Goal: Communication & Community: Answer question/provide support

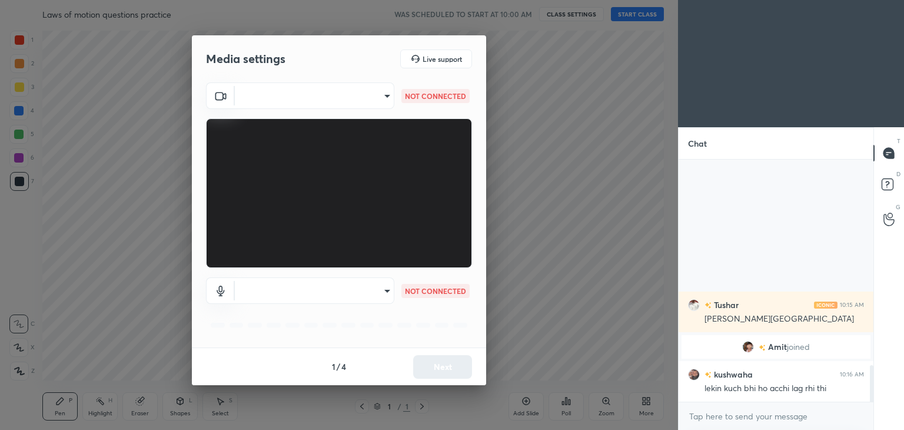
scroll to position [1298, 0]
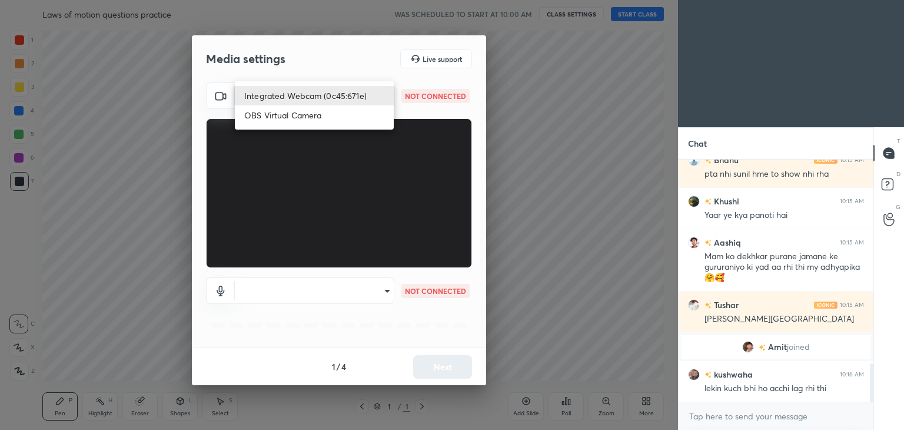
click at [386, 93] on body "1 2 3 4 5 6 7 C X Z C X Z E E Erase all H H Laws of motion questions practice W…" at bounding box center [452, 215] width 904 height 430
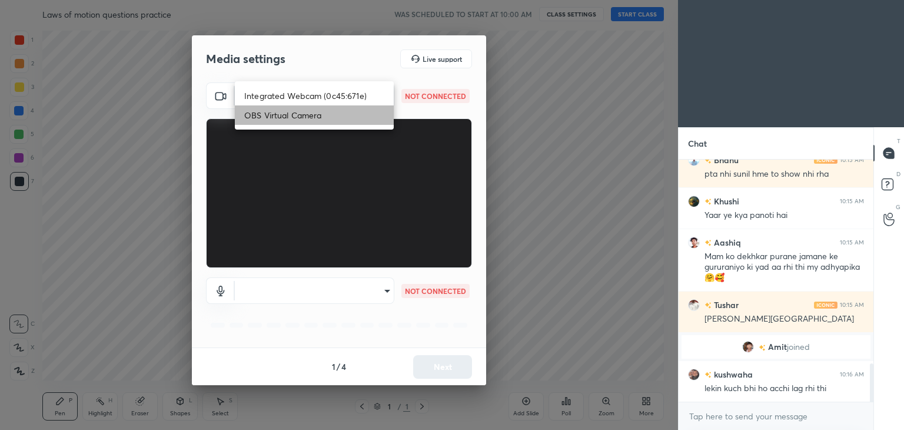
click at [335, 112] on li "OBS Virtual Camera" at bounding box center [314, 114] width 159 height 19
type input "71c92ed138aa007f4039d7582deae665e5378a989870f64c2d2f368affe128e7"
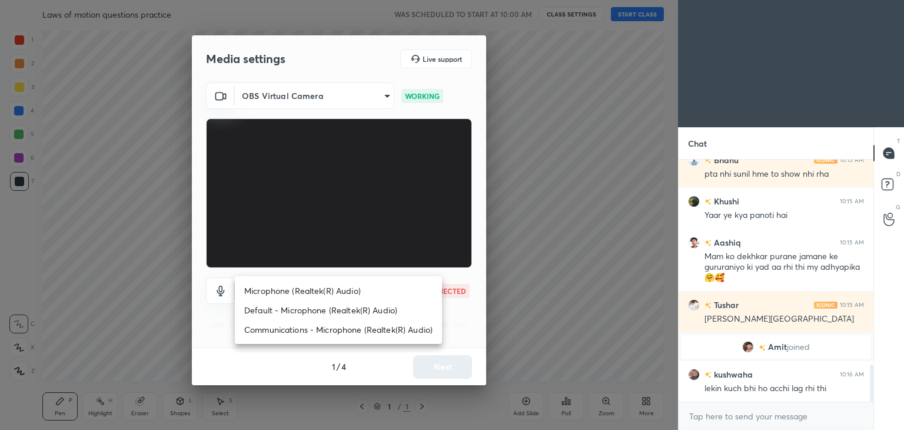
scroll to position [1339, 0]
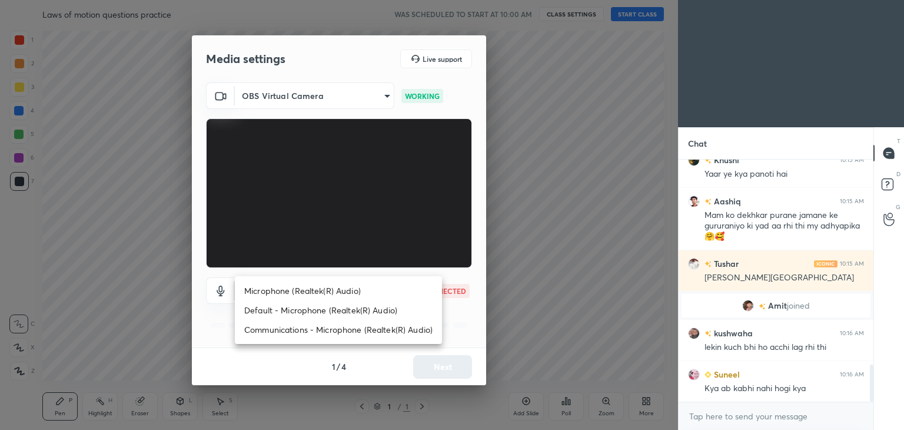
click at [387, 288] on body "1 2 3 4 5 6 7 C X Z C X Z E E Erase all H H Laws of motion questions practice W…" at bounding box center [452, 215] width 904 height 430
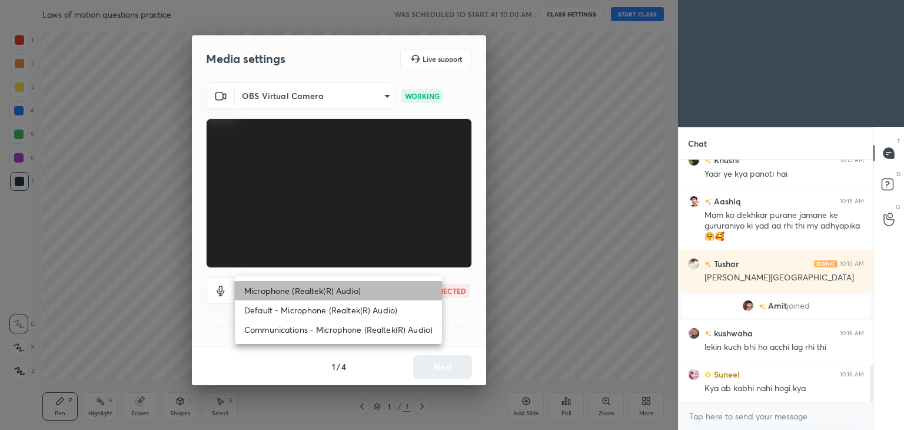
click at [342, 292] on li "Microphone (Realtek(R) Audio)" at bounding box center [338, 290] width 207 height 19
type input "4fc86dce1bf8290cf5185368febf8eb97446b83f5280c8de0bb4599eef206827"
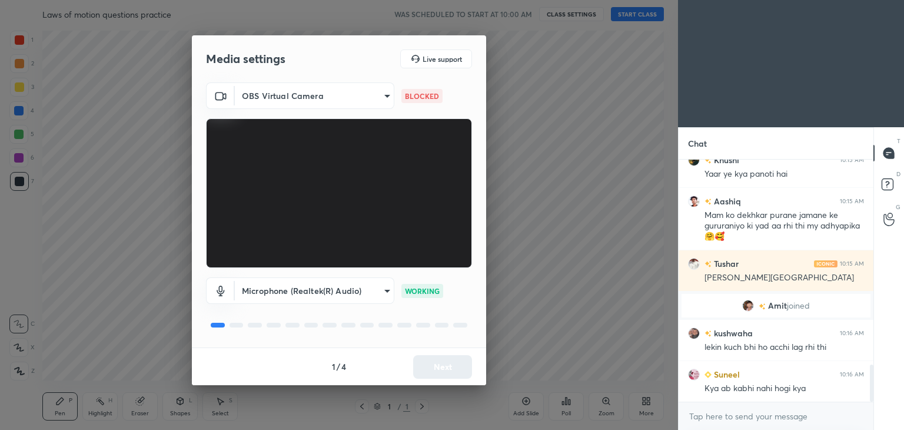
click at [386, 93] on body "1 2 3 4 5 6 7 C X Z C X Z E E Erase all H H Laws of motion questions practice W…" at bounding box center [452, 215] width 904 height 430
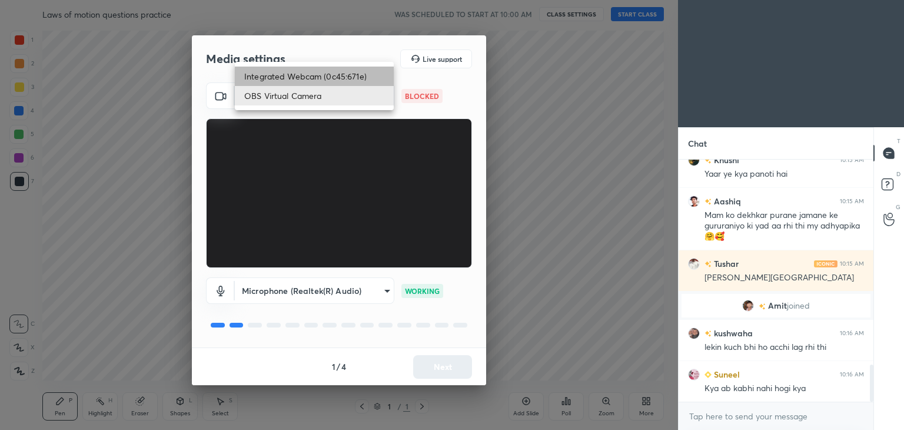
click at [328, 76] on li "Integrated Webcam (0c45:671e)" at bounding box center [314, 75] width 159 height 19
type input "93e9106ebae217e45c92f24c5f28e5c20b2460005a74000d1d1730890cb4e6d2"
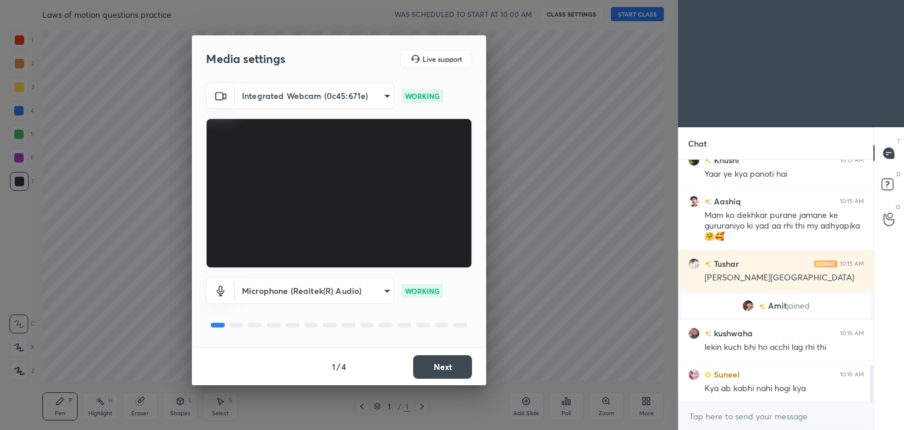
scroll to position [1381, 0]
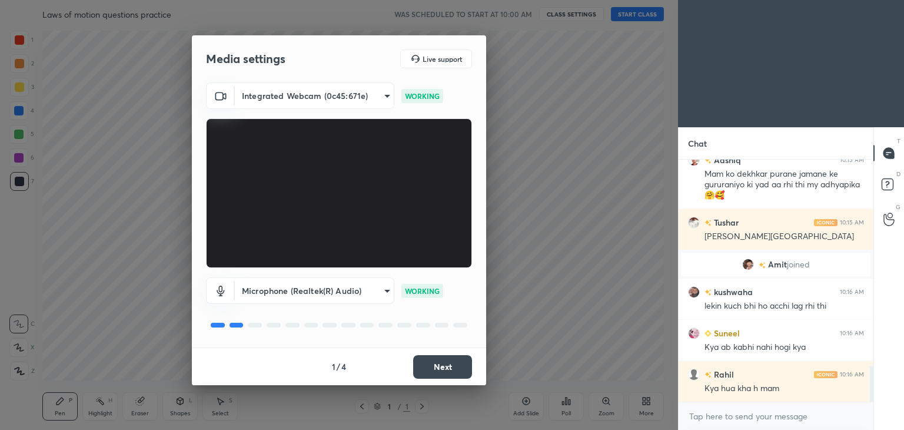
click at [449, 367] on button "Next" at bounding box center [442, 367] width 59 height 24
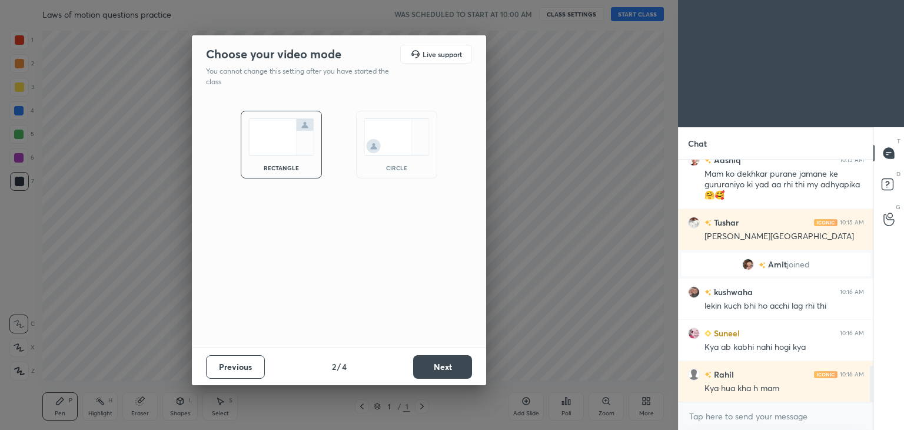
click at [449, 367] on button "Next" at bounding box center [442, 367] width 59 height 24
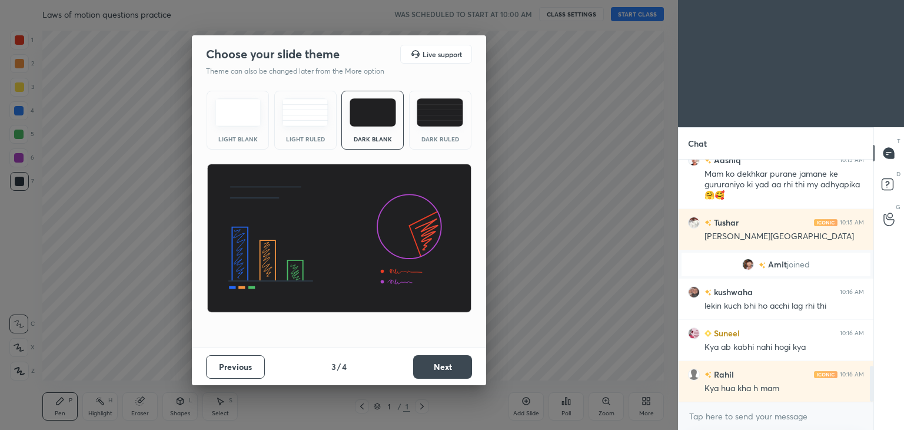
click at [428, 118] on img at bounding box center [440, 112] width 46 height 28
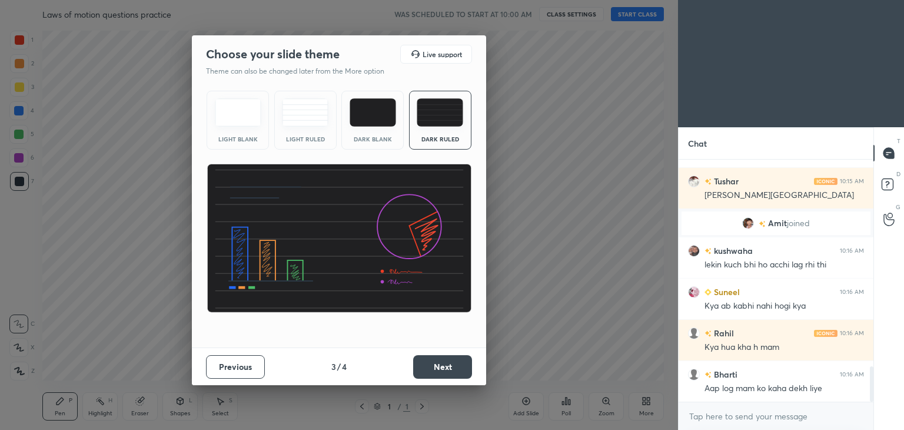
click at [443, 363] on button "Next" at bounding box center [442, 367] width 59 height 24
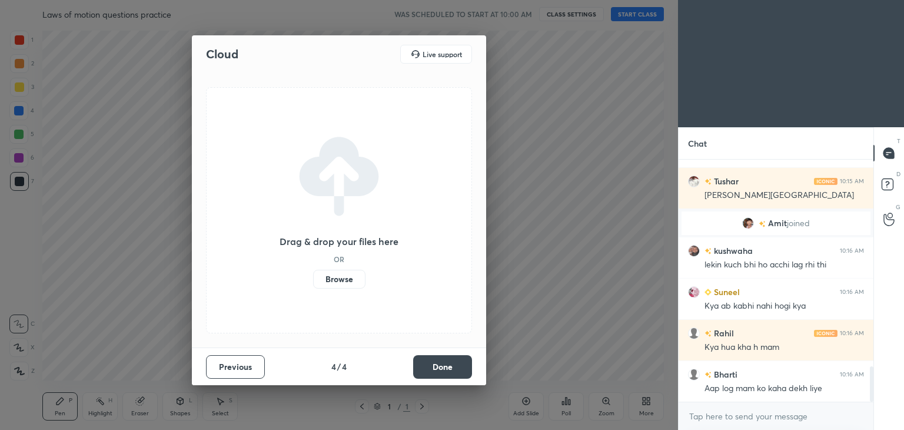
click at [443, 363] on button "Done" at bounding box center [442, 367] width 59 height 24
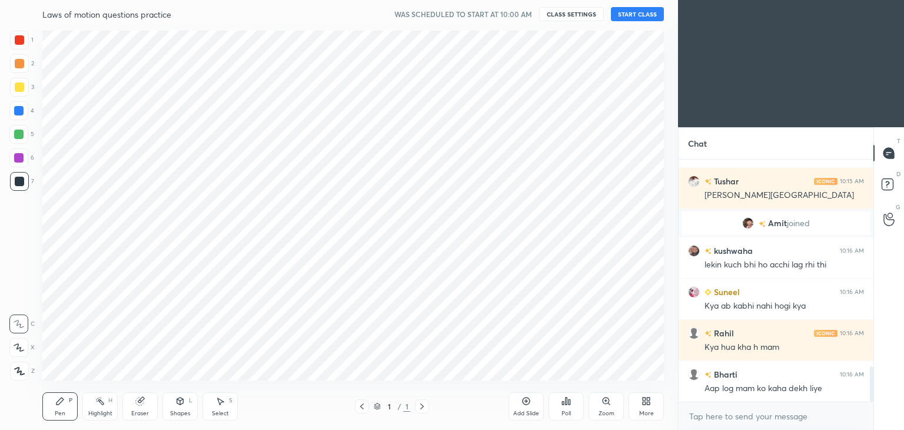
click at [638, 13] on button "START CLASS" at bounding box center [637, 14] width 53 height 14
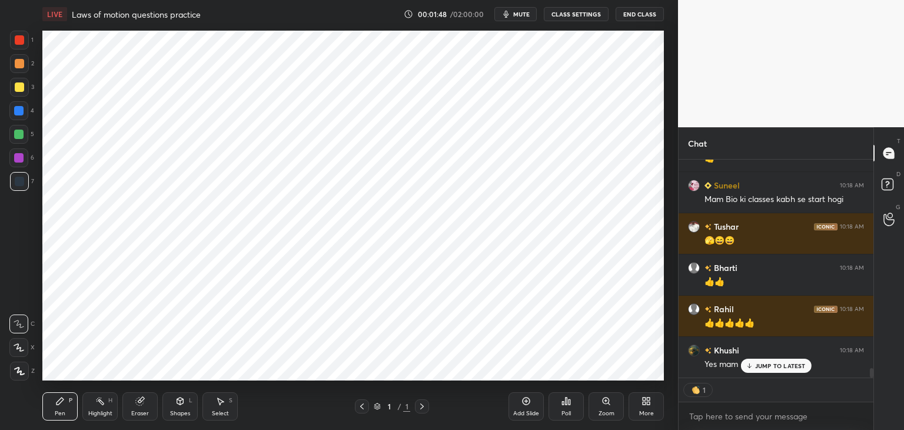
scroll to position [4722, 0]
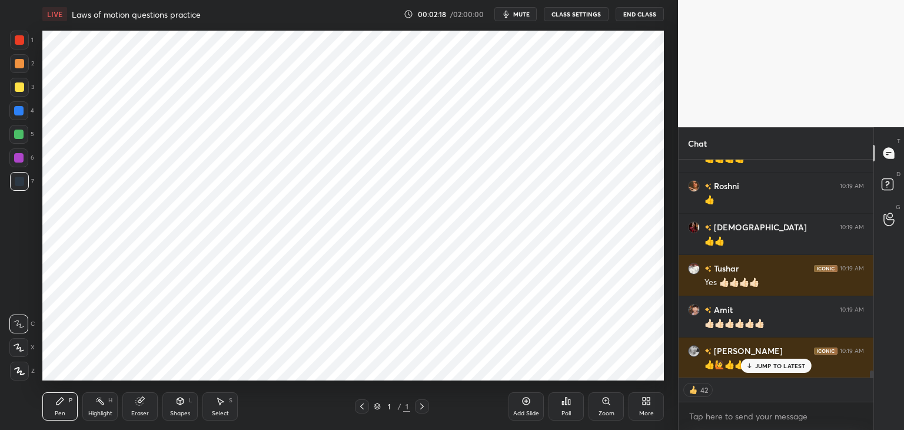
click at [529, 401] on icon at bounding box center [527, 401] width 8 height 8
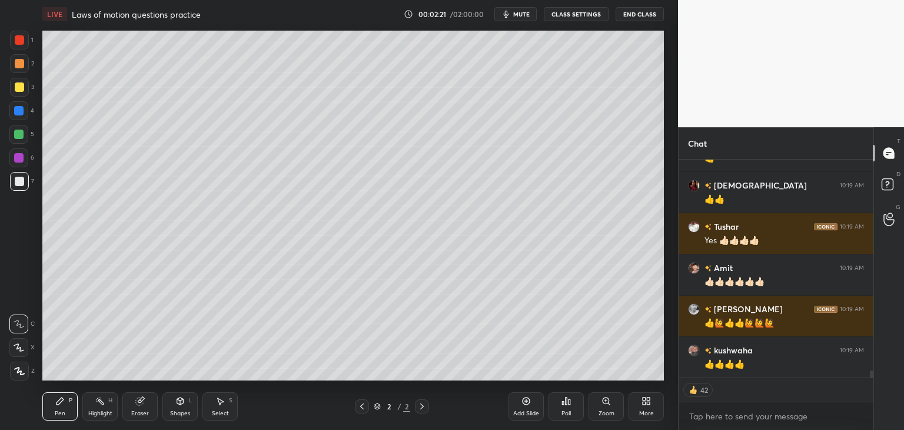
click at [65, 404] on div "Pen P" at bounding box center [59, 406] width 35 height 28
click at [19, 87] on div at bounding box center [19, 86] width 9 height 9
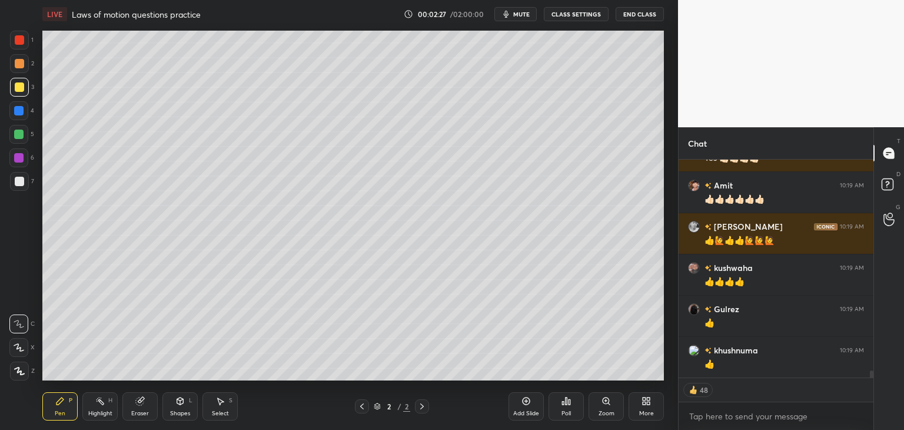
click at [179, 403] on icon at bounding box center [180, 400] width 6 height 7
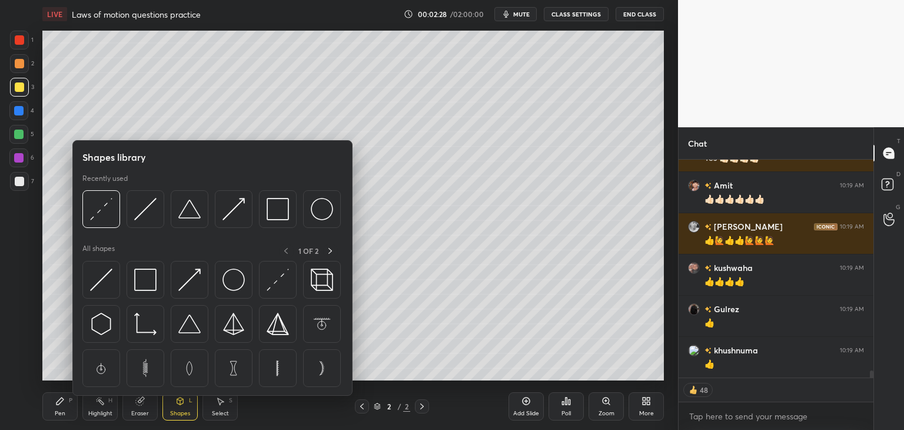
click at [144, 213] on img at bounding box center [145, 209] width 22 height 22
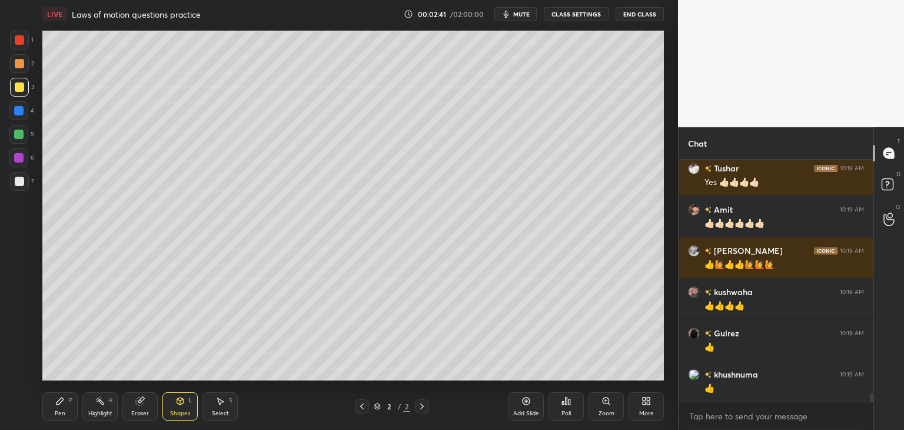
click at [69, 405] on div "Pen P" at bounding box center [59, 406] width 35 height 28
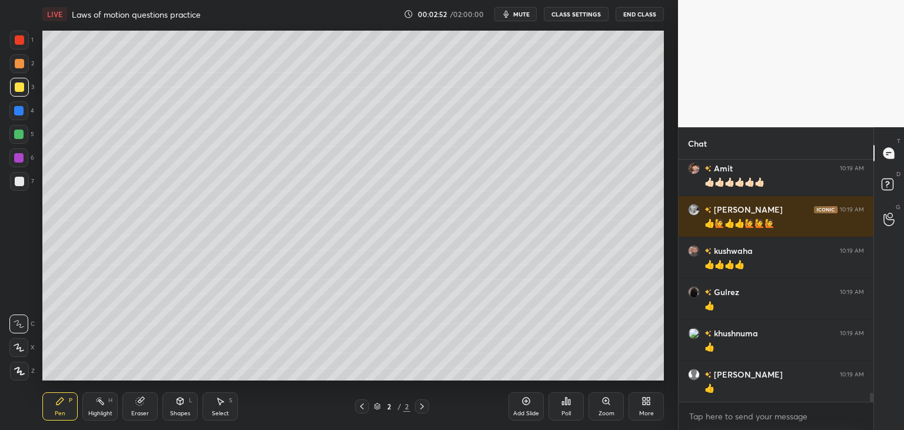
click at [168, 412] on div "Shapes L" at bounding box center [179, 406] width 35 height 28
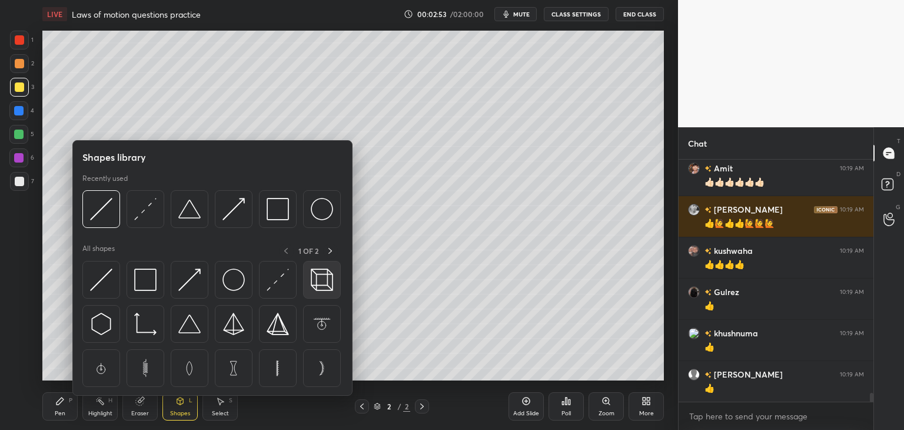
scroll to position [6469, 0]
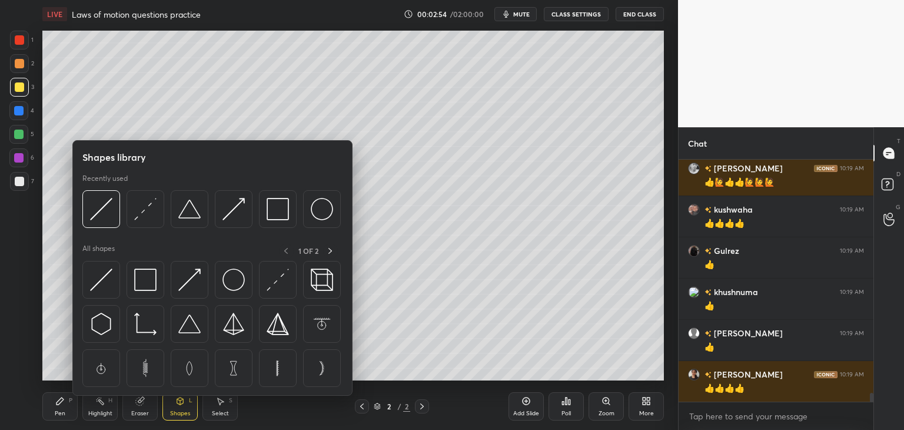
click at [68, 411] on div "Pen P" at bounding box center [59, 406] width 35 height 28
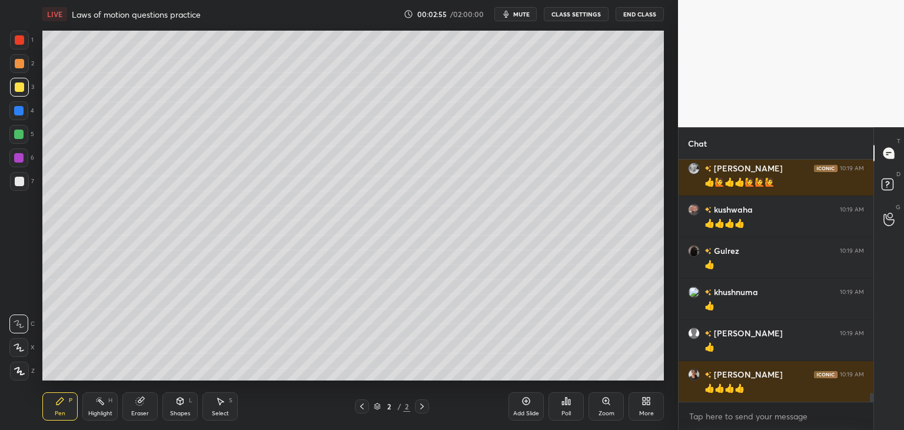
click at [139, 411] on div "Eraser" at bounding box center [140, 413] width 18 height 6
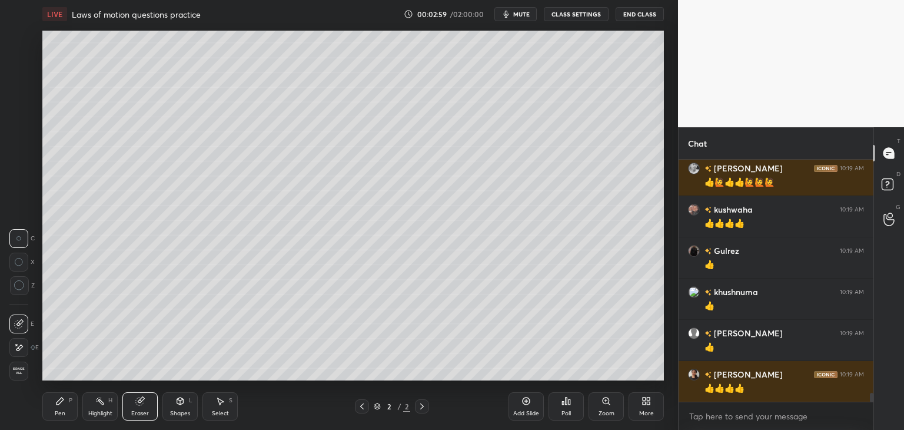
scroll to position [6498, 0]
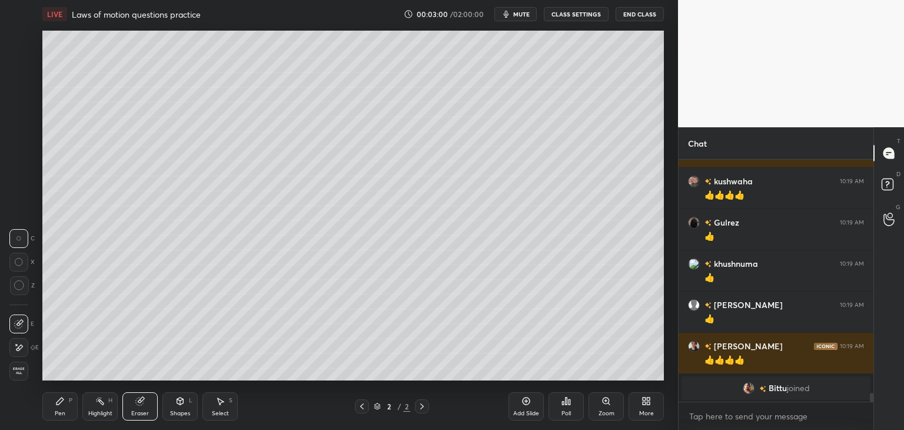
click at [60, 410] on div "Pen" at bounding box center [60, 413] width 11 height 6
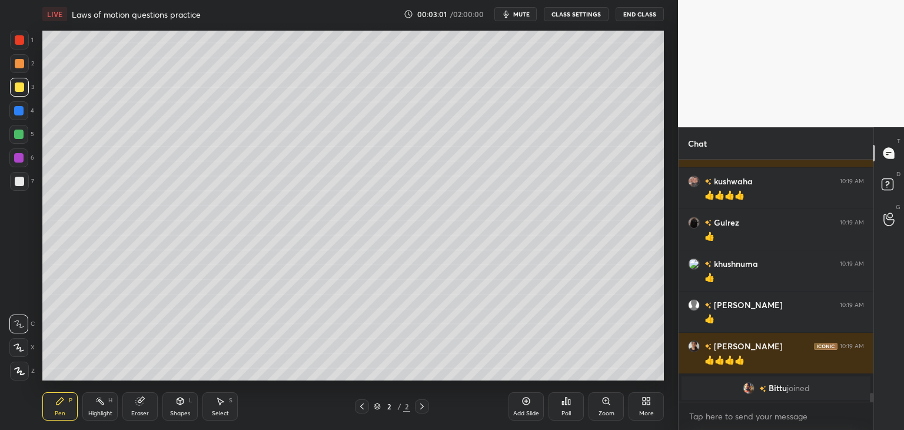
click at [20, 376] on div at bounding box center [19, 370] width 19 height 19
click at [16, 88] on div at bounding box center [19, 86] width 9 height 9
click at [181, 398] on icon at bounding box center [180, 400] width 6 height 7
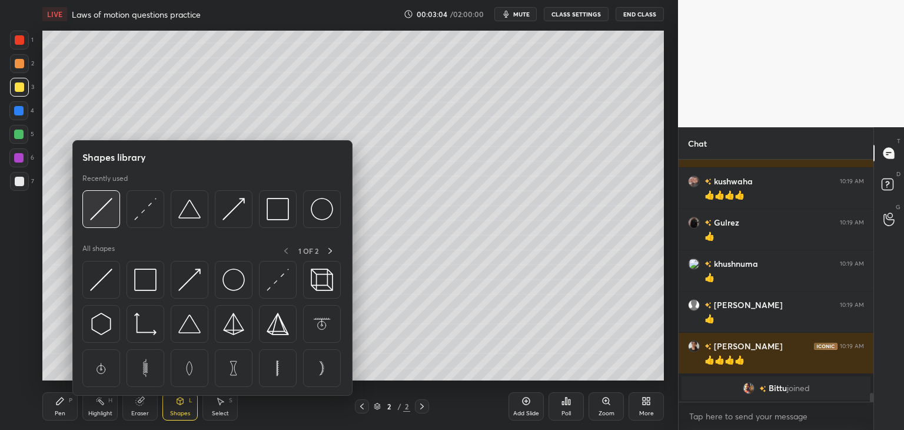
click at [101, 201] on img at bounding box center [101, 209] width 22 height 22
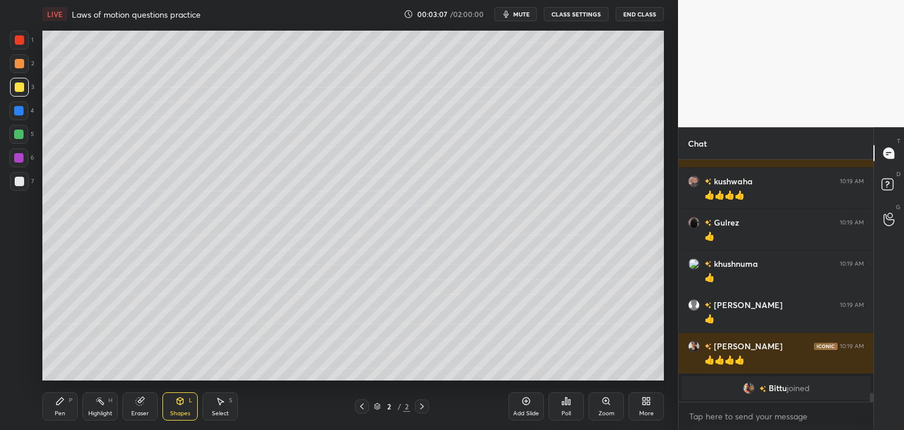
scroll to position [4982, 0]
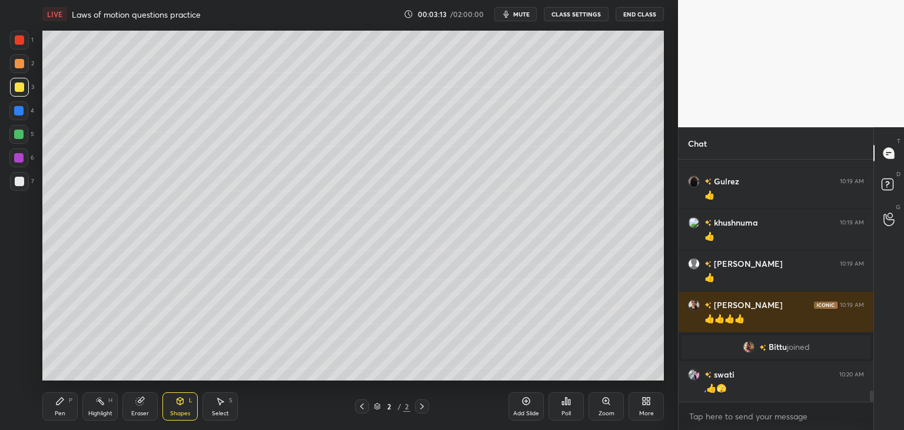
click at [68, 408] on div "Pen P" at bounding box center [59, 406] width 35 height 28
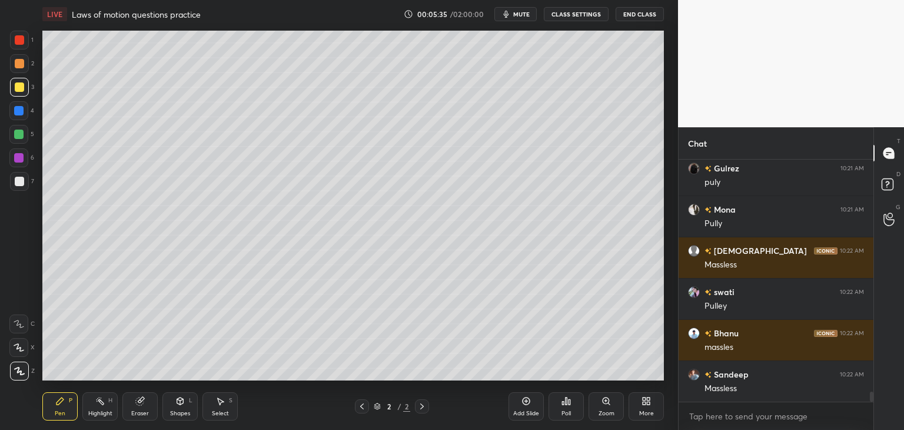
scroll to position [5682, 0]
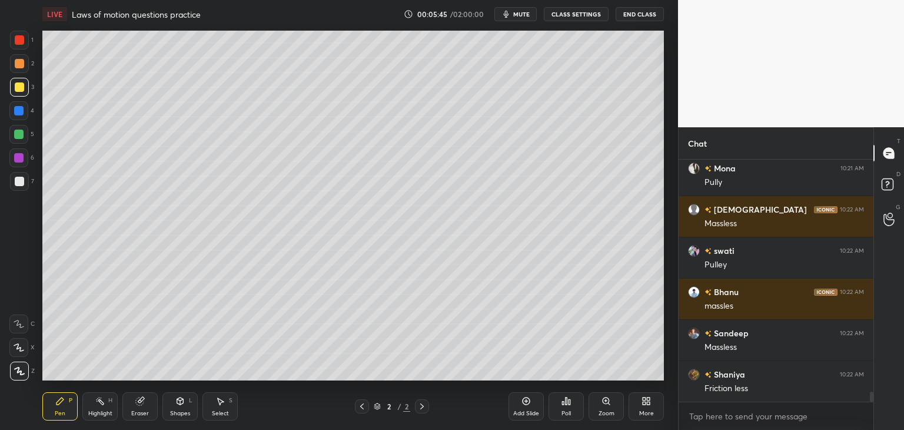
click at [18, 179] on div at bounding box center [19, 181] width 9 height 9
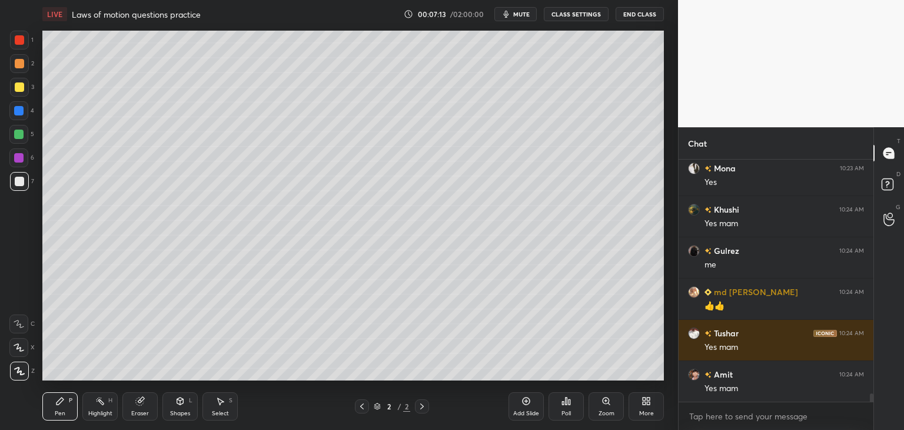
scroll to position [7000, 0]
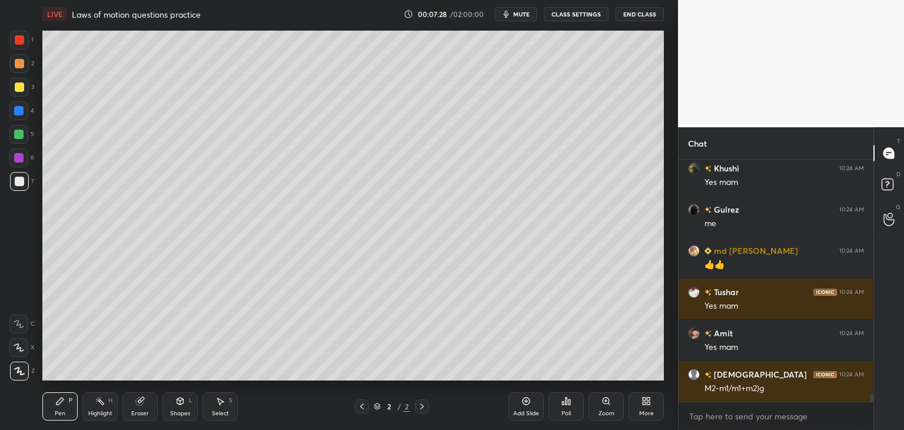
click at [184, 408] on div "Shapes L" at bounding box center [179, 406] width 35 height 28
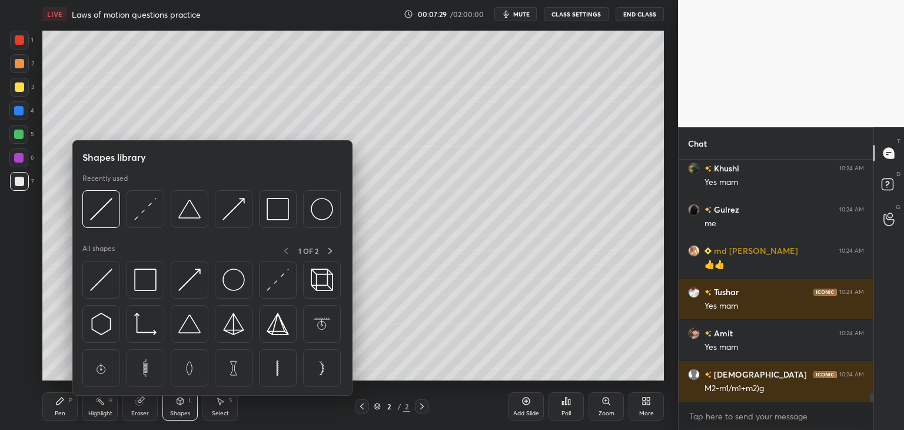
click at [137, 275] on img at bounding box center [145, 279] width 22 height 22
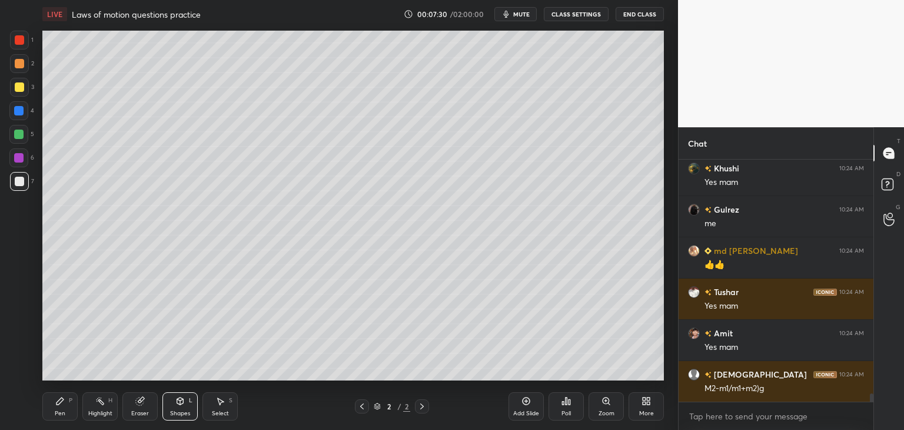
click at [16, 88] on div at bounding box center [19, 86] width 9 height 9
click at [64, 414] on div "Pen" at bounding box center [60, 413] width 11 height 6
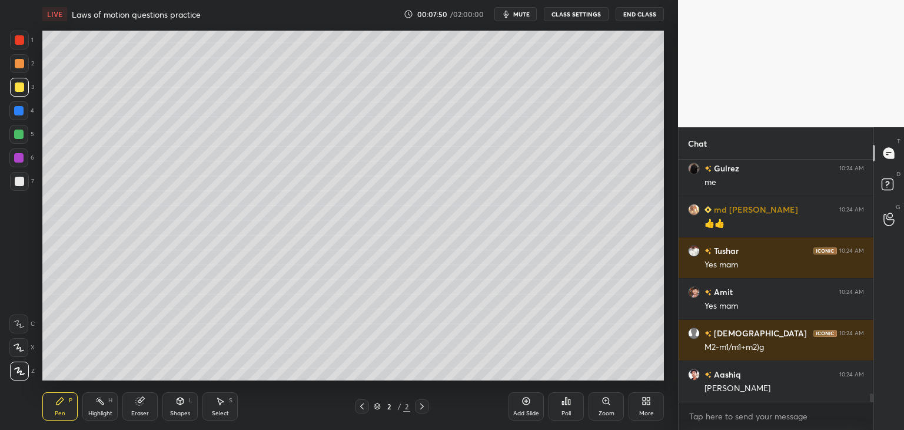
scroll to position [7083, 0]
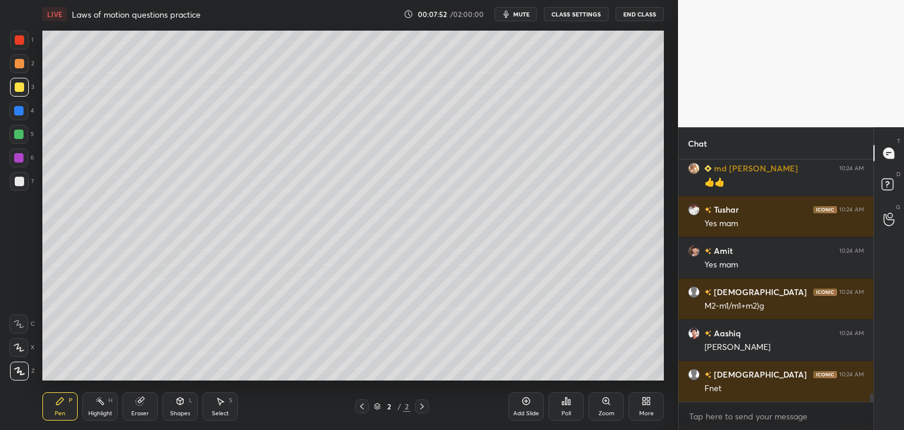
click at [188, 405] on div "Shapes L" at bounding box center [179, 406] width 35 height 28
click at [138, 405] on div "Eraser" at bounding box center [139, 406] width 35 height 28
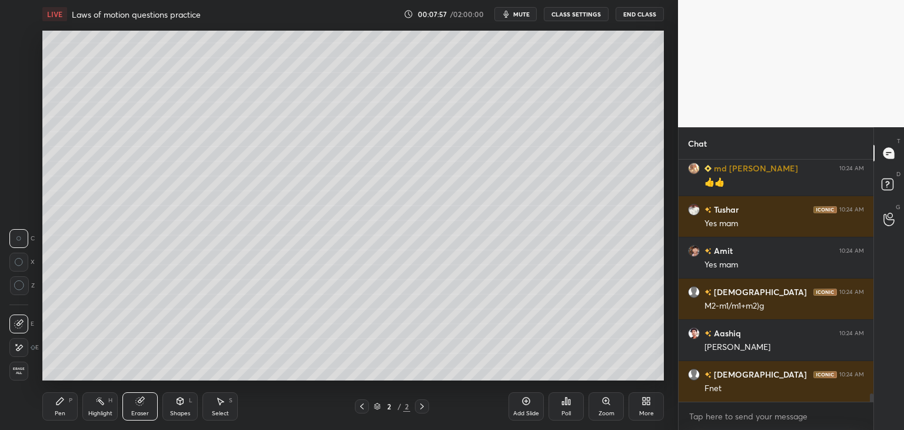
click at [60, 411] on div "Pen" at bounding box center [60, 413] width 11 height 6
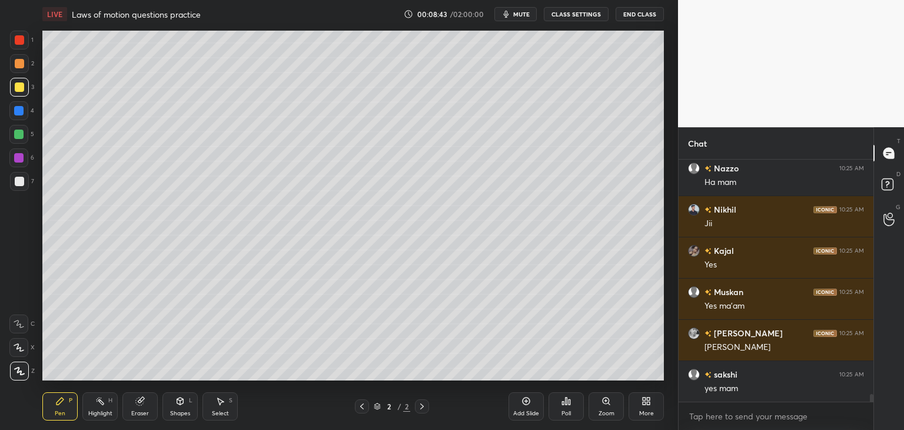
scroll to position [7577, 0]
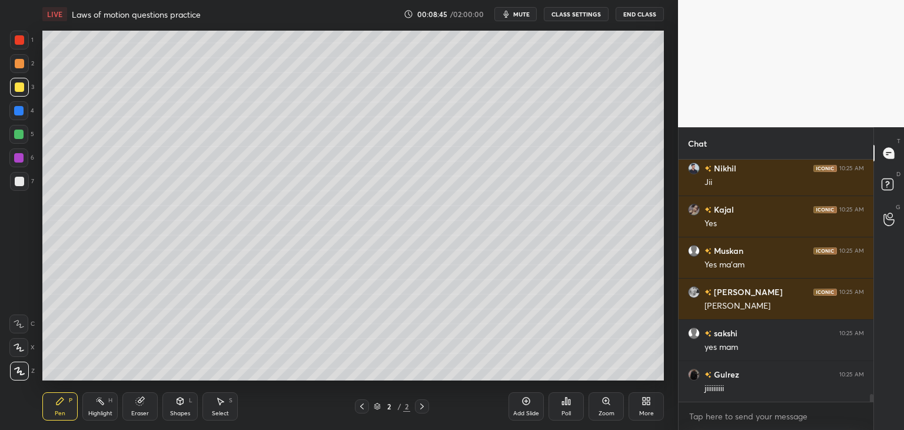
click at [513, 375] on div "Add Slide Poll Zoom More" at bounding box center [585, 406] width 155 height 66
click at [549, 375] on div "Poll" at bounding box center [565, 406] width 35 height 66
click at [617, 373] on div "Add Slide Poll Zoom More" at bounding box center [585, 406] width 155 height 66
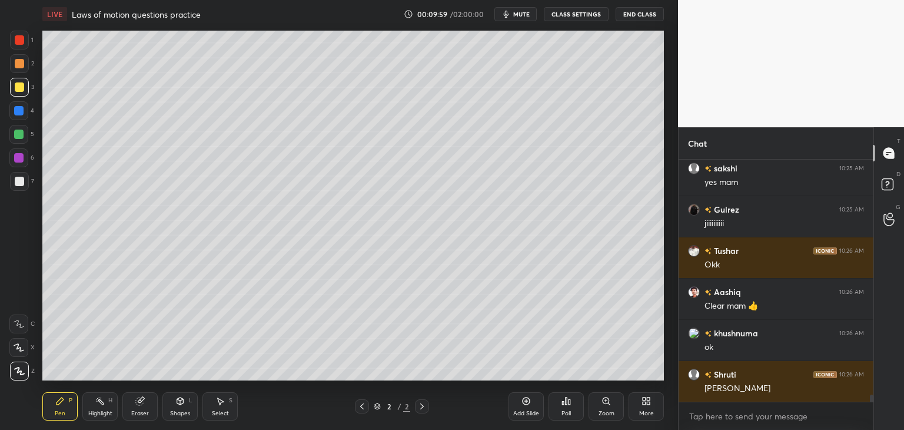
scroll to position [7783, 0]
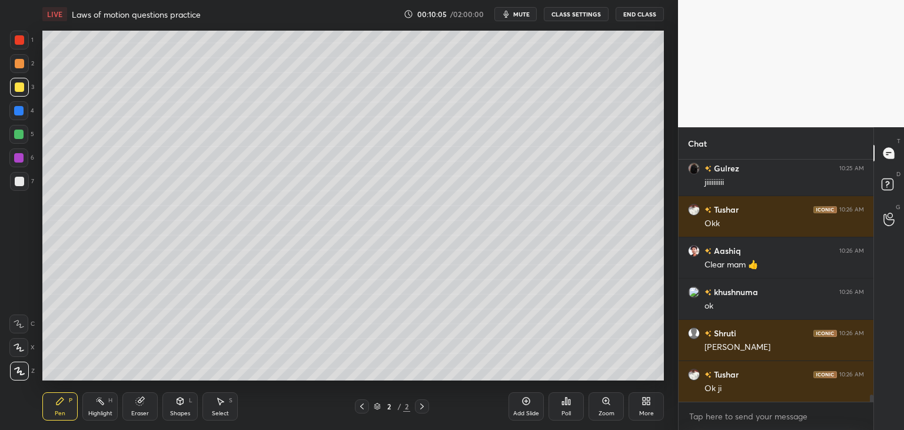
click at [26, 187] on div at bounding box center [19, 181] width 19 height 19
click at [177, 413] on div "Shapes" at bounding box center [180, 413] width 20 height 6
click at [33, 139] on div "5" at bounding box center [21, 134] width 25 height 19
click at [69, 414] on div "Pen P" at bounding box center [59, 406] width 35 height 28
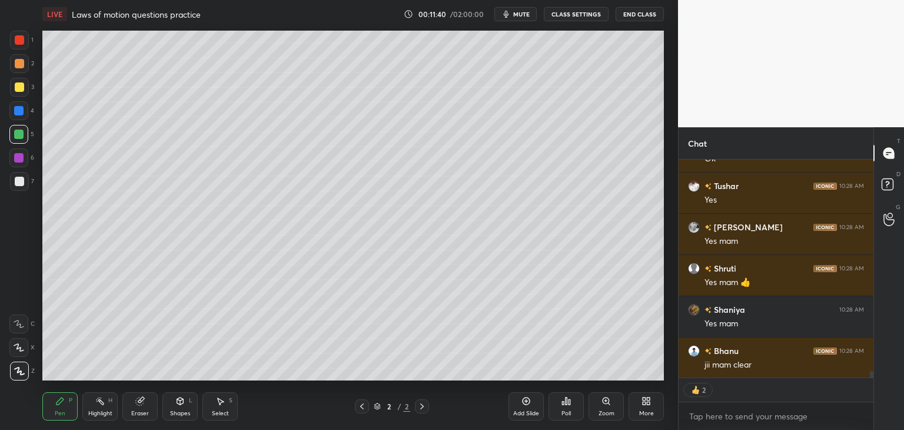
scroll to position [7313, 0]
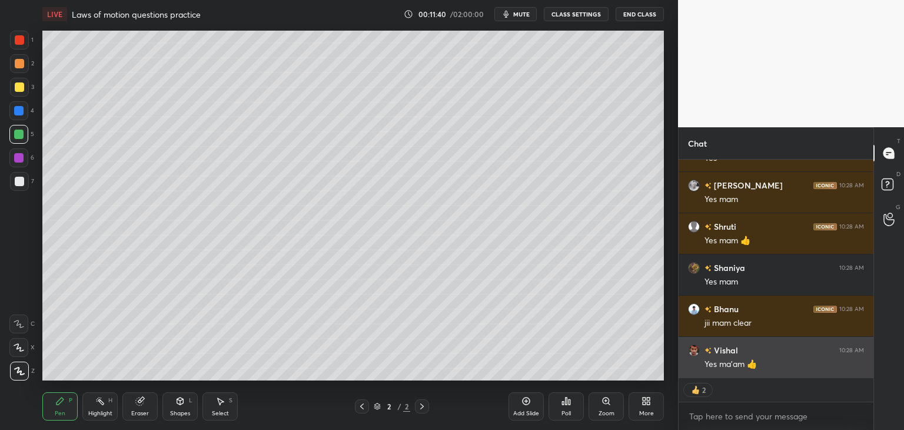
click at [760, 364] on div "Yes ma'am 👍" at bounding box center [783, 364] width 159 height 12
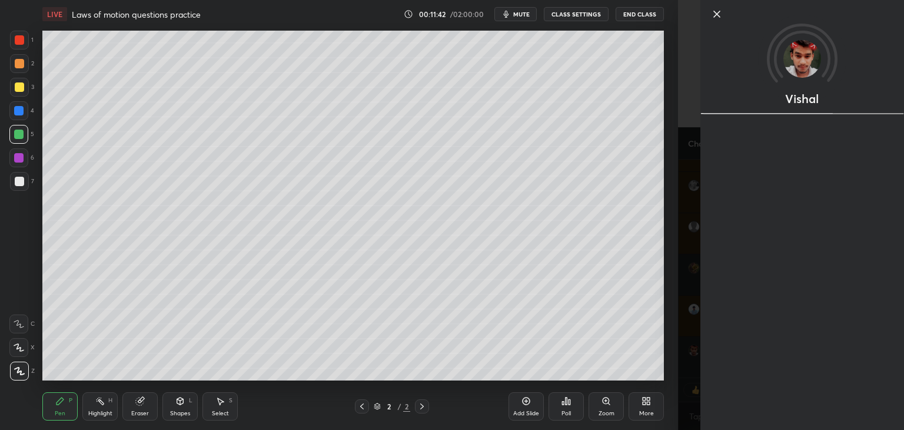
scroll to position [7353, 0]
click at [694, 204] on div "Vishal" at bounding box center [791, 215] width 226 height 430
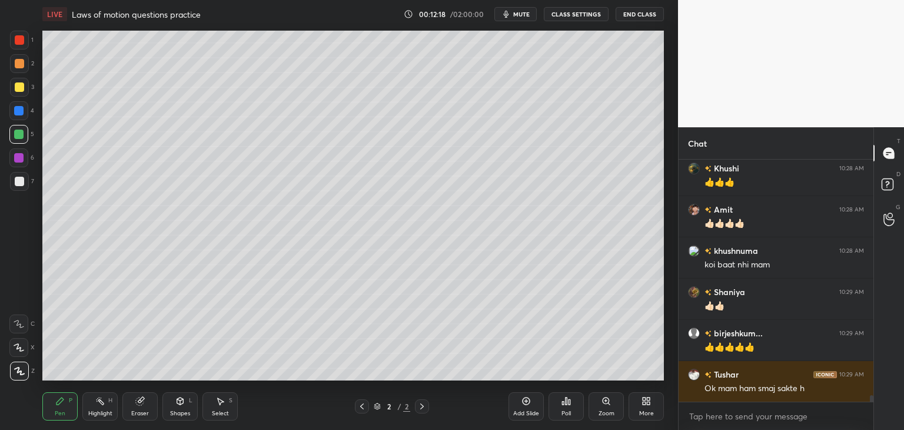
scroll to position [8771, 0]
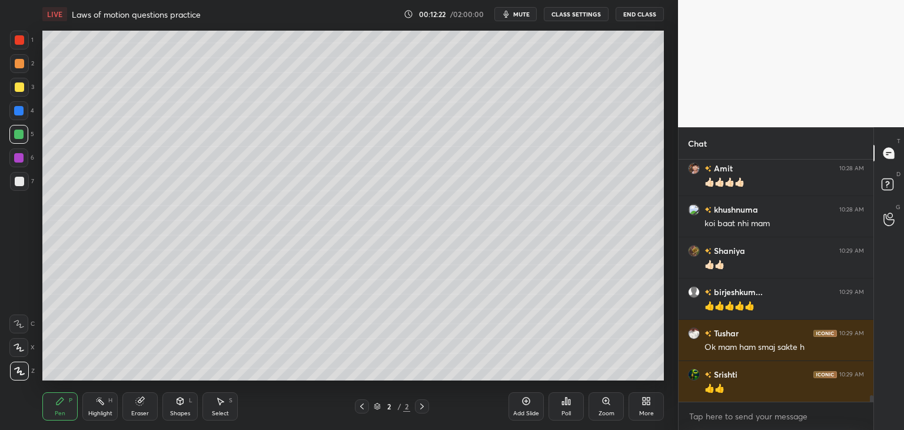
click at [528, 403] on icon at bounding box center [527, 401] width 8 height 8
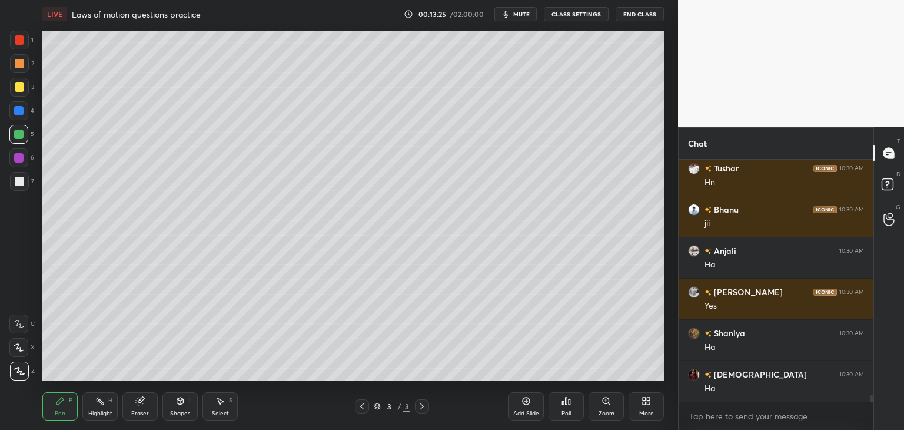
scroll to position [9183, 0]
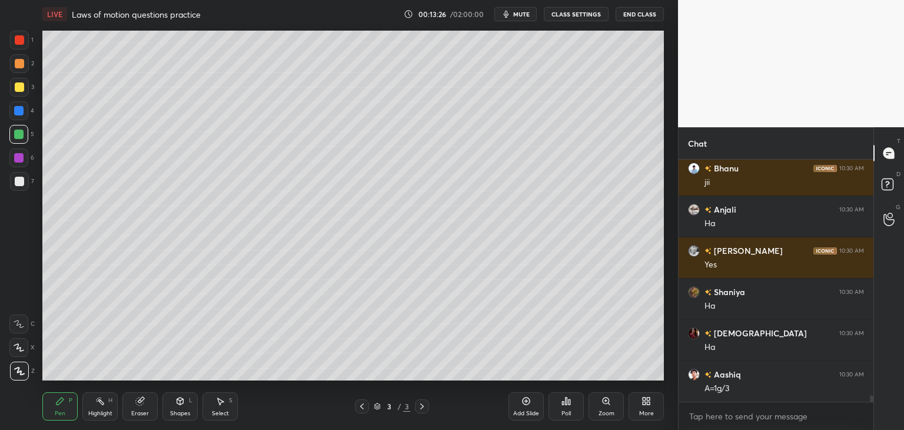
click at [25, 182] on div at bounding box center [19, 181] width 19 height 19
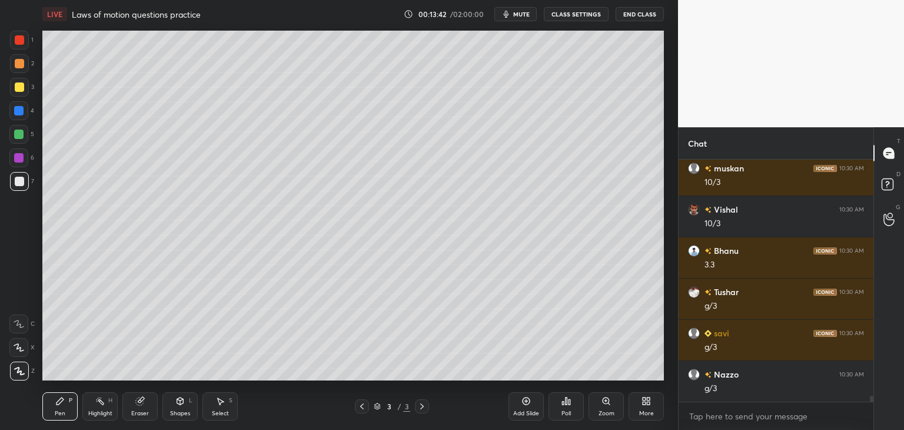
scroll to position [9513, 0]
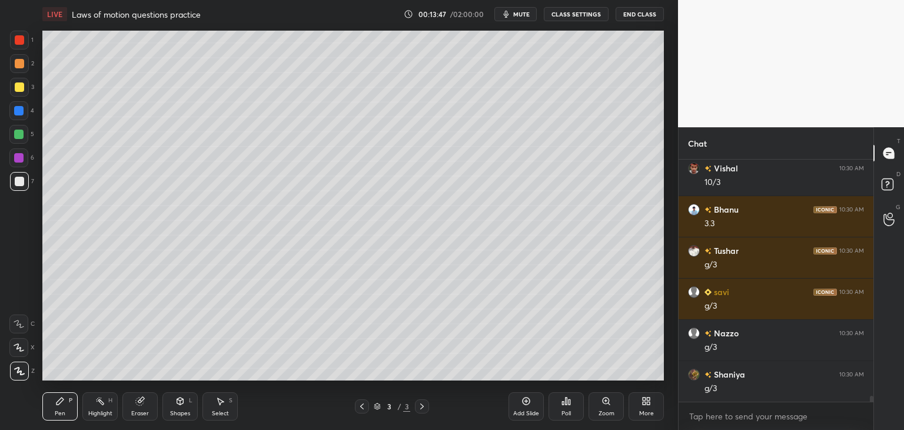
click at [365, 404] on icon at bounding box center [361, 405] width 9 height 9
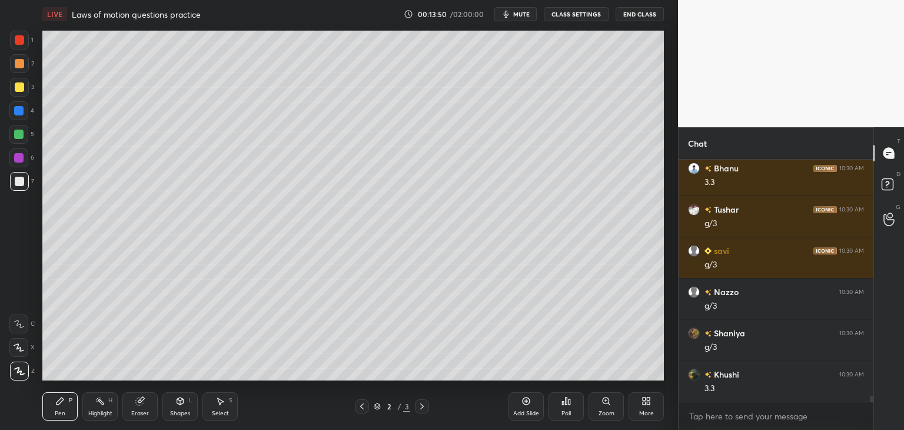
scroll to position [9595, 0]
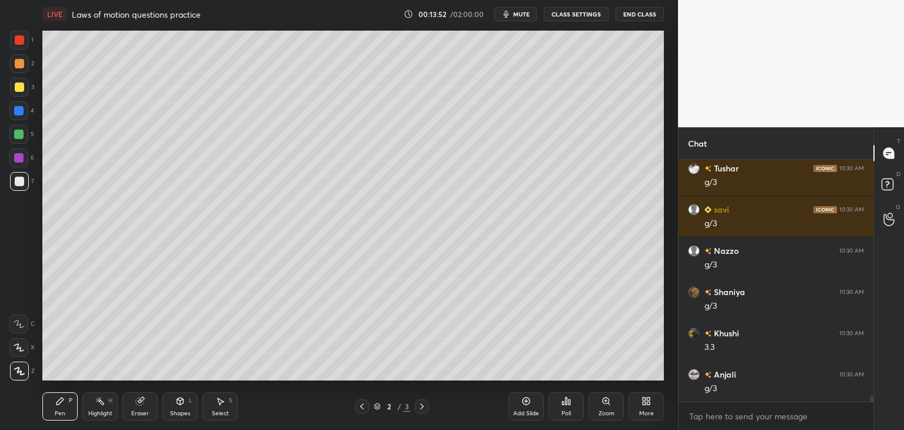
click at [427, 404] on div at bounding box center [422, 406] width 14 height 14
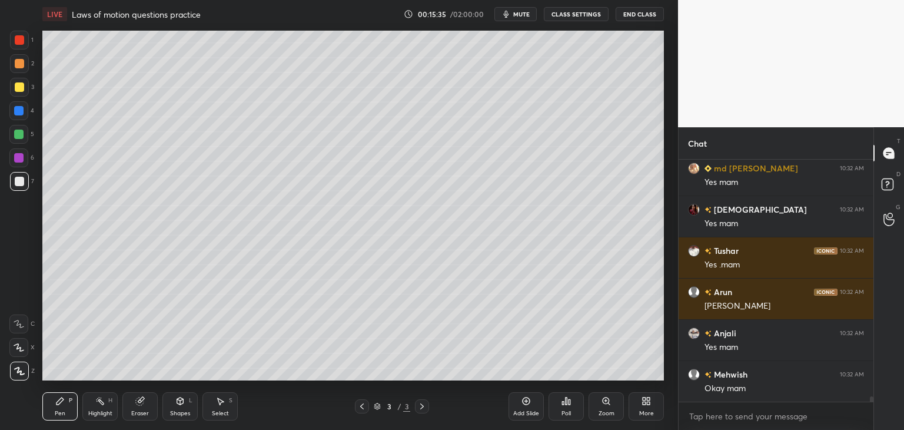
scroll to position [10707, 0]
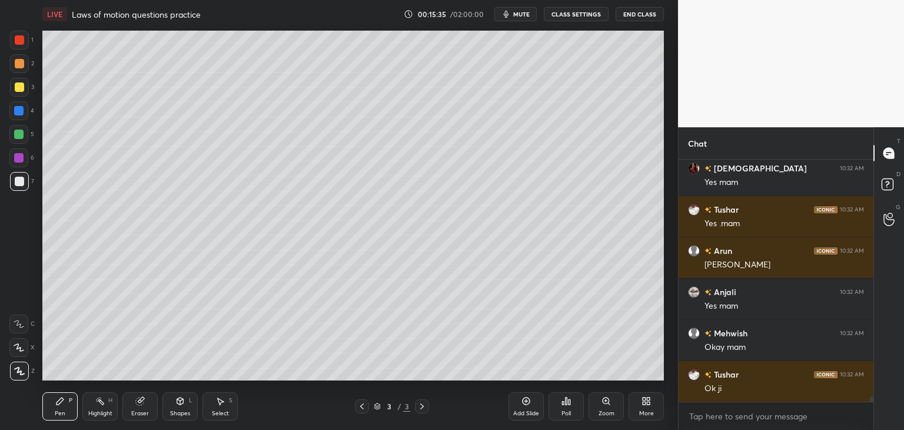
click at [364, 410] on icon at bounding box center [361, 405] width 9 height 9
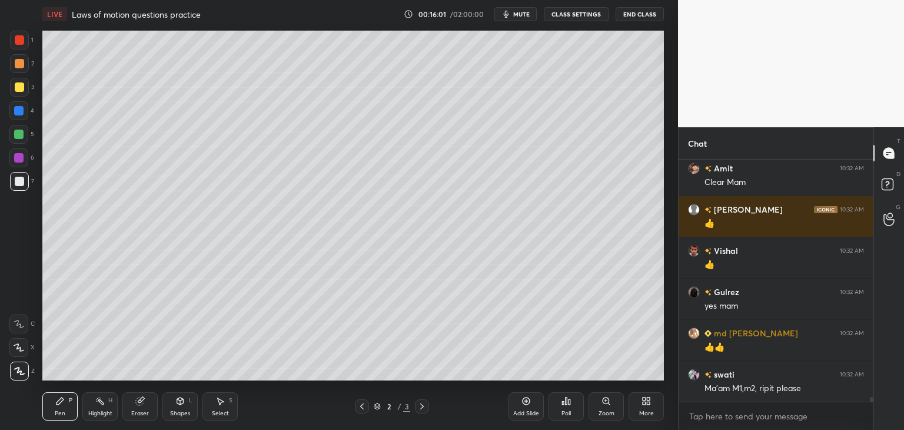
scroll to position [11737, 0]
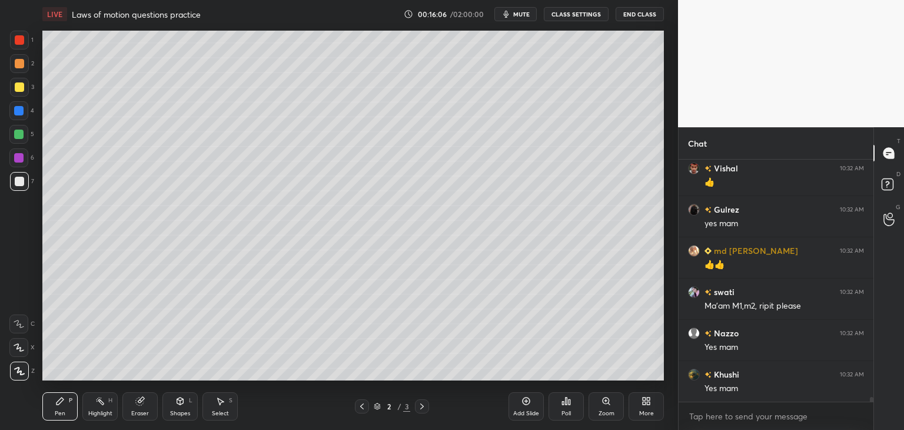
click at [424, 407] on icon at bounding box center [421, 405] width 9 height 9
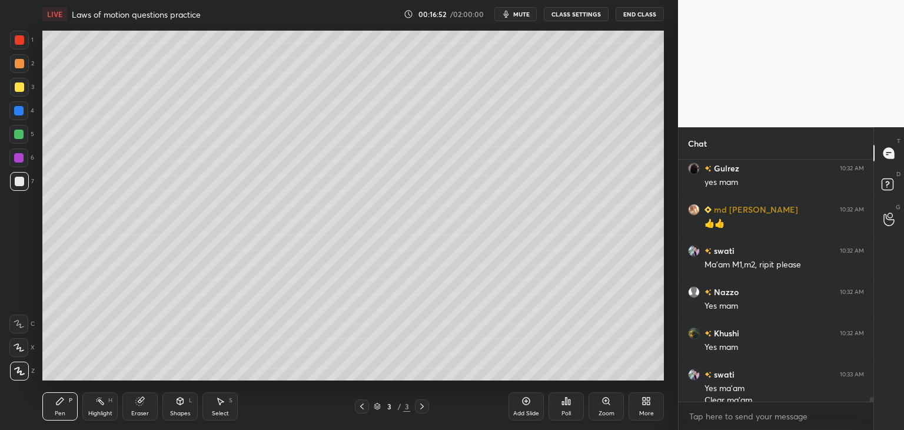
scroll to position [11790, 0]
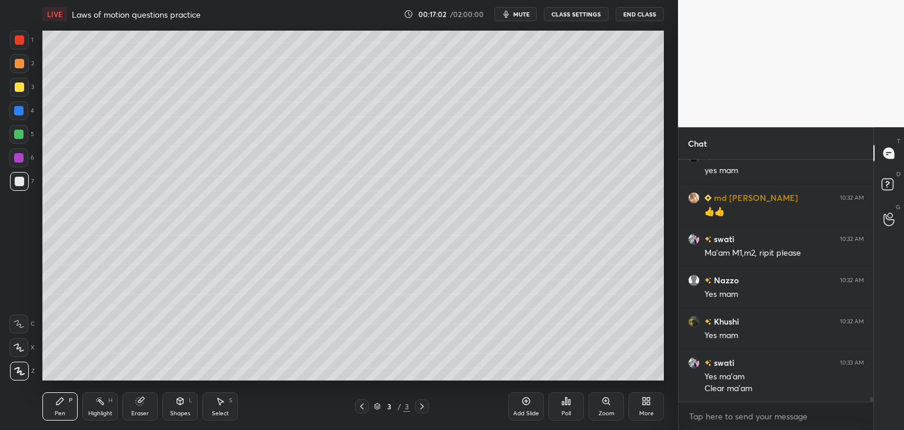
click at [424, 405] on icon at bounding box center [421, 405] width 9 height 9
click at [521, 402] on icon at bounding box center [525, 400] width 9 height 9
click at [179, 411] on div "Shapes" at bounding box center [180, 413] width 20 height 6
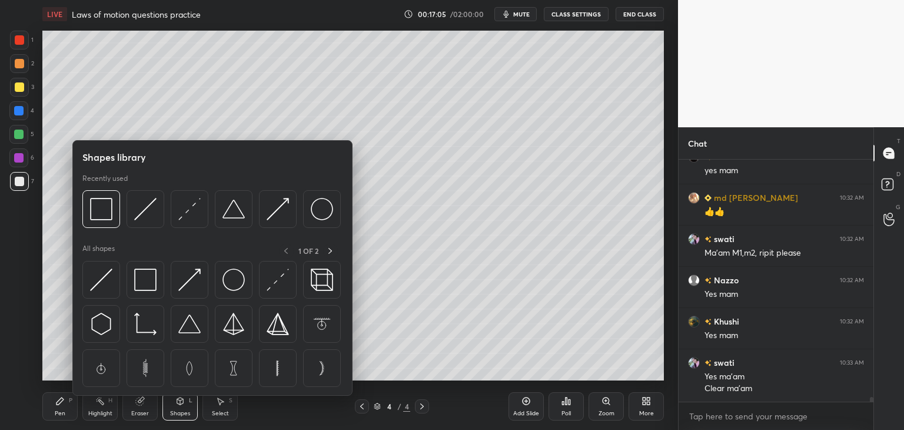
click at [154, 207] on img at bounding box center [145, 209] width 22 height 22
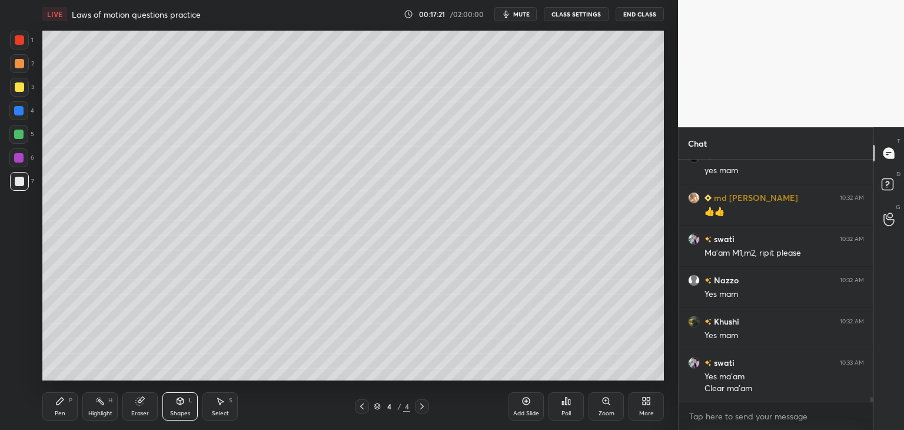
click at [60, 414] on div "Pen" at bounding box center [60, 413] width 11 height 6
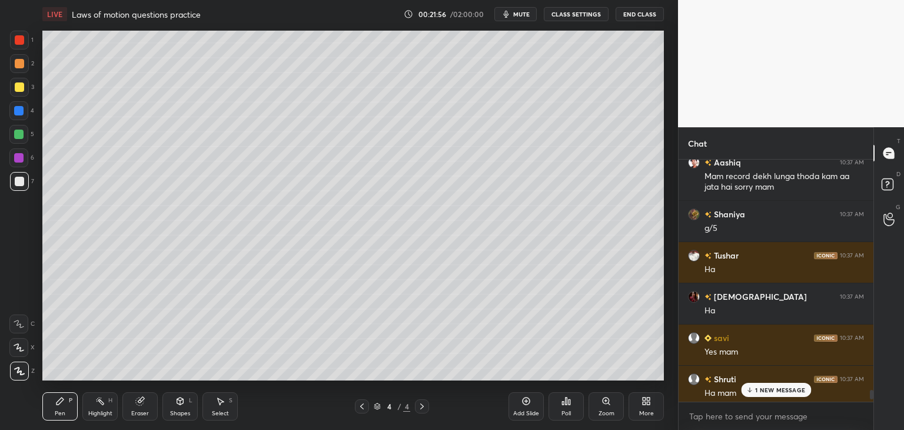
scroll to position [11129, 0]
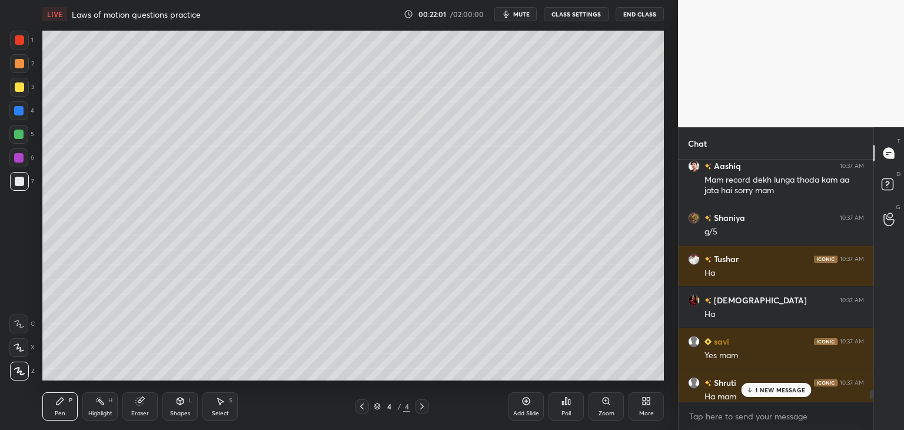
click at [771, 387] on p "1 NEW MESSAGE" at bounding box center [780, 389] width 50 height 7
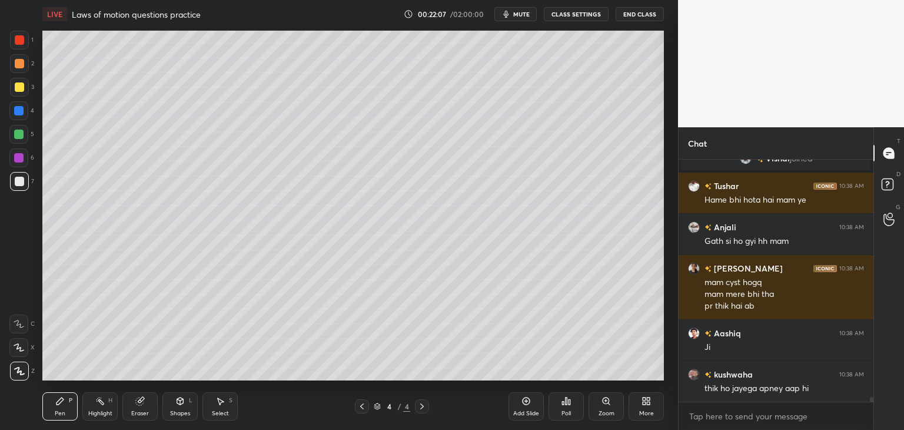
scroll to position [11848, 0]
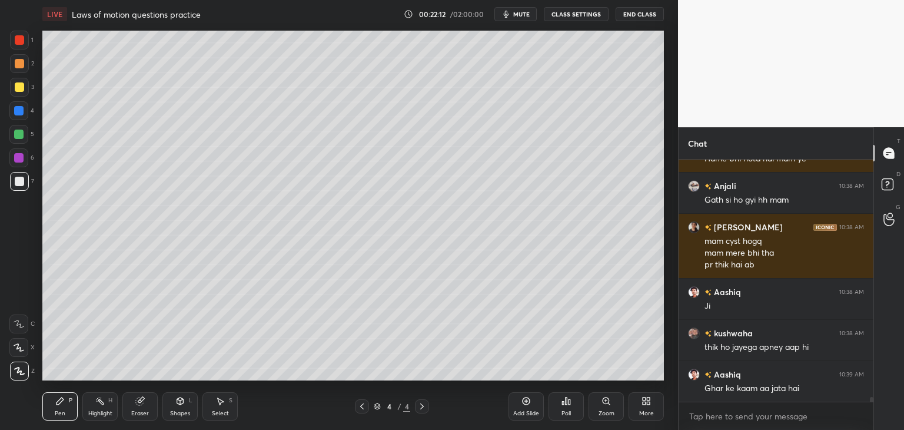
click at [22, 87] on div at bounding box center [19, 86] width 9 height 9
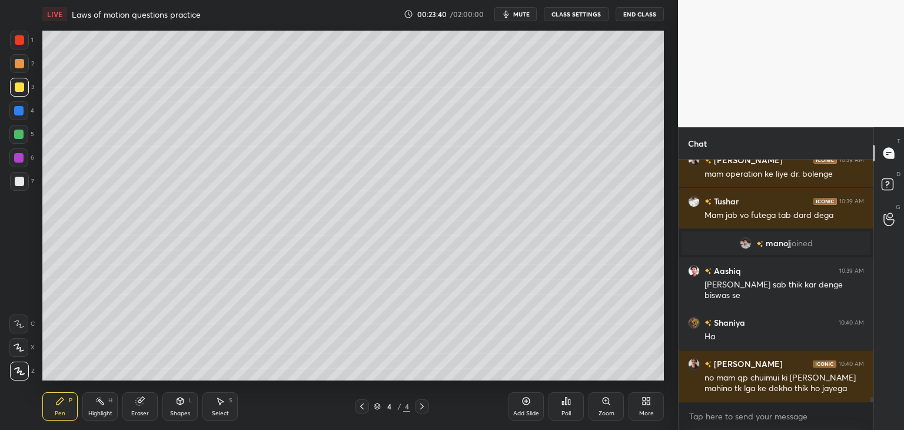
scroll to position [11991, 0]
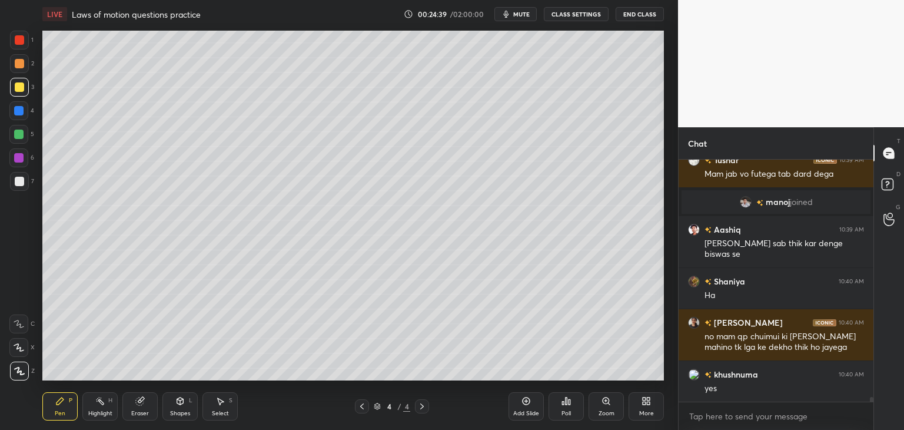
click at [24, 65] on div at bounding box center [19, 63] width 9 height 9
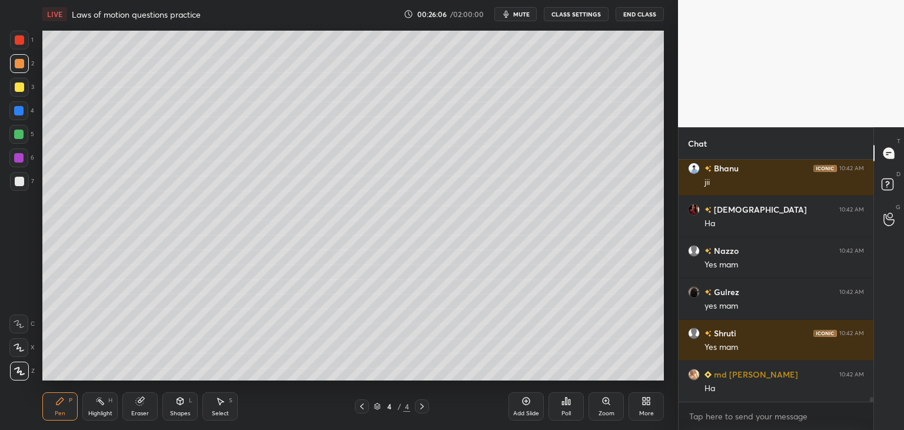
scroll to position [12856, 0]
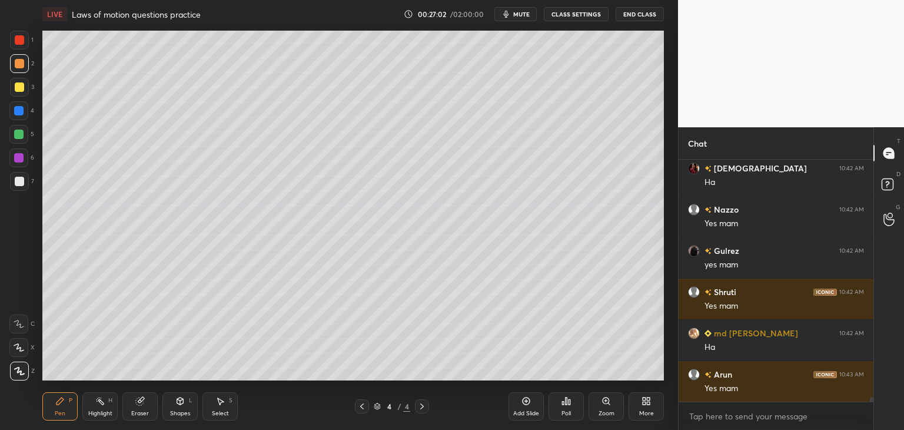
click at [153, 403] on div "Eraser" at bounding box center [139, 406] width 35 height 28
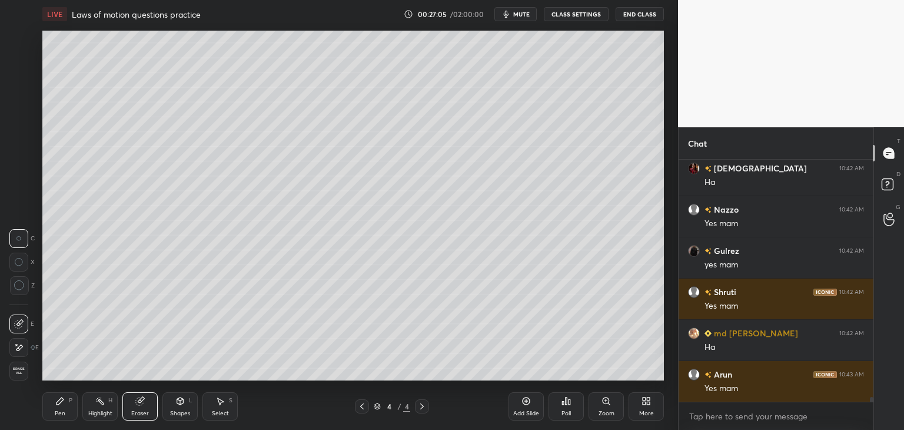
click at [18, 287] on icon at bounding box center [19, 285] width 11 height 11
click at [59, 401] on icon at bounding box center [59, 400] width 7 height 7
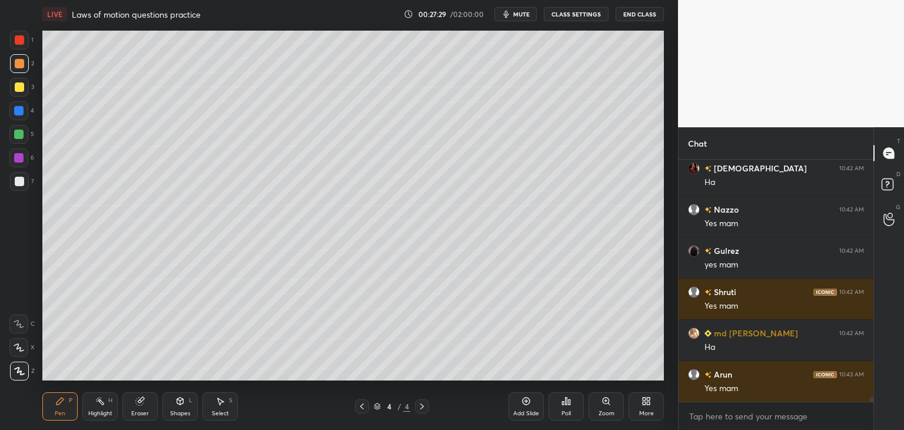
click at [142, 402] on icon at bounding box center [140, 401] width 8 height 8
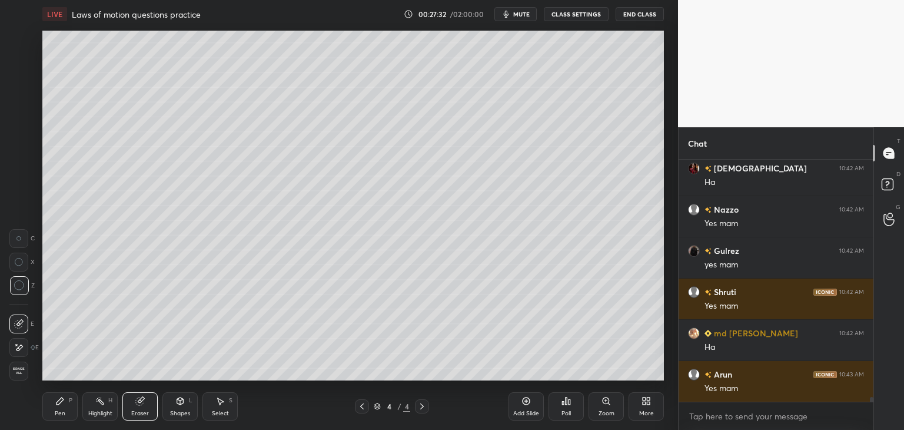
click at [64, 404] on icon at bounding box center [59, 400] width 9 height 9
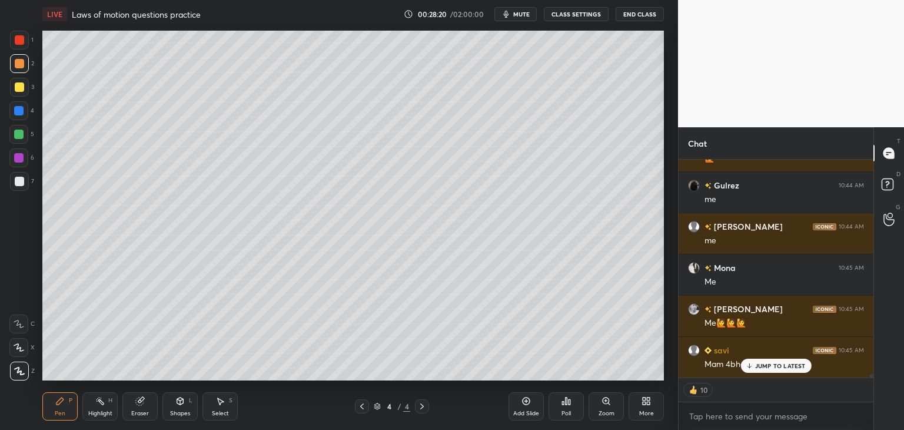
scroll to position [13457, 0]
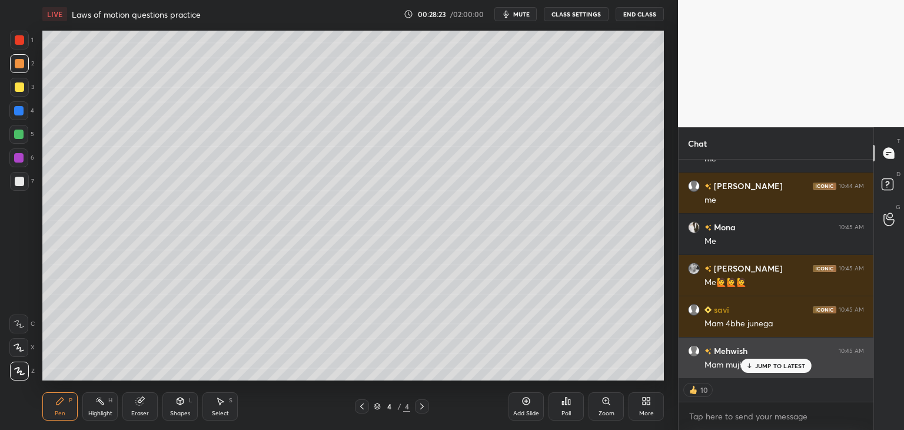
click at [767, 365] on p "JUMP TO LATEST" at bounding box center [780, 365] width 51 height 7
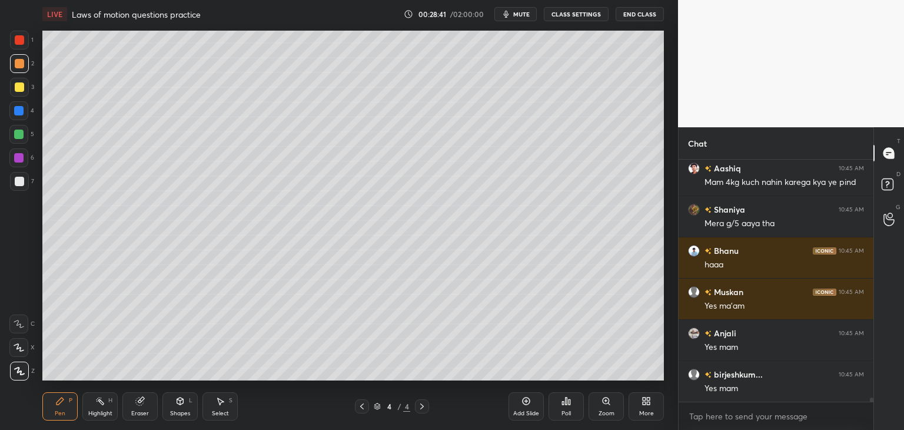
scroll to position [13763, 0]
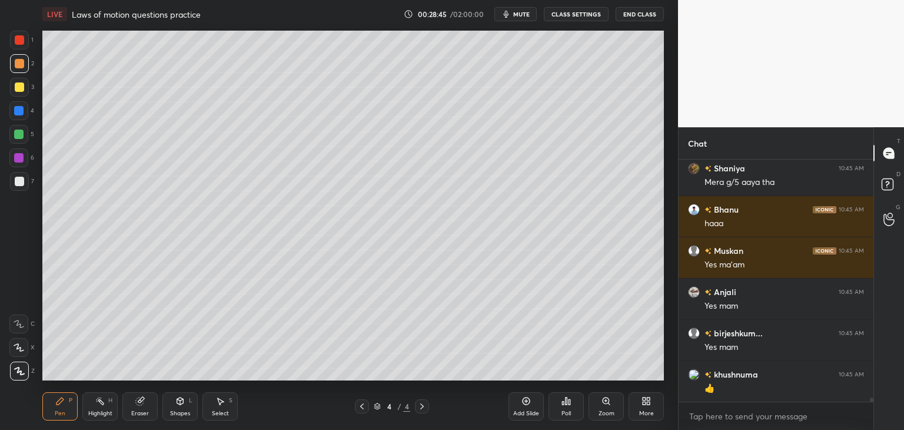
click at [24, 39] on div at bounding box center [19, 40] width 19 height 19
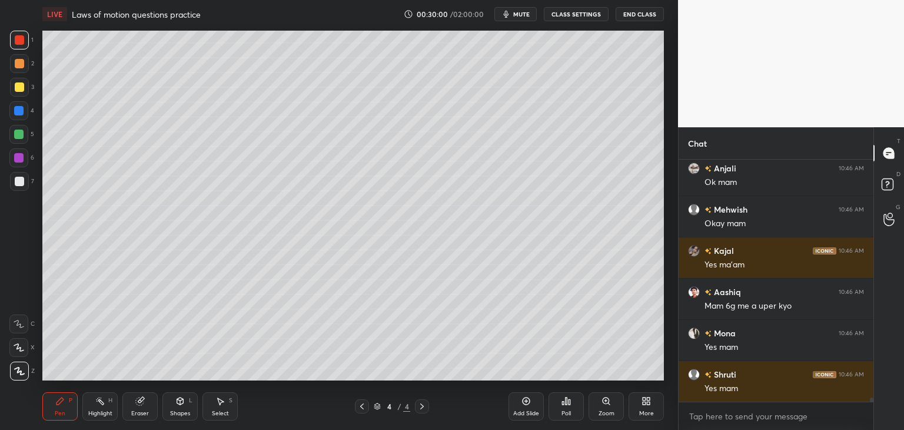
scroll to position [14298, 0]
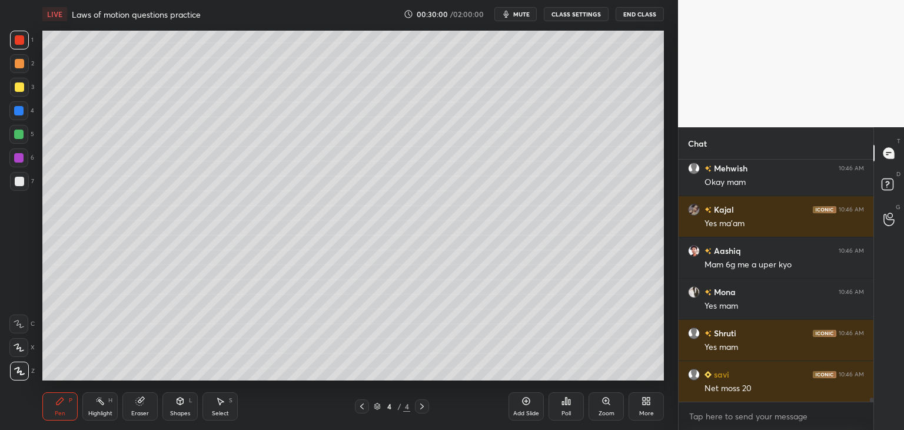
click at [527, 403] on icon at bounding box center [525, 400] width 9 height 9
click at [365, 408] on icon at bounding box center [361, 405] width 9 height 9
click at [425, 408] on icon at bounding box center [421, 405] width 9 height 9
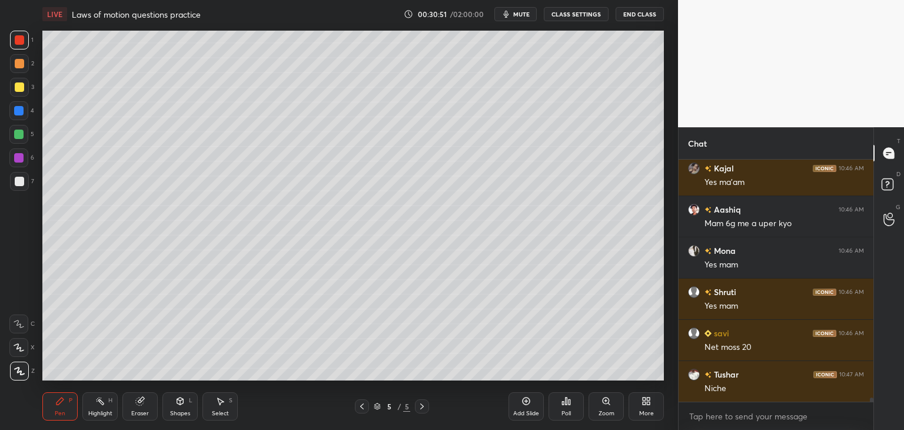
click at [362, 402] on icon at bounding box center [361, 405] width 9 height 9
click at [427, 405] on div at bounding box center [422, 406] width 14 height 14
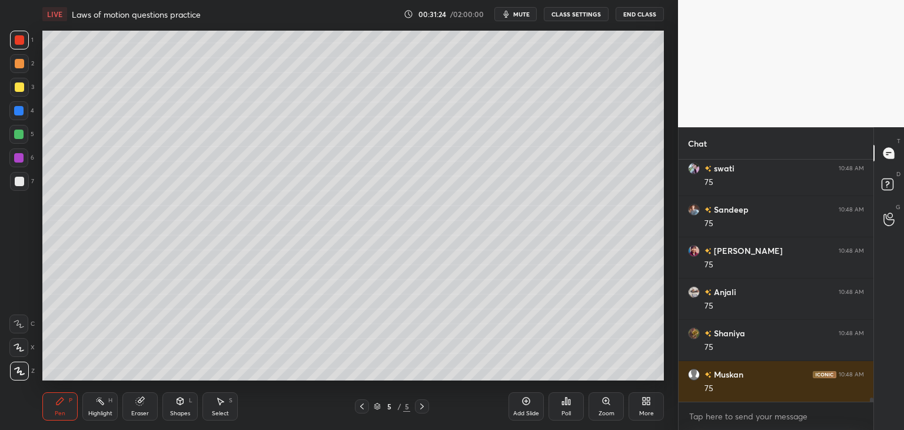
scroll to position [14710, 0]
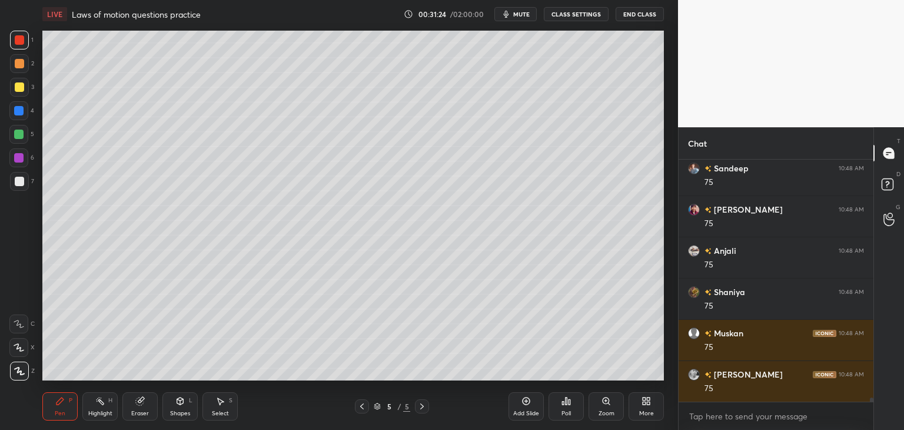
click at [154, 398] on div "Eraser" at bounding box center [139, 406] width 35 height 28
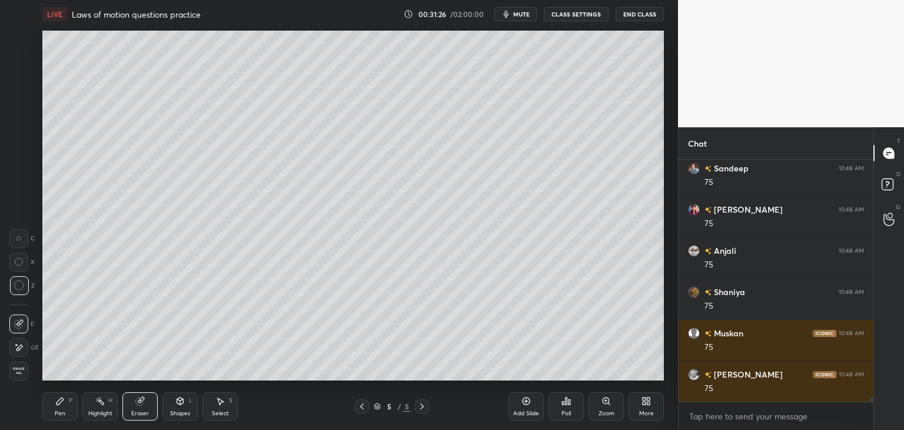
click at [61, 409] on div "Pen P" at bounding box center [59, 406] width 35 height 28
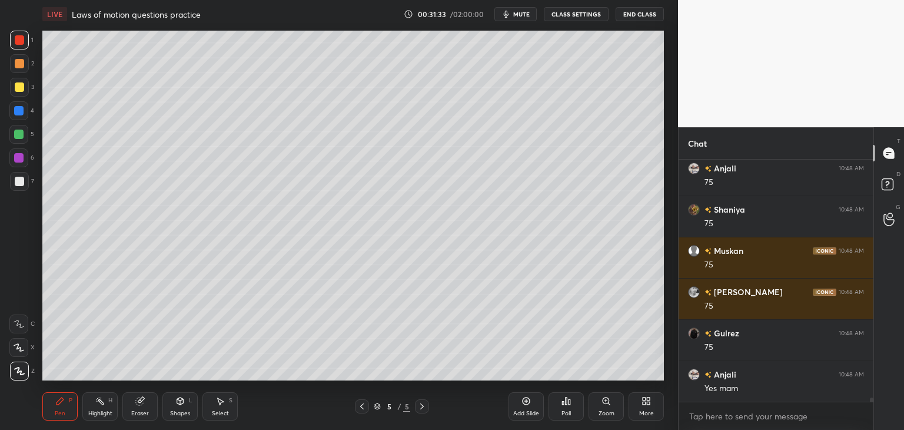
scroll to position [14834, 0]
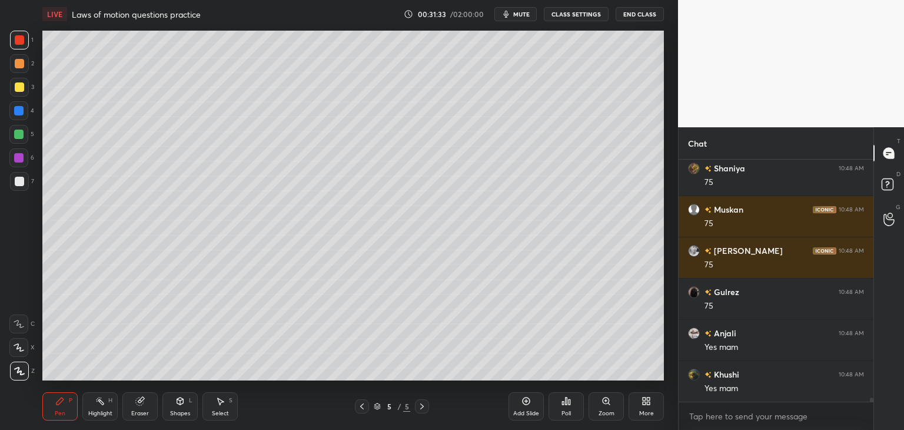
click at [181, 405] on div "Shapes L" at bounding box center [179, 406] width 35 height 28
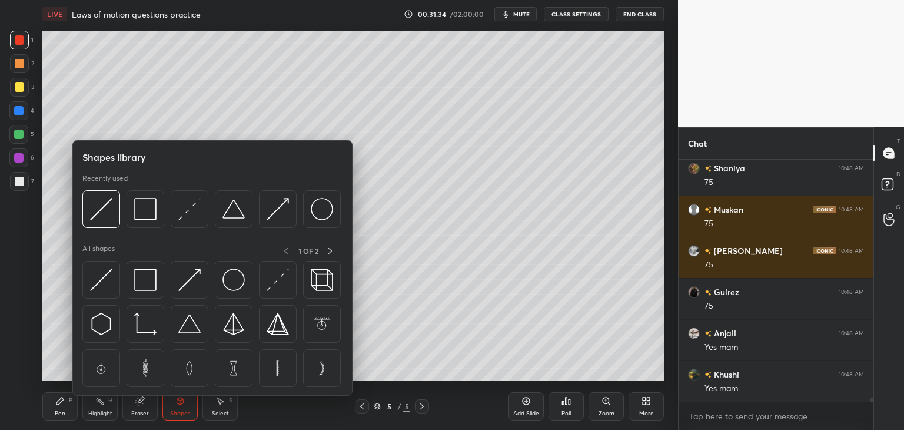
click at [183, 205] on img at bounding box center [189, 209] width 22 height 22
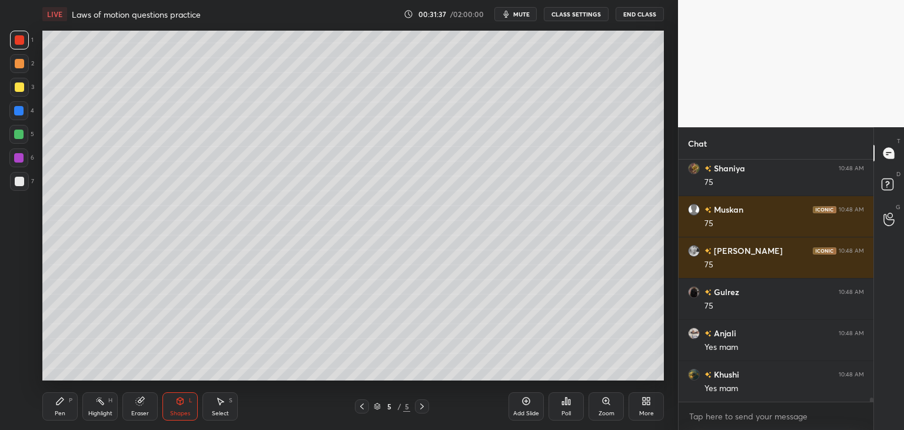
click at [62, 408] on div "Pen P" at bounding box center [59, 406] width 35 height 28
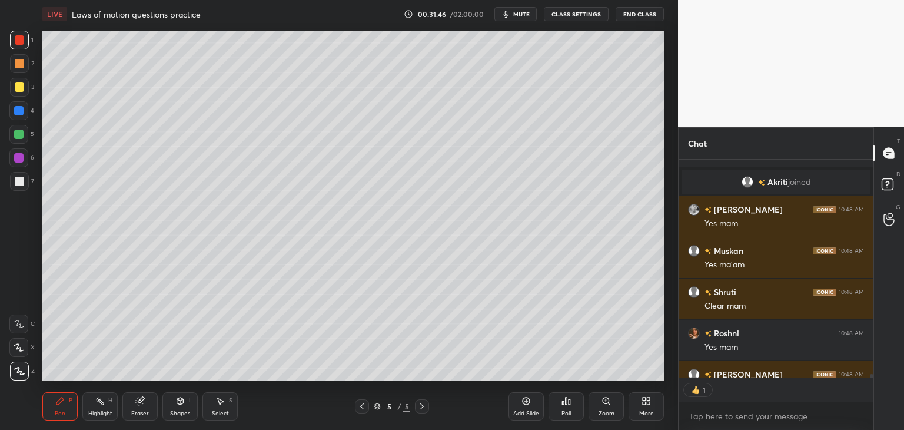
scroll to position [4, 4]
click at [360, 410] on icon at bounding box center [361, 405] width 9 height 9
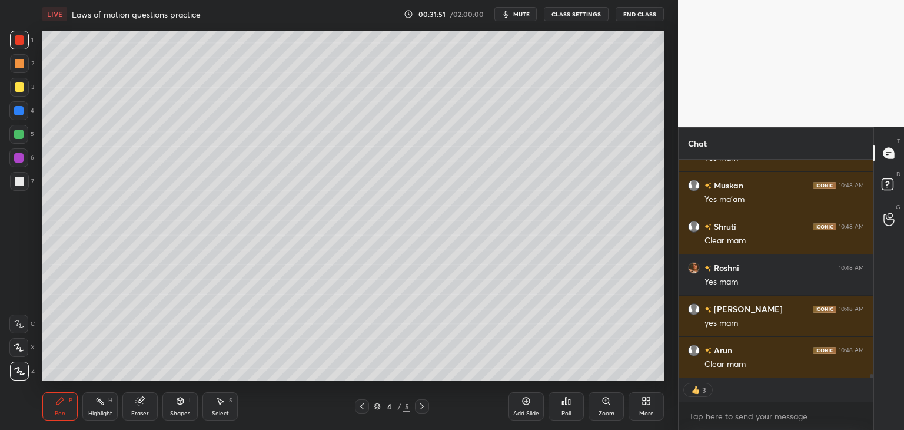
click at [421, 407] on icon at bounding box center [421, 405] width 9 height 9
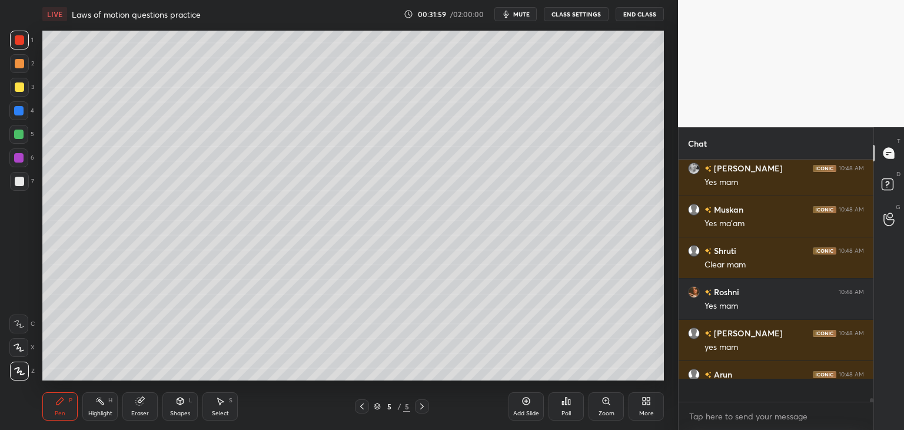
scroll to position [238, 191]
click at [362, 407] on icon at bounding box center [361, 405] width 9 height 9
click at [425, 405] on icon at bounding box center [421, 405] width 9 height 9
click at [21, 90] on div at bounding box center [19, 86] width 9 height 9
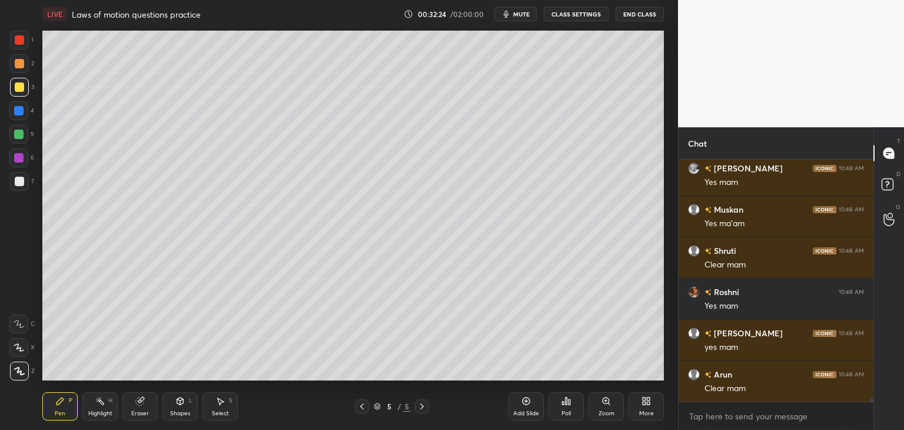
click at [362, 408] on icon at bounding box center [362, 406] width 4 height 6
click at [428, 405] on div at bounding box center [422, 406] width 14 height 14
click at [361, 405] on icon at bounding box center [361, 405] width 9 height 9
click at [428, 405] on div at bounding box center [422, 406] width 14 height 14
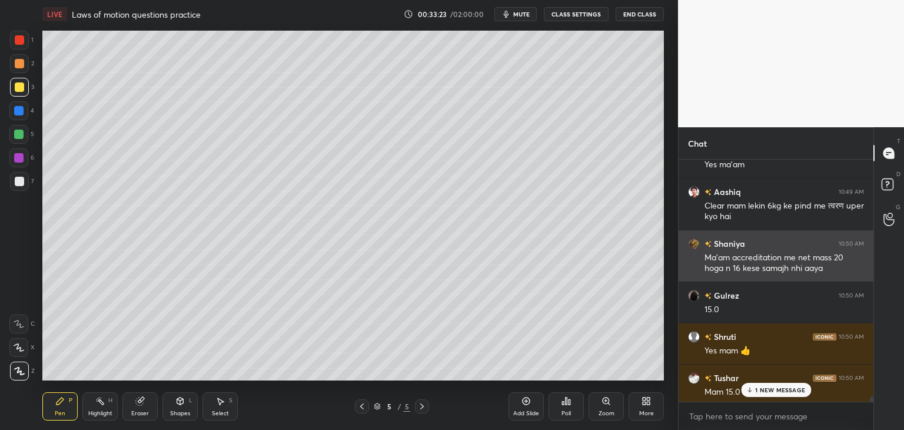
scroll to position [14591, 0]
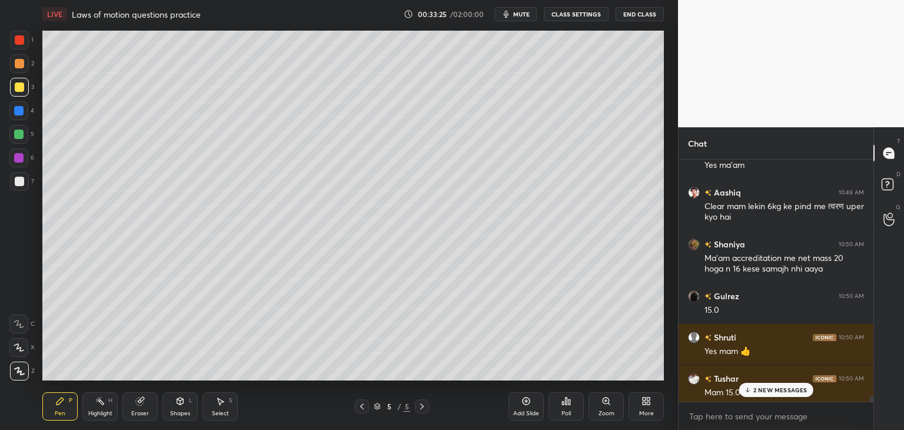
click at [361, 405] on icon at bounding box center [362, 406] width 4 height 6
click at [769, 387] on p "3 NEW MESSAGES" at bounding box center [780, 389] width 54 height 7
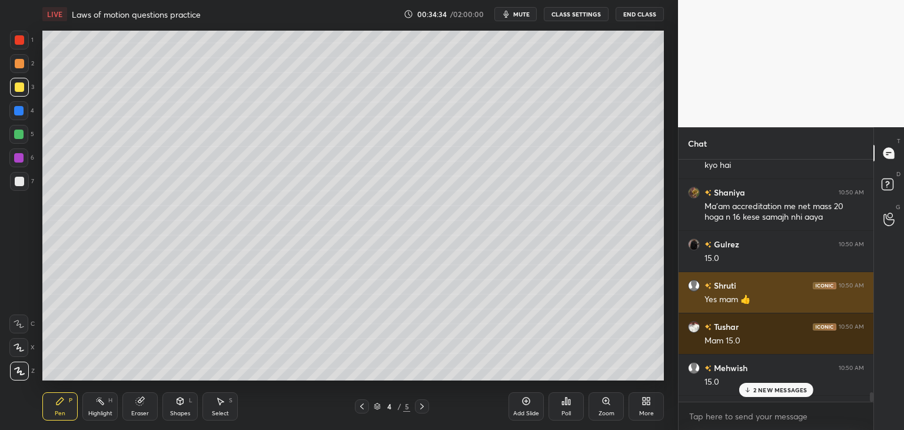
scroll to position [14641, 0]
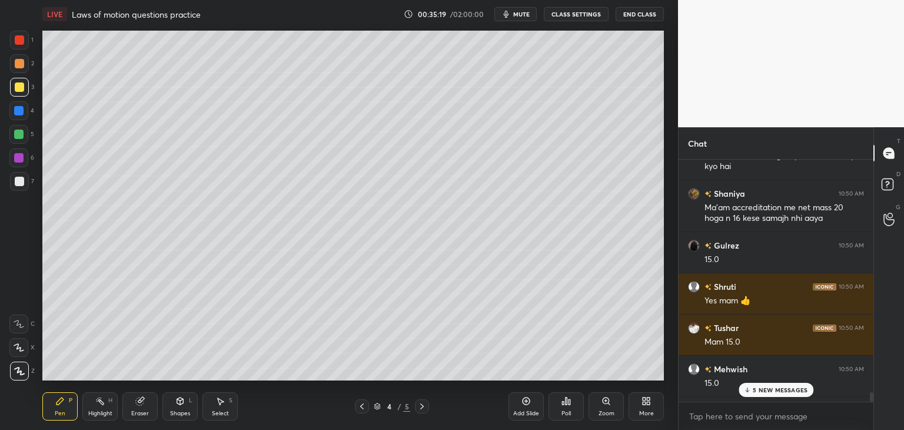
click at [765, 391] on p "5 NEW MESSAGES" at bounding box center [780, 389] width 55 height 7
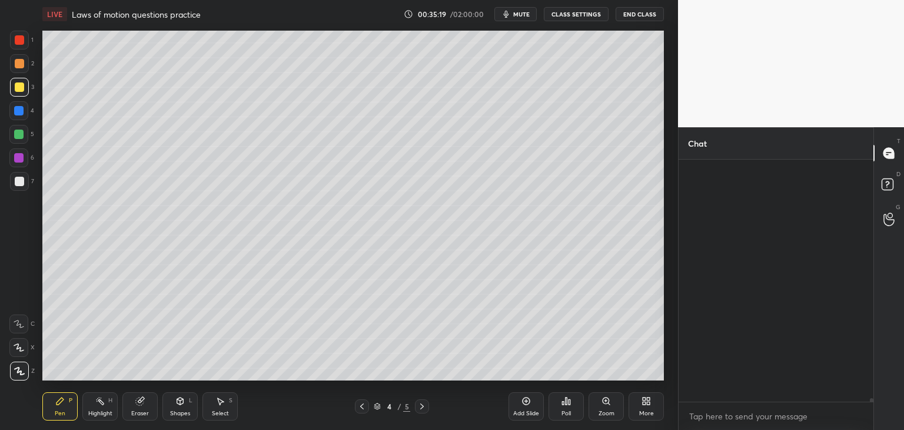
scroll to position [15128, 0]
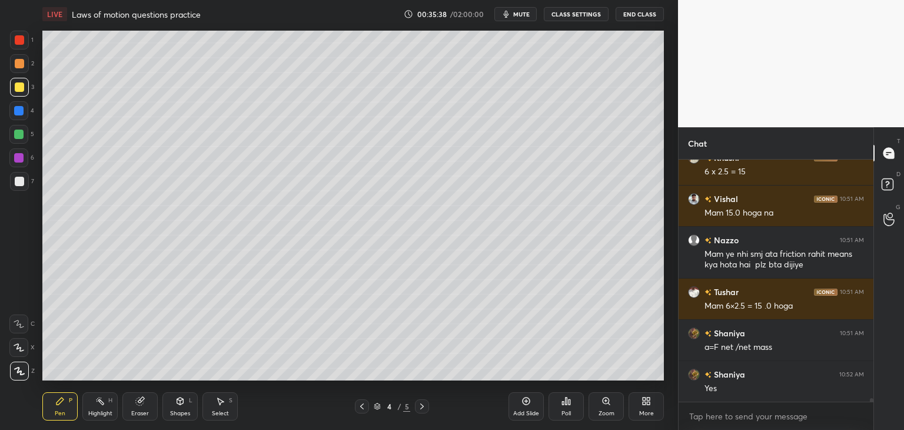
click at [424, 405] on icon at bounding box center [421, 405] width 9 height 9
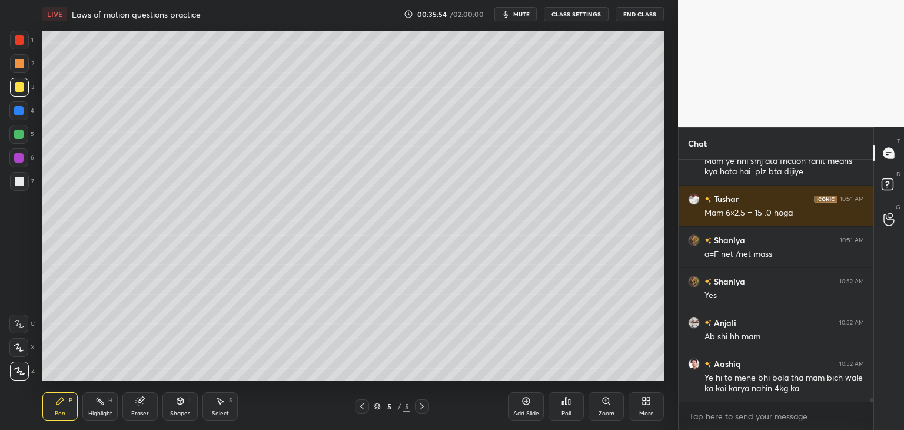
scroll to position [15262, 0]
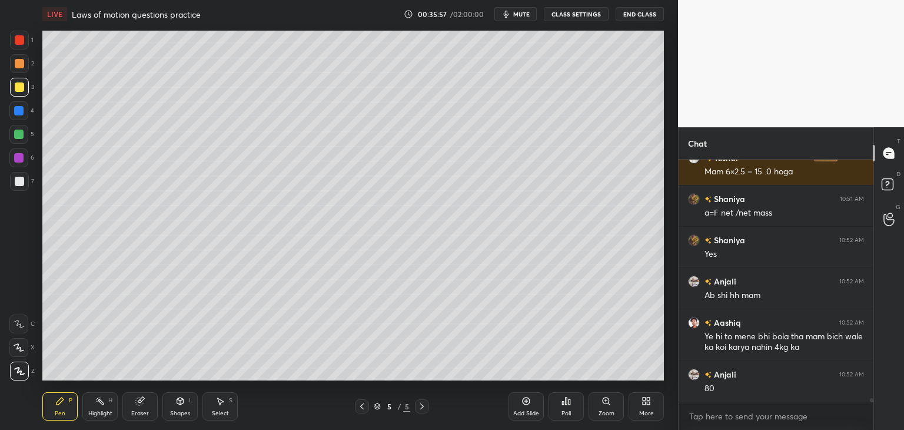
click at [360, 408] on icon at bounding box center [361, 405] width 9 height 9
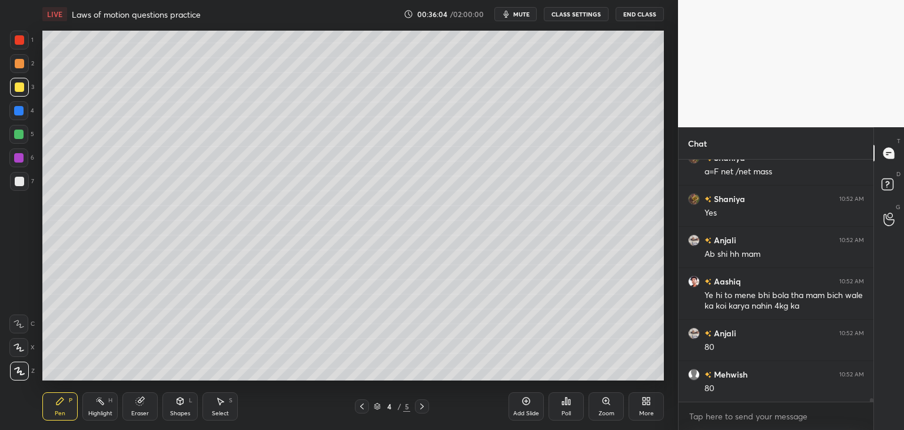
click at [427, 402] on div at bounding box center [422, 406] width 14 height 14
click at [143, 403] on icon at bounding box center [140, 401] width 8 height 8
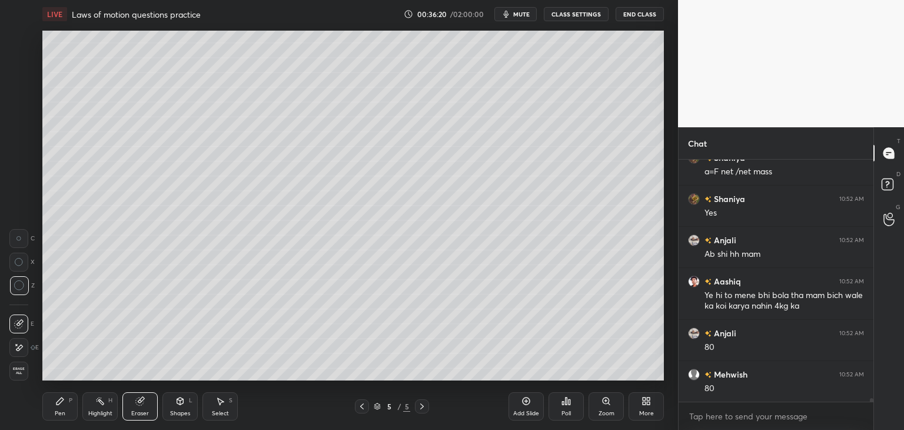
click at [62, 405] on icon at bounding box center [59, 400] width 9 height 9
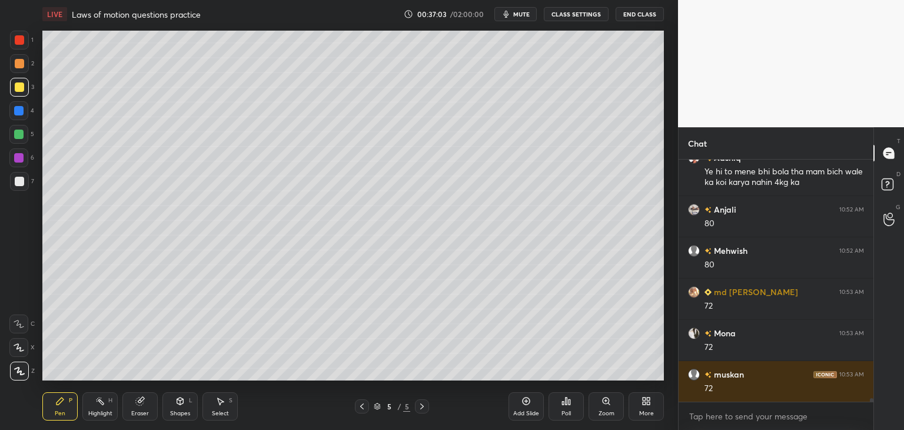
scroll to position [15468, 0]
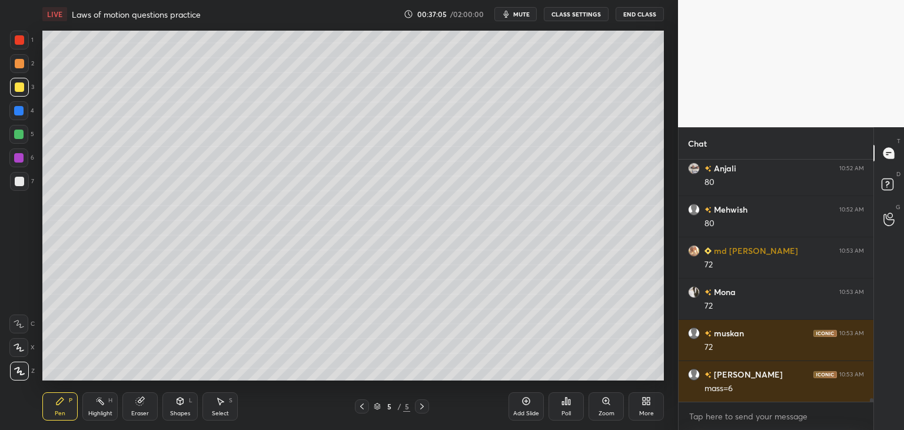
click at [148, 398] on div "Eraser" at bounding box center [139, 406] width 35 height 28
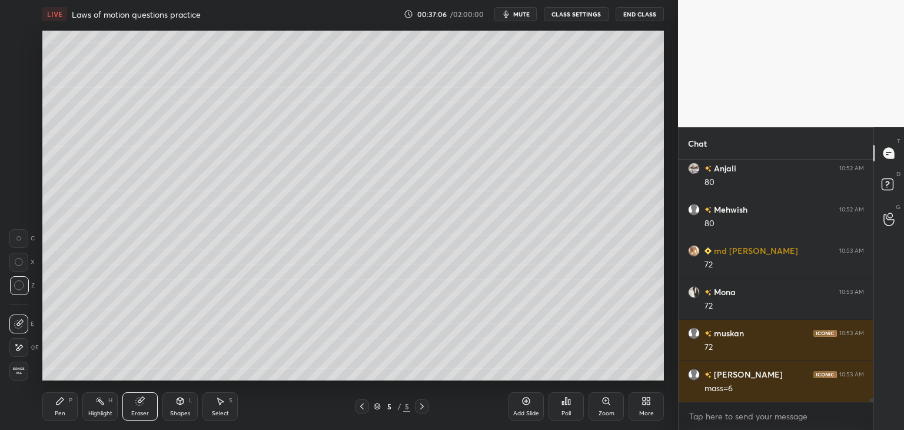
scroll to position [15509, 0]
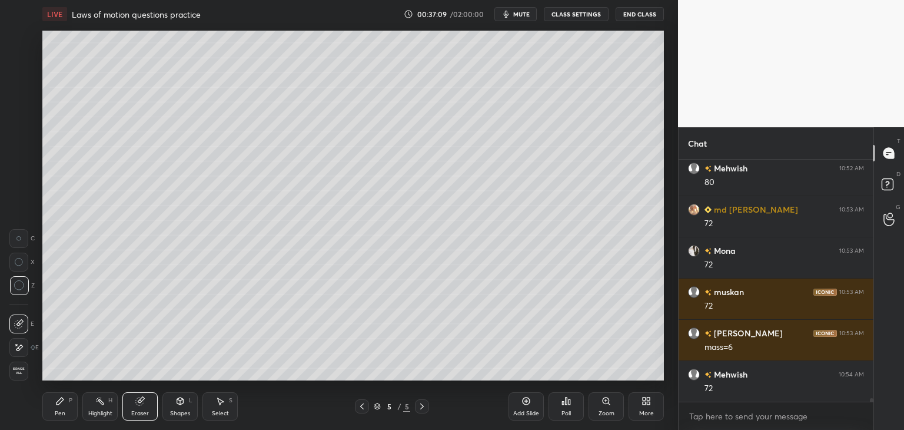
click at [362, 408] on icon at bounding box center [362, 406] width 4 height 6
click at [429, 408] on div "4 / 5" at bounding box center [391, 406] width 233 height 14
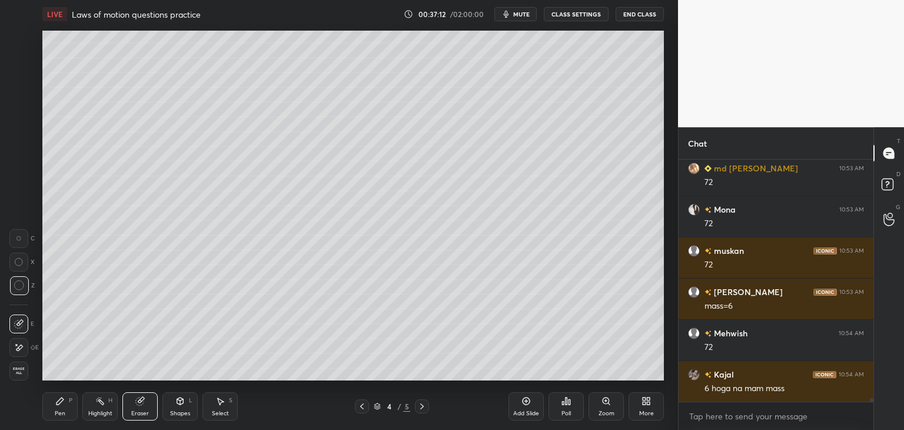
click at [424, 409] on icon at bounding box center [421, 405] width 9 height 9
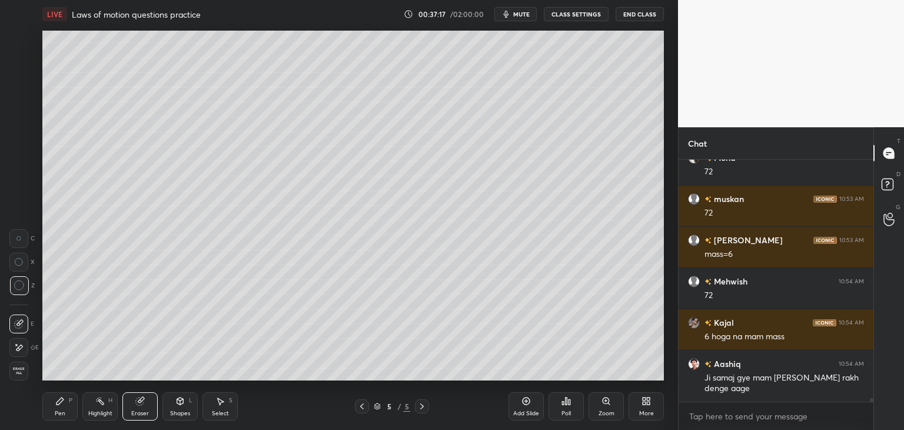
click at [59, 401] on icon at bounding box center [59, 400] width 7 height 7
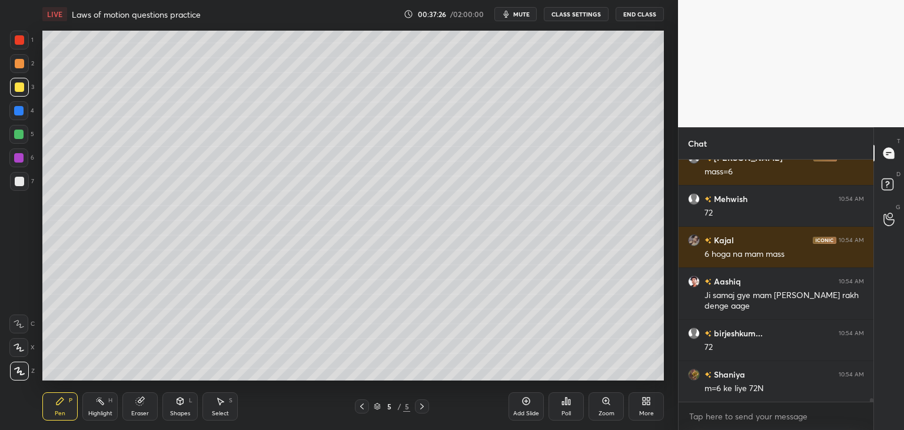
scroll to position [15726, 0]
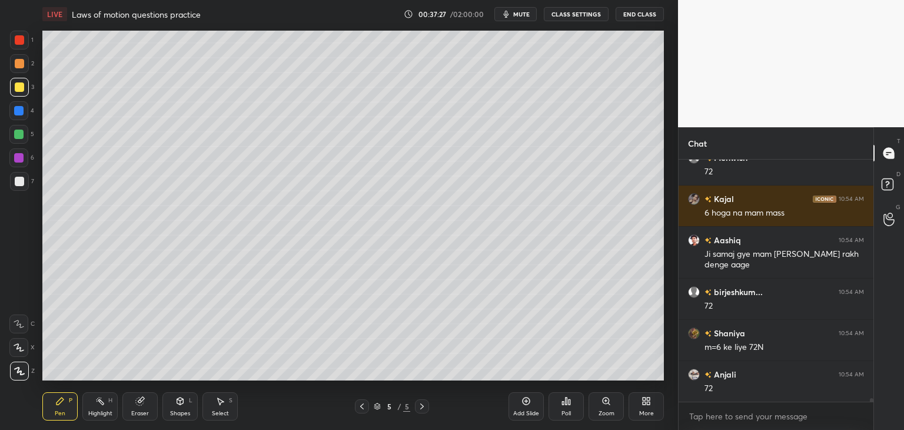
click at [158, 396] on div "Pen P Highlight H Eraser Shapes L Select S" at bounding box center [158, 406] width 233 height 28
click at [147, 403] on div "Eraser" at bounding box center [139, 406] width 35 height 28
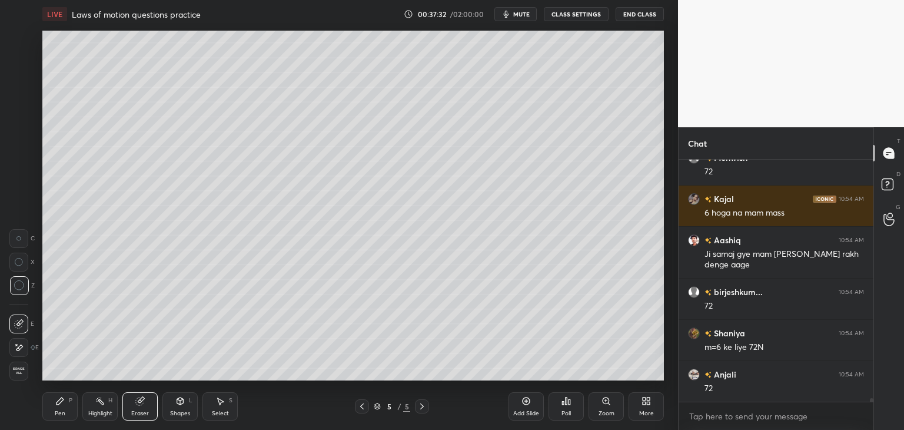
click at [65, 408] on div "Pen P" at bounding box center [59, 406] width 35 height 28
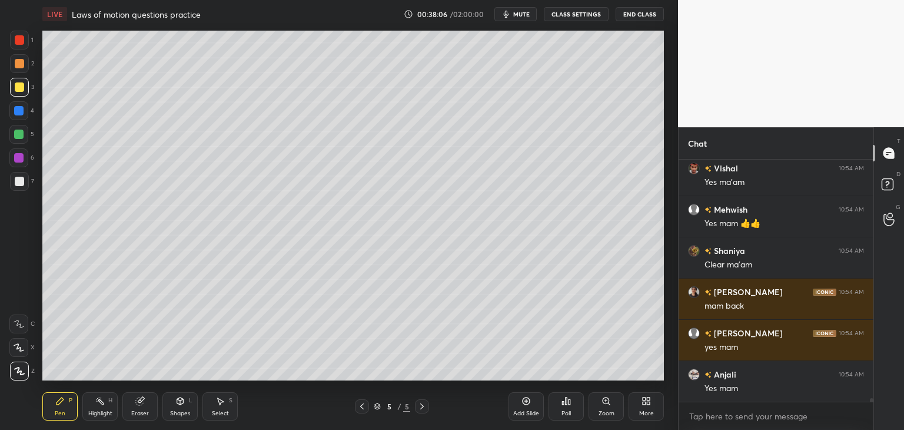
scroll to position [16220, 0]
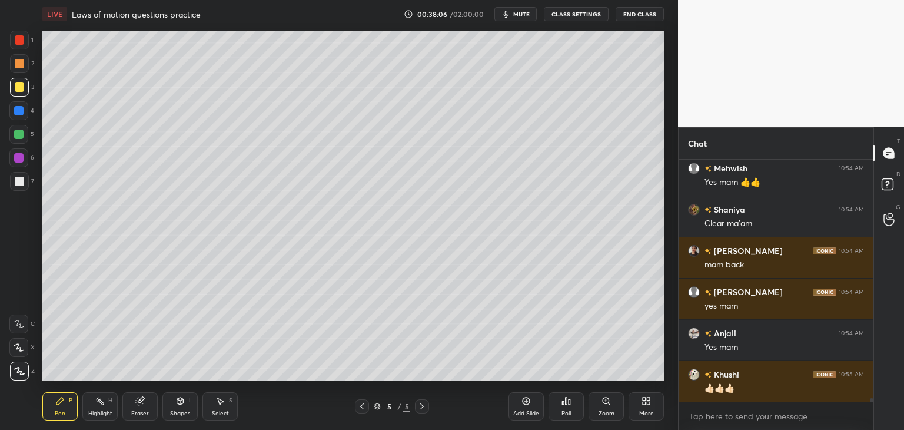
click at [359, 407] on icon at bounding box center [361, 405] width 9 height 9
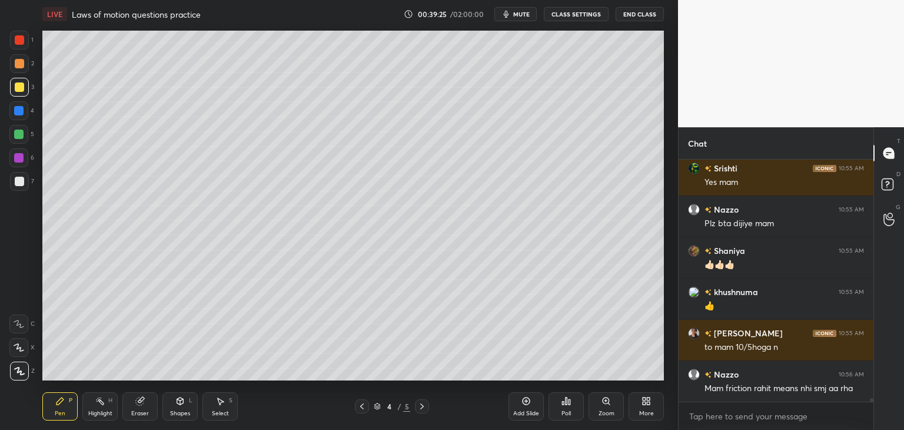
scroll to position [16756, 0]
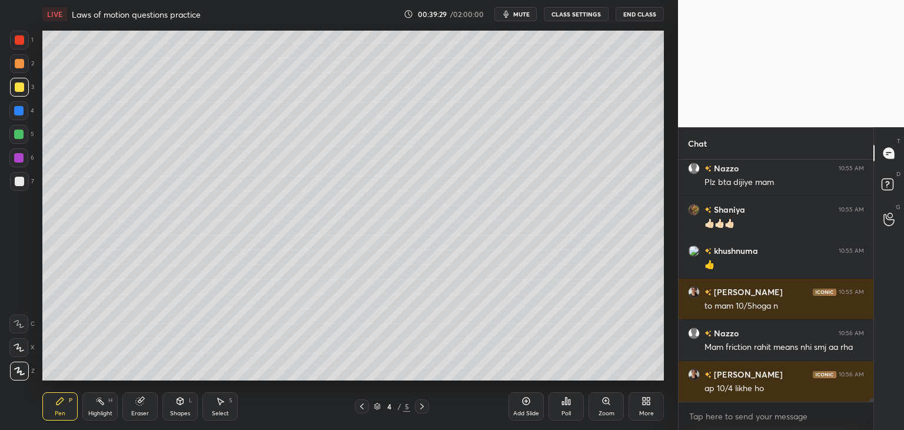
click at [134, 409] on div "Eraser" at bounding box center [139, 406] width 35 height 28
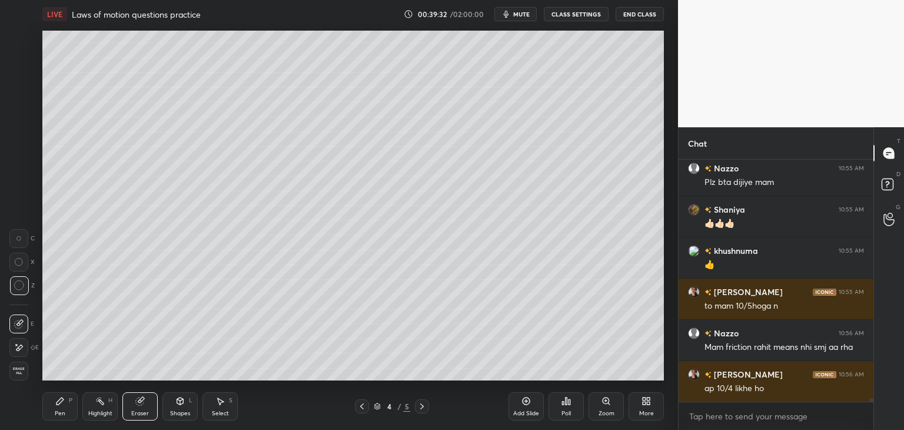
click at [59, 408] on div "Pen P" at bounding box center [59, 406] width 35 height 28
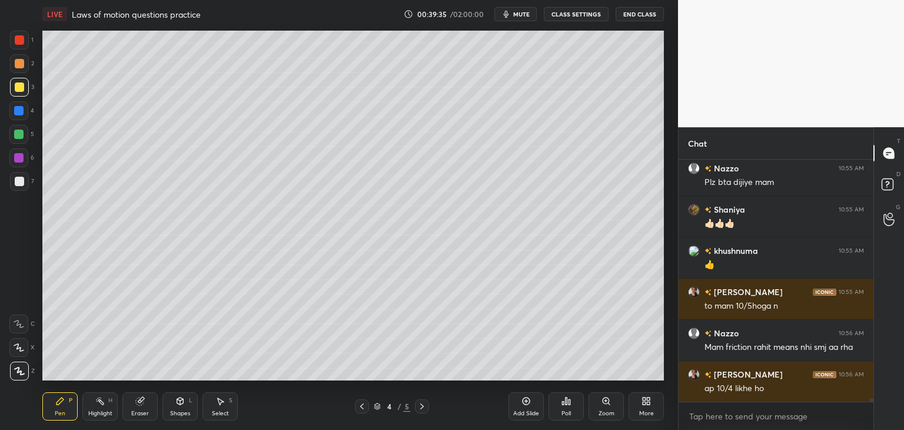
click at [145, 406] on div "Eraser" at bounding box center [139, 406] width 35 height 28
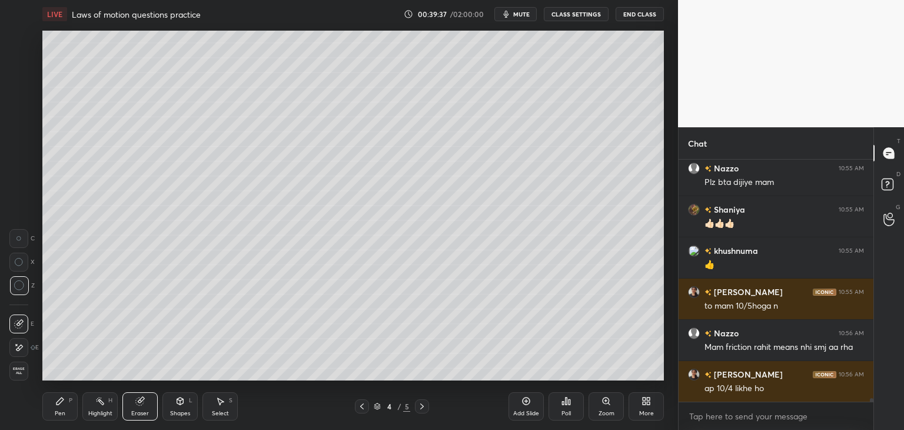
click at [64, 407] on div "Pen P" at bounding box center [59, 406] width 35 height 28
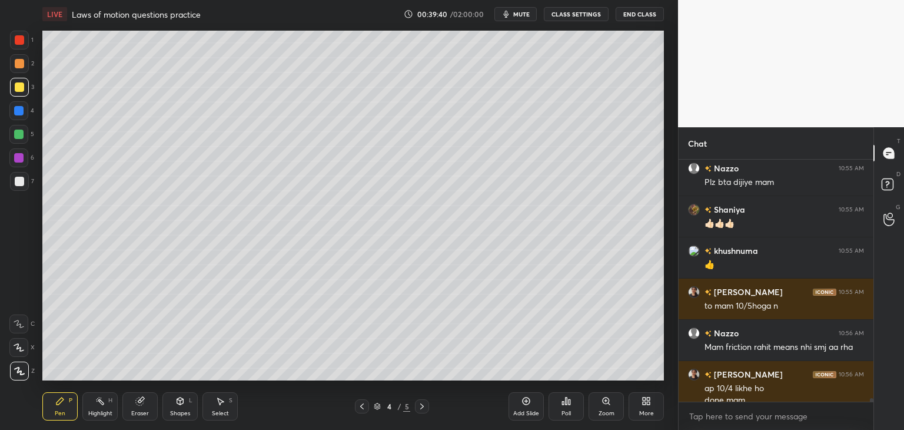
scroll to position [16767, 0]
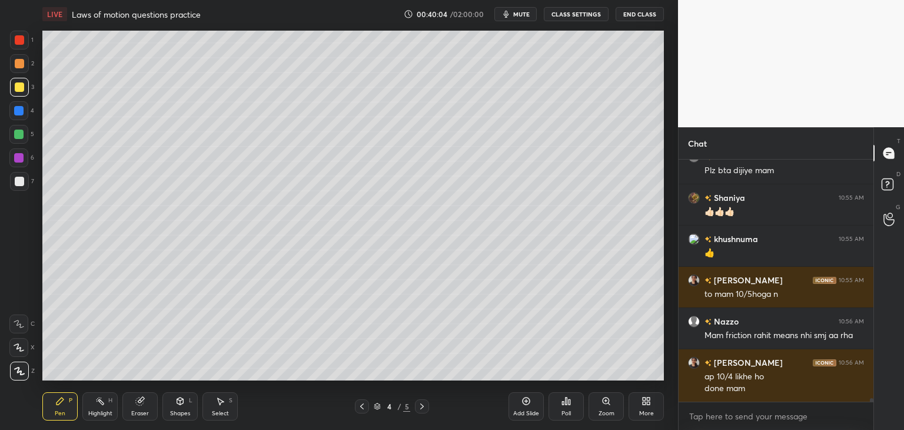
click at [424, 408] on icon at bounding box center [421, 405] width 9 height 9
click at [360, 405] on icon at bounding box center [361, 405] width 9 height 9
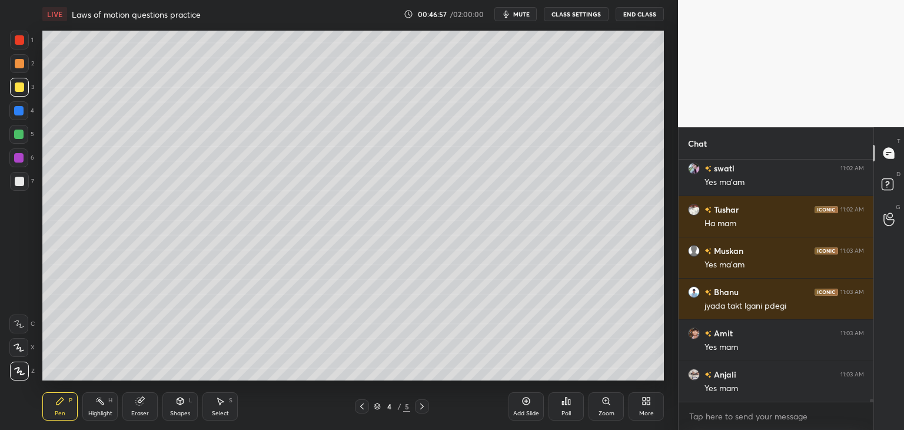
scroll to position [18117, 0]
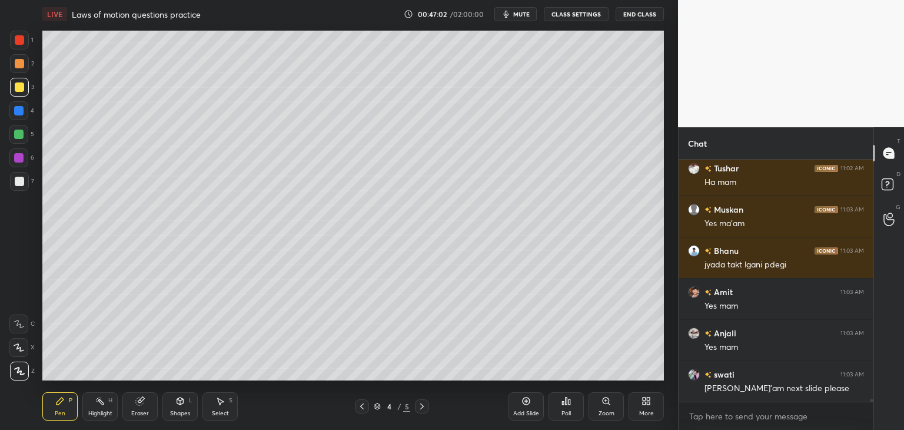
click at [421, 407] on icon at bounding box center [421, 405] width 9 height 9
click at [362, 408] on icon at bounding box center [361, 405] width 9 height 9
click at [417, 410] on div at bounding box center [422, 406] width 14 height 14
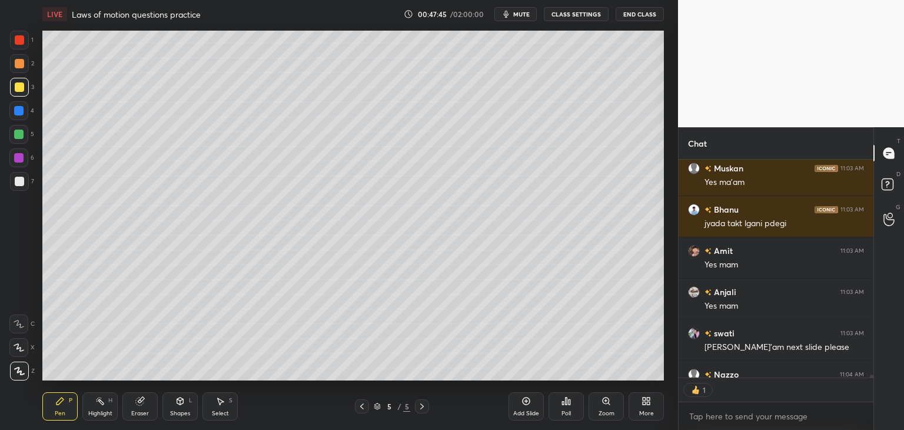
scroll to position [18223, 0]
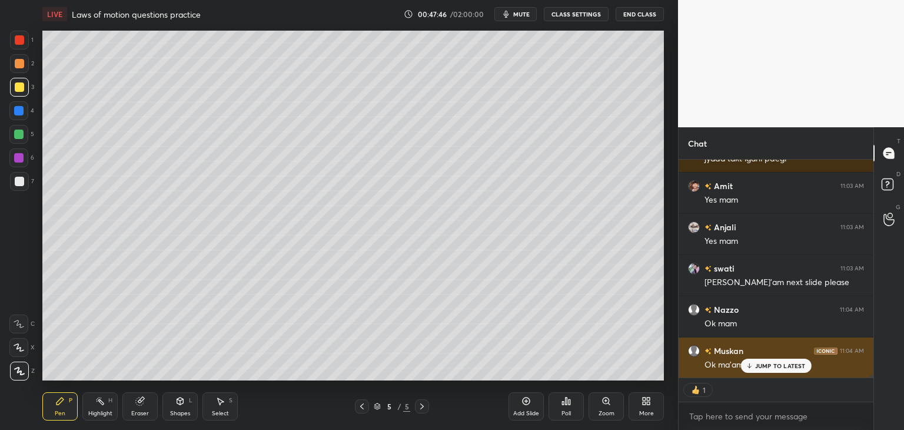
click at [753, 363] on icon at bounding box center [749, 365] width 8 height 7
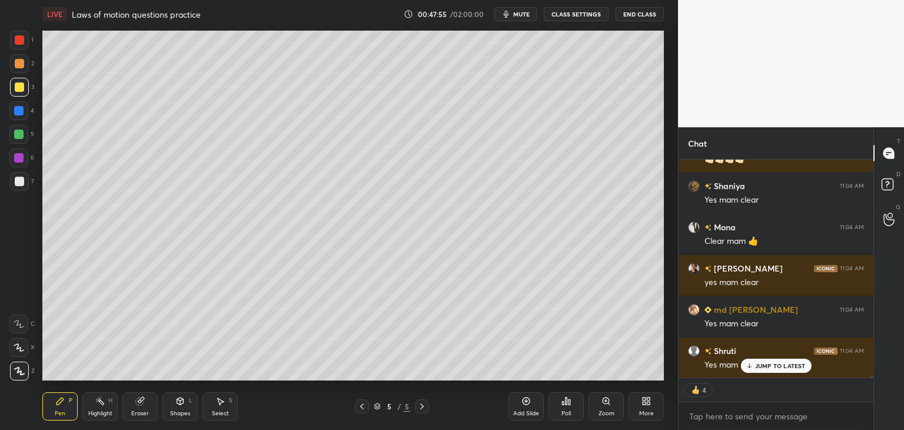
scroll to position [18594, 0]
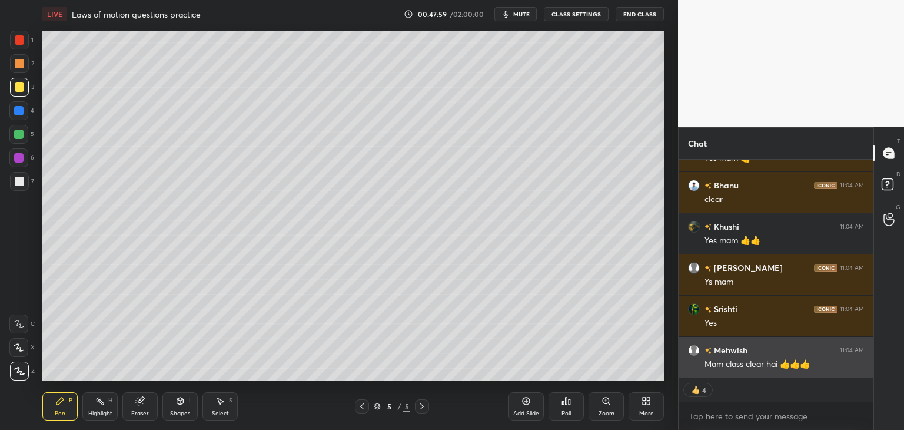
click at [770, 364] on div "Mam class clear hai 👍👍👍" at bounding box center [783, 364] width 159 height 12
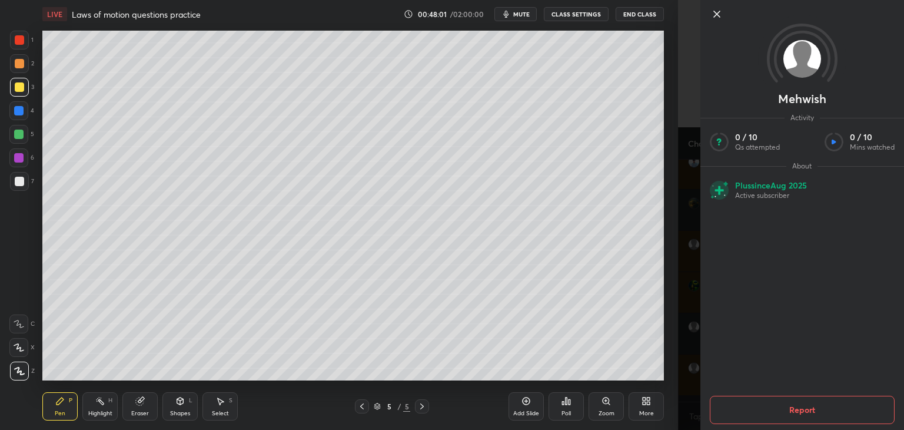
scroll to position [238, 191]
click at [694, 328] on div "Mehwish Activity 0 / 10 Qs attempted 0 / 10 Mins watched About Plus since [DATE…" at bounding box center [791, 215] width 226 height 430
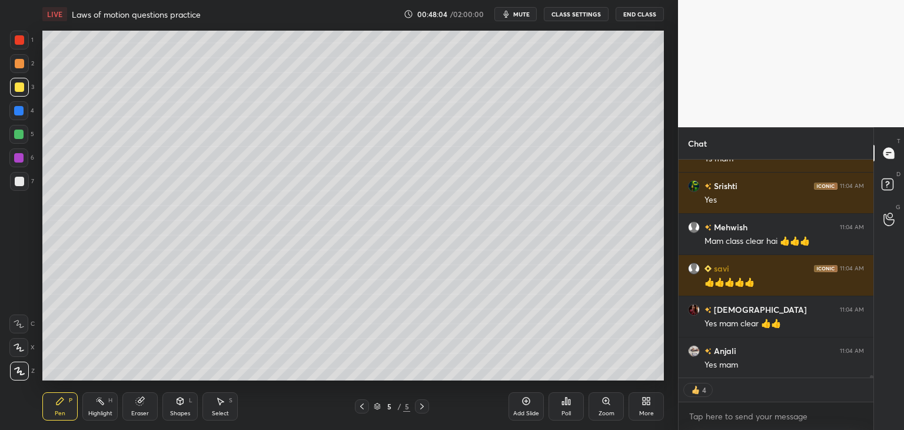
scroll to position [18924, 0]
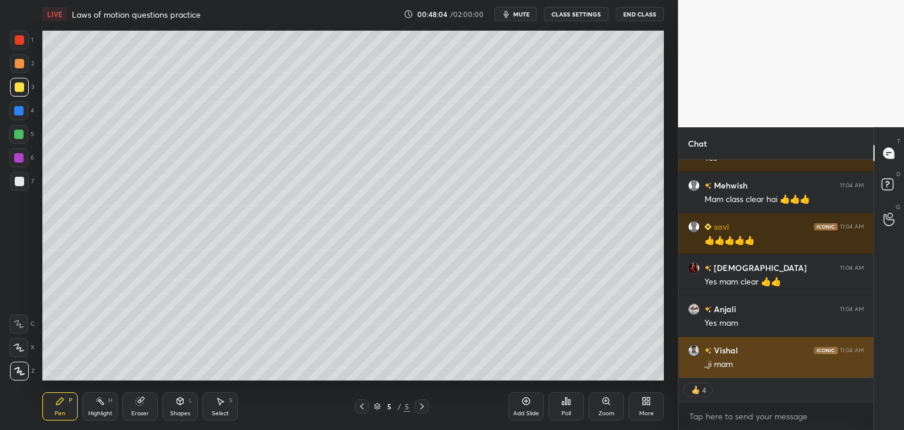
click at [780, 367] on div ",,ji mam" at bounding box center [783, 364] width 159 height 12
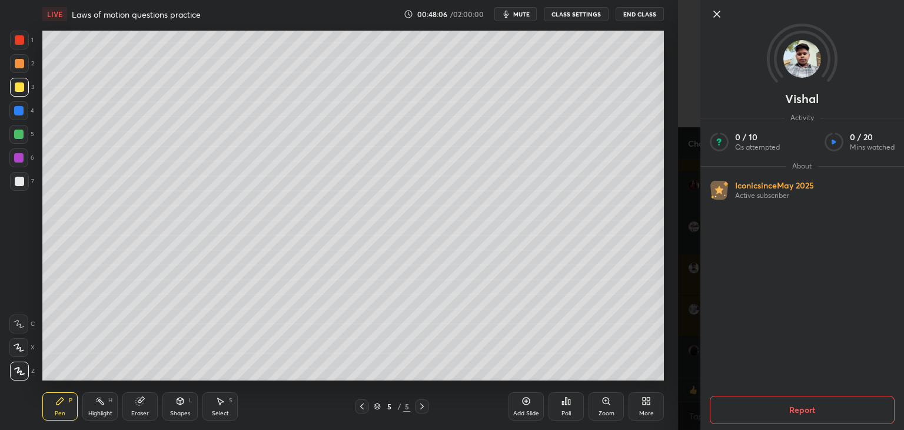
click at [683, 329] on div "Vishal Activity 0 / 10 Qs attempted 0 / 20 Mins watched About Iconic since [DAT…" at bounding box center [791, 215] width 226 height 430
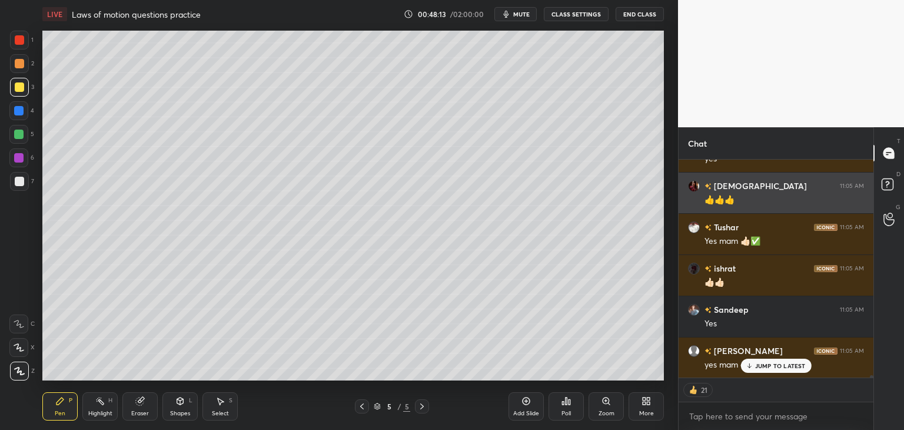
scroll to position [19377, 0]
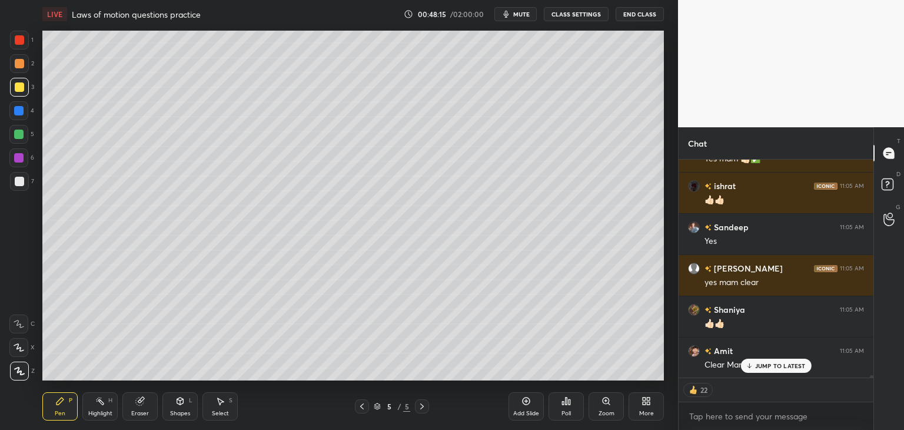
click at [762, 365] on div "Mehwish 11:04 AM Mam class clear hai 👍👍👍 savi 11:04 AM 👍👍👍👍👍 vedika 11:04 AM Ye…" at bounding box center [775, 268] width 195 height 218
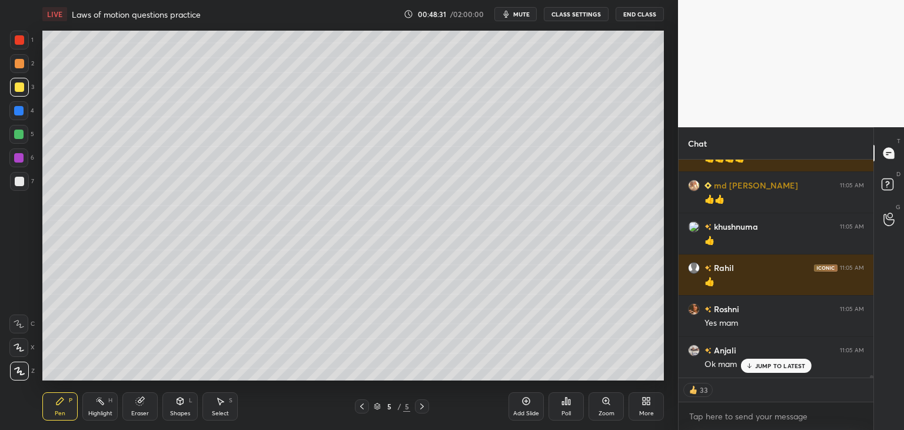
scroll to position [19706, 0]
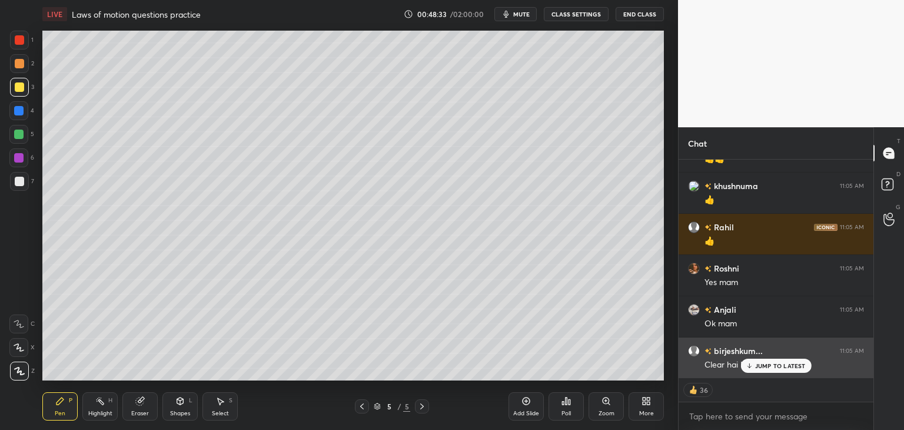
click at [776, 362] on p "JUMP TO LATEST" at bounding box center [780, 365] width 51 height 7
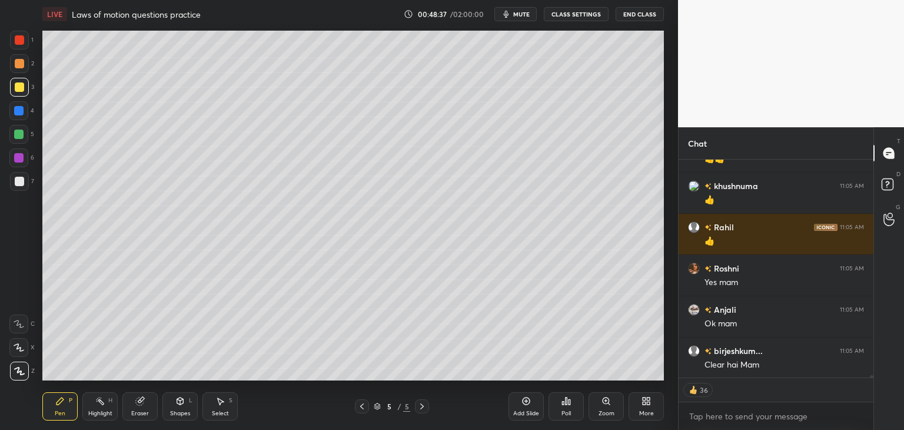
click at [421, 408] on icon at bounding box center [421, 405] width 9 height 9
click at [423, 406] on icon at bounding box center [421, 405] width 9 height 9
click at [528, 404] on icon at bounding box center [525, 400] width 9 height 9
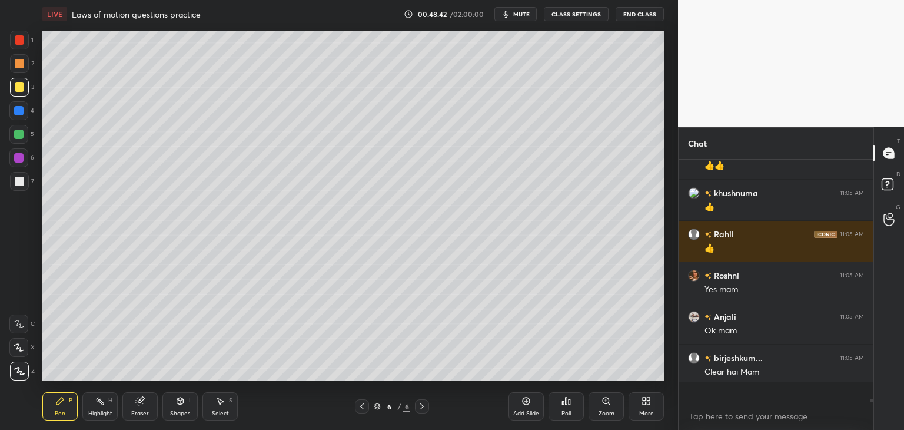
scroll to position [238, 191]
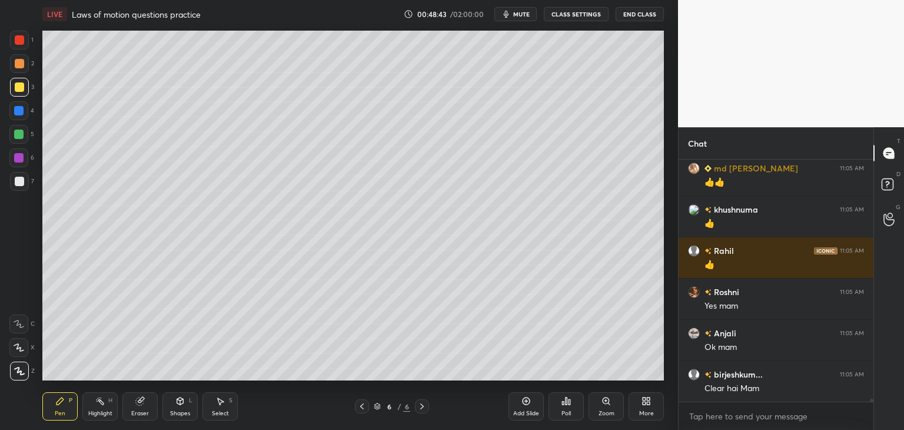
click at [178, 405] on div "Shapes L" at bounding box center [179, 406] width 35 height 28
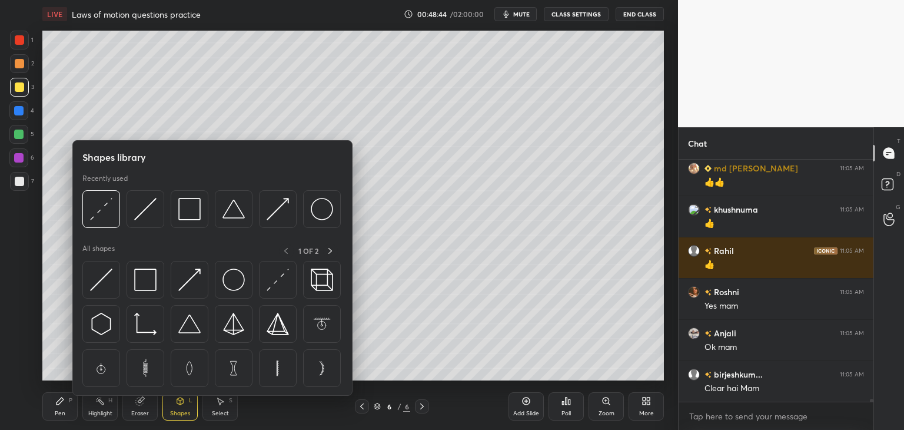
click at [238, 217] on img at bounding box center [233, 209] width 22 height 22
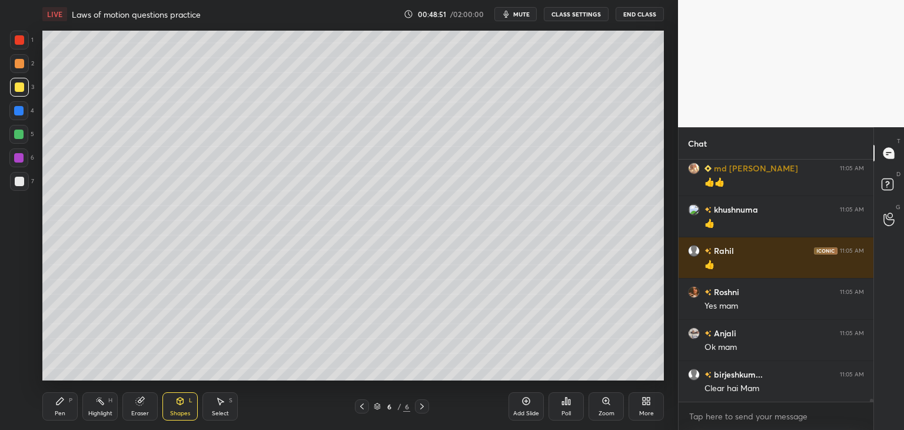
click at [62, 409] on div "Pen P" at bounding box center [59, 406] width 35 height 28
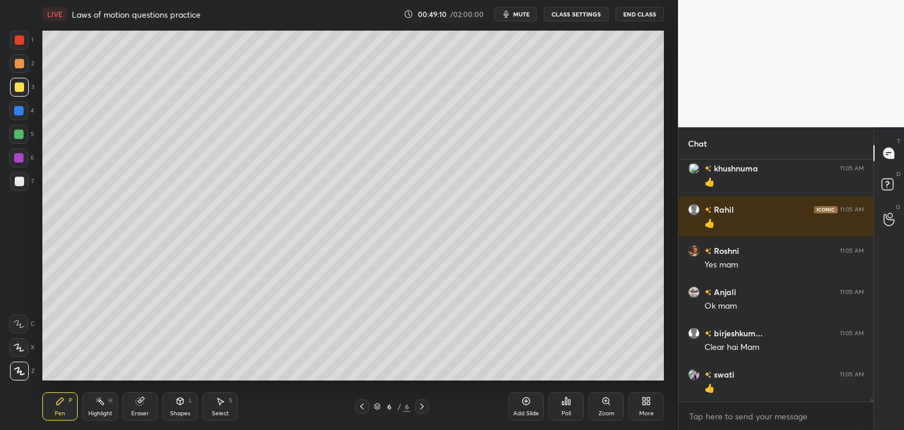
click at [139, 415] on div "Eraser" at bounding box center [140, 413] width 18 height 6
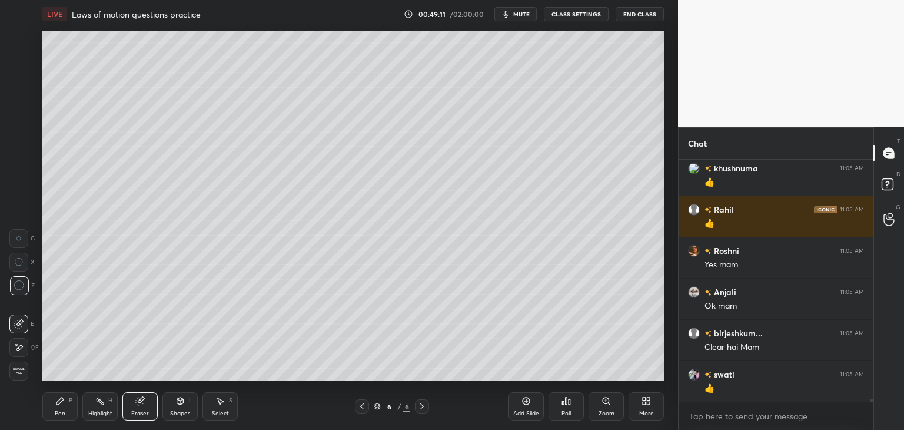
click at [19, 237] on icon at bounding box center [18, 238] width 5 height 5
click at [30, 288] on div "Z" at bounding box center [21, 285] width 25 height 19
click at [64, 410] on div "Pen" at bounding box center [60, 413] width 11 height 6
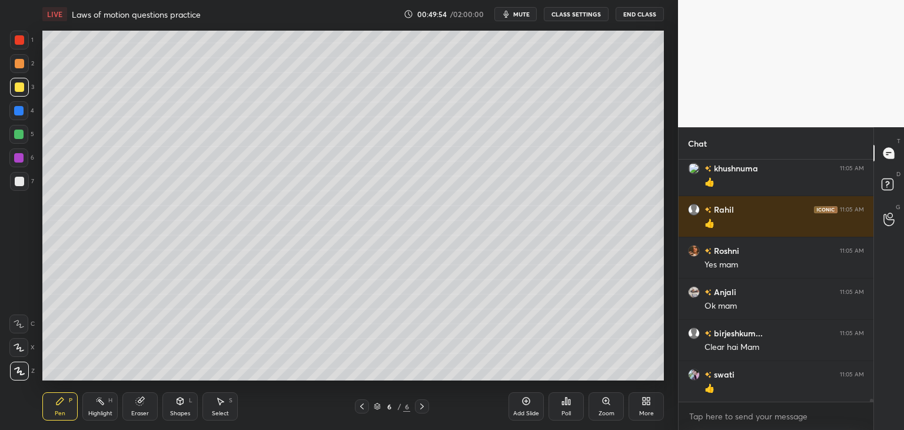
click at [142, 408] on div "Eraser" at bounding box center [139, 406] width 35 height 28
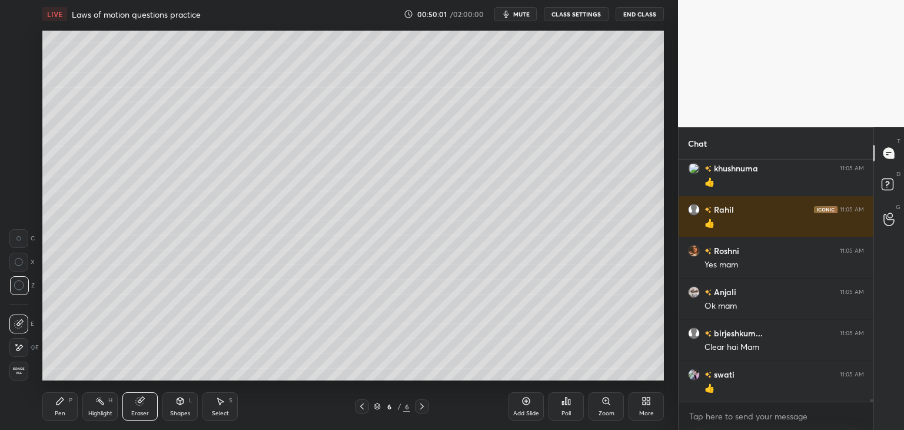
click at [179, 400] on icon at bounding box center [180, 400] width 6 height 2
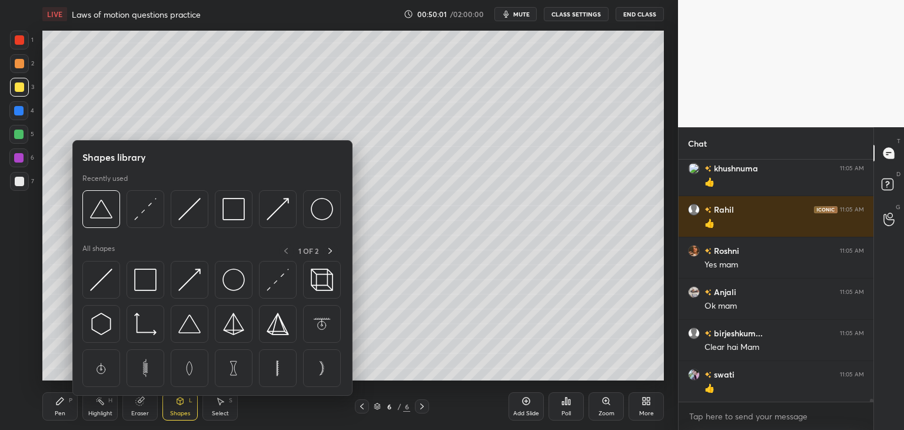
click at [107, 274] on img at bounding box center [101, 279] width 22 height 22
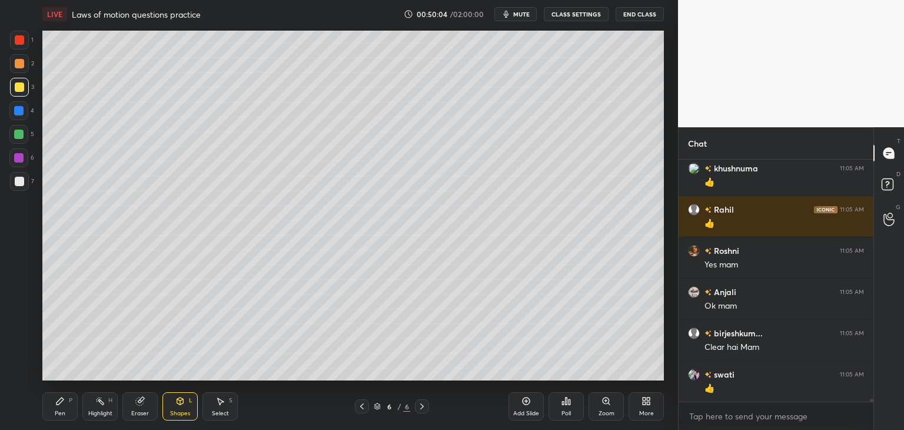
scroll to position [19765, 0]
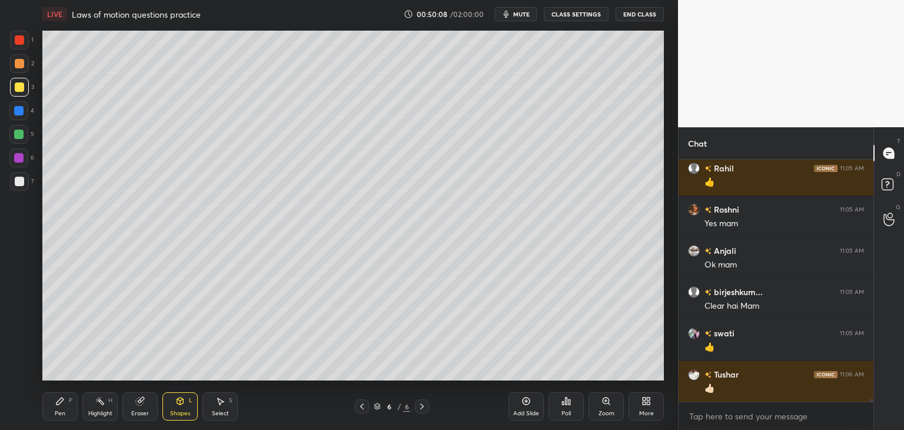
click at [54, 408] on div "Pen P" at bounding box center [59, 406] width 35 height 28
click at [19, 184] on div at bounding box center [19, 181] width 9 height 9
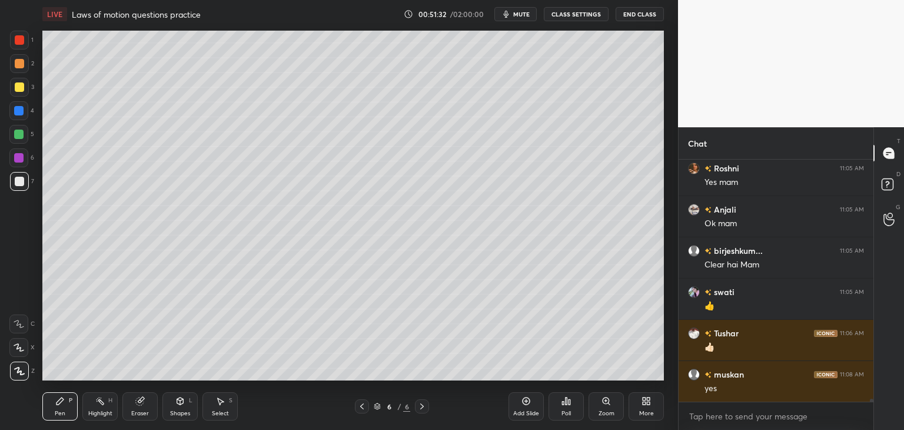
click at [421, 407] on icon at bounding box center [421, 405] width 9 height 9
click at [529, 405] on div "Add Slide" at bounding box center [525, 406] width 35 height 28
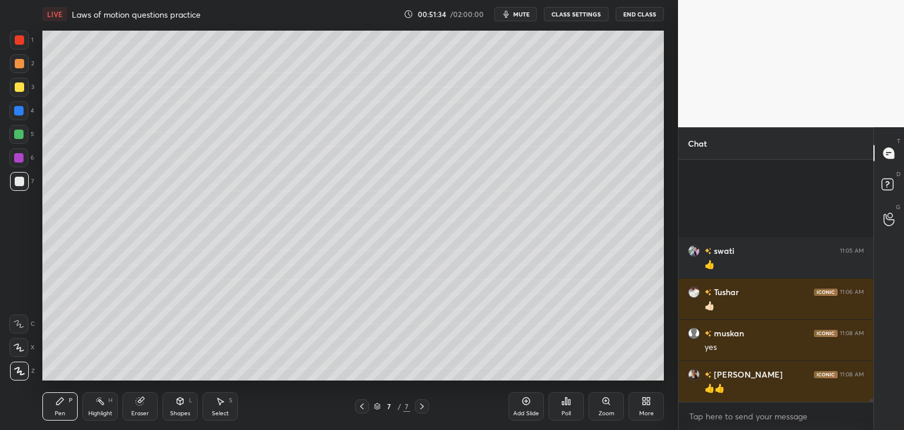
scroll to position [19971, 0]
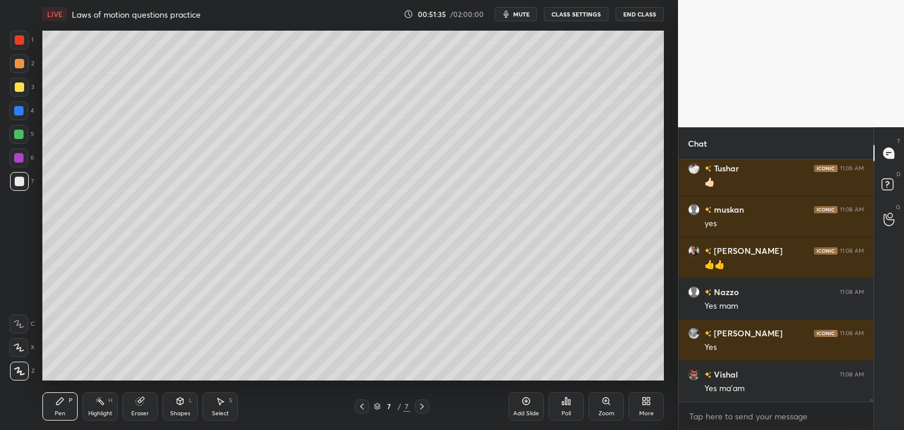
click at [181, 409] on div "Shapes L" at bounding box center [179, 406] width 35 height 28
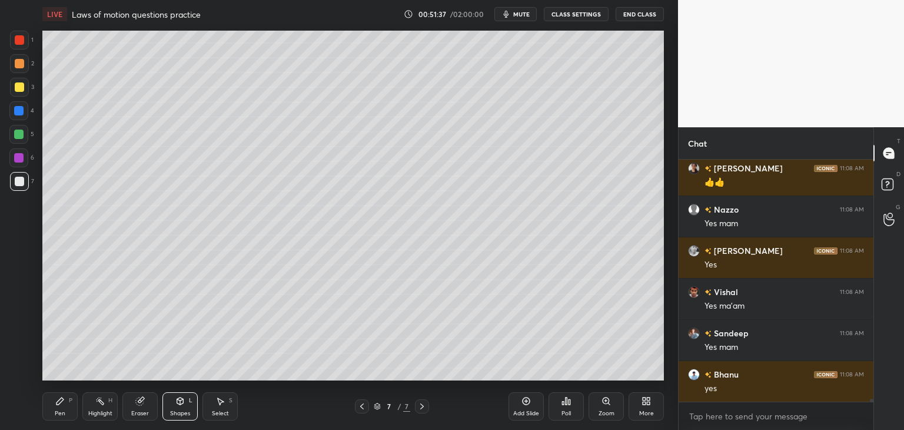
scroll to position [20094, 0]
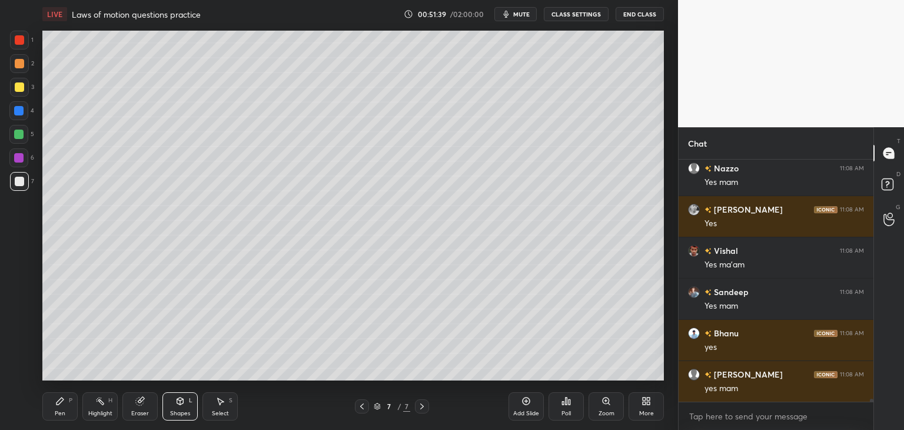
click at [58, 407] on div "Pen P" at bounding box center [59, 406] width 35 height 28
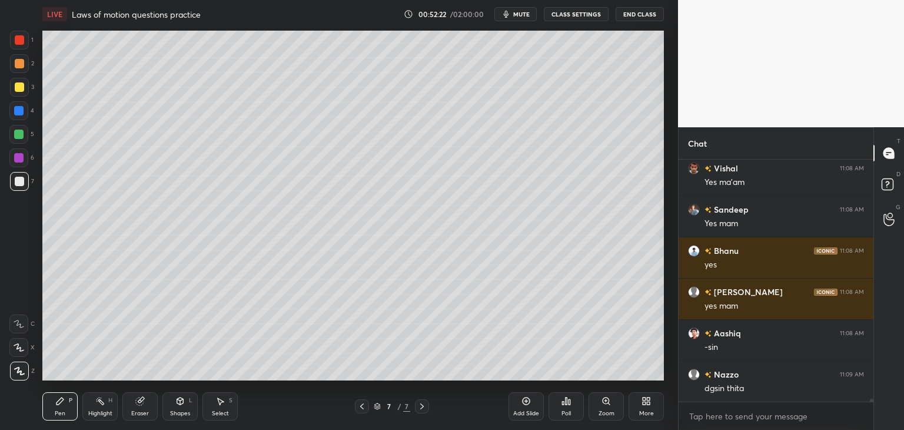
scroll to position [20218, 0]
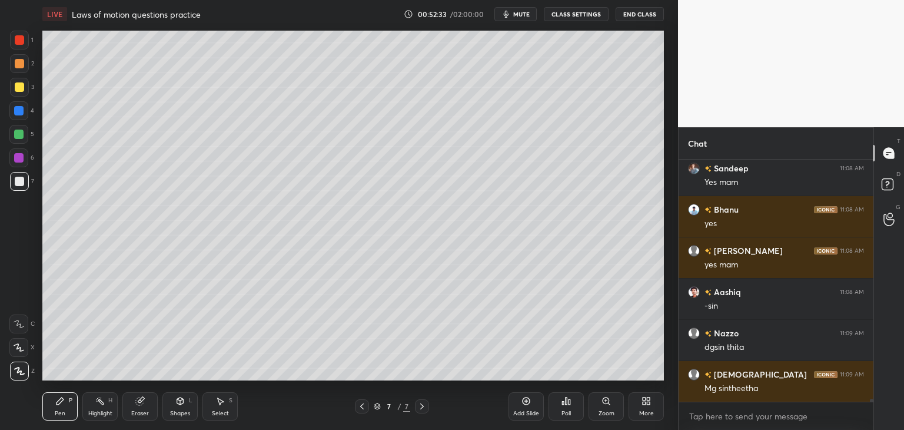
click at [362, 405] on icon at bounding box center [361, 405] width 9 height 9
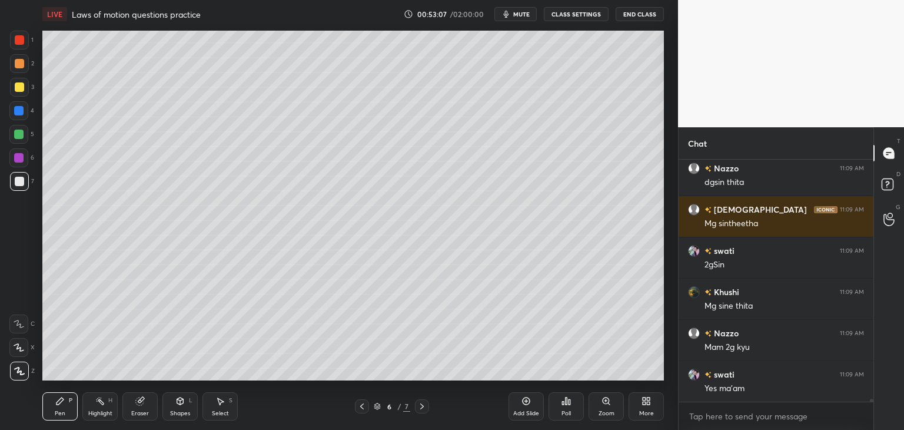
scroll to position [20424, 0]
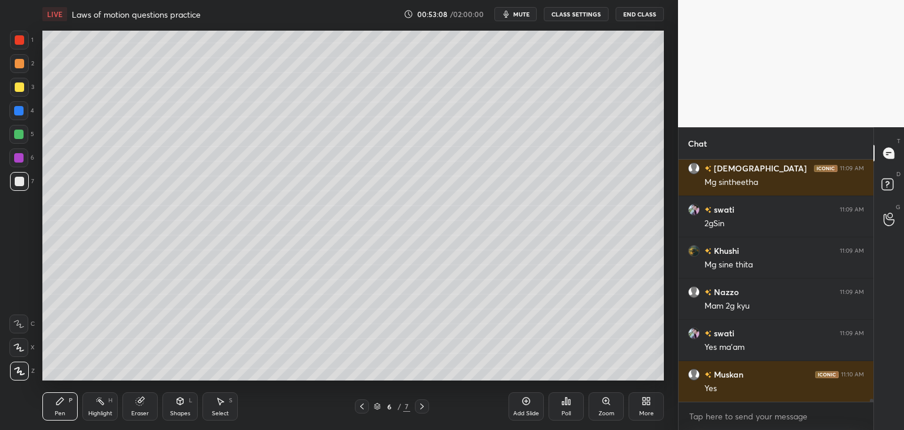
click at [139, 405] on icon at bounding box center [139, 400] width 9 height 9
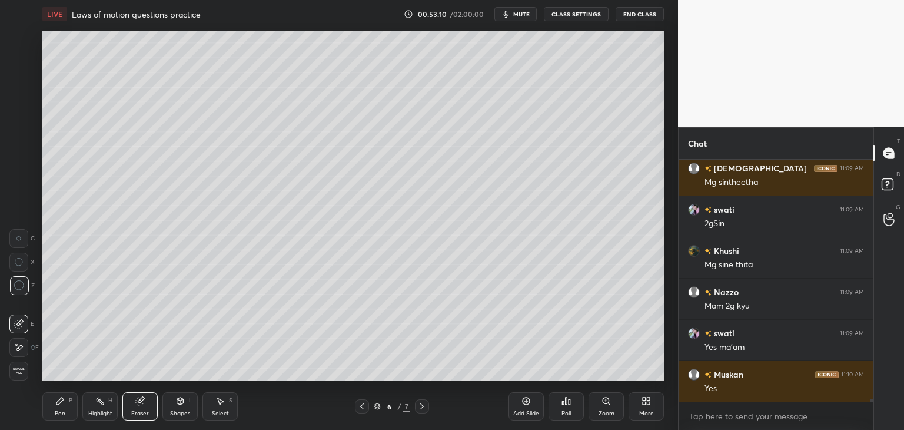
scroll to position [20465, 0]
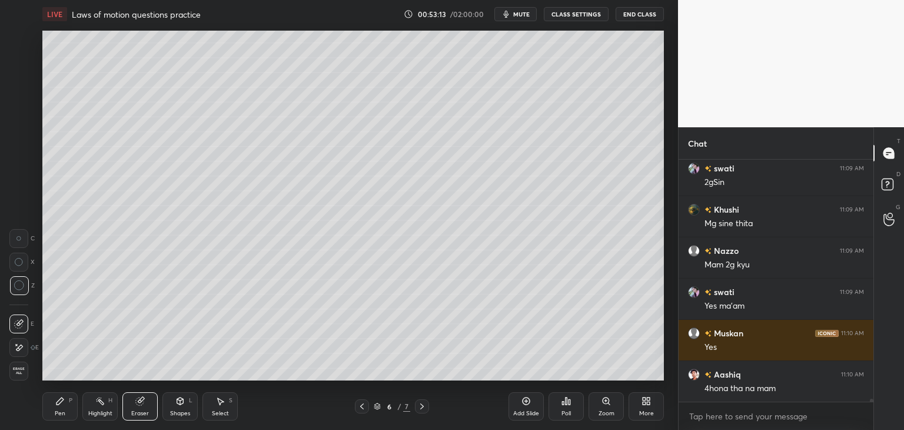
click at [61, 413] on div "Pen" at bounding box center [60, 413] width 11 height 6
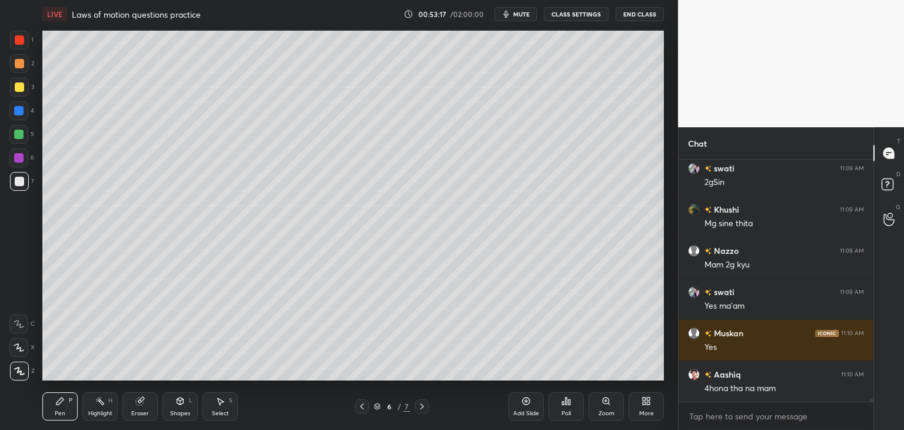
click at [421, 405] on icon at bounding box center [422, 406] width 4 height 6
click at [141, 404] on icon at bounding box center [140, 401] width 8 height 8
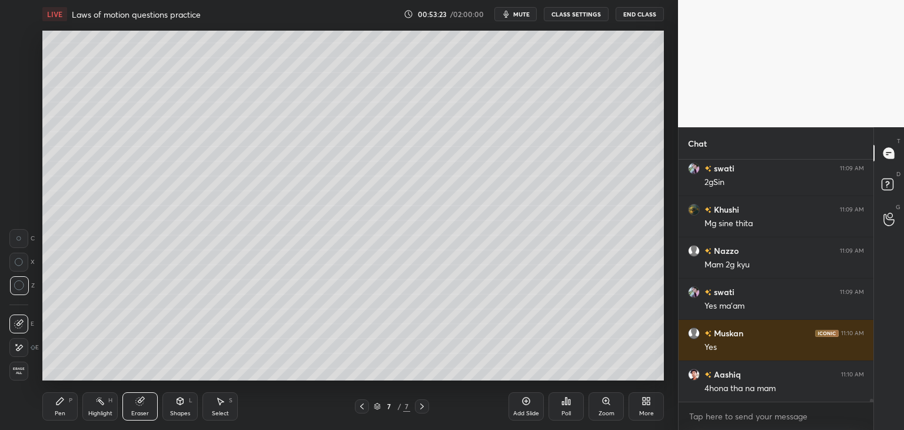
click at [73, 417] on div "Pen P" at bounding box center [59, 406] width 35 height 28
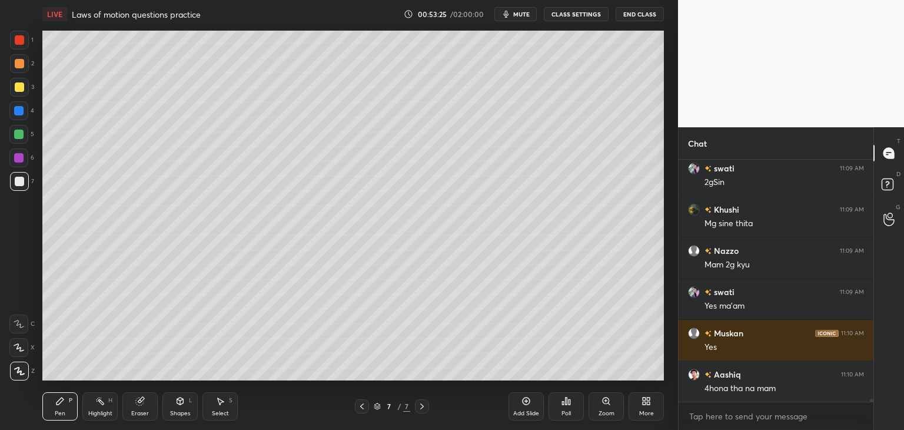
click at [359, 409] on icon at bounding box center [361, 405] width 9 height 9
click at [423, 405] on icon at bounding box center [422, 406] width 4 height 6
click at [364, 410] on icon at bounding box center [361, 405] width 9 height 9
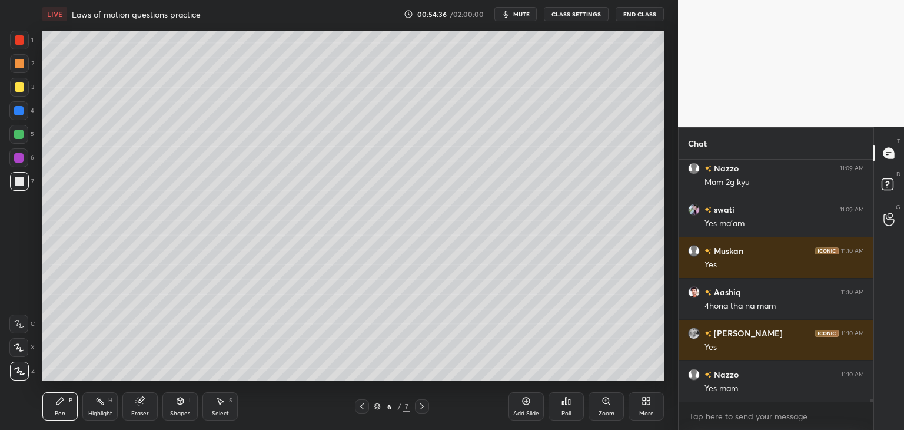
scroll to position [20589, 0]
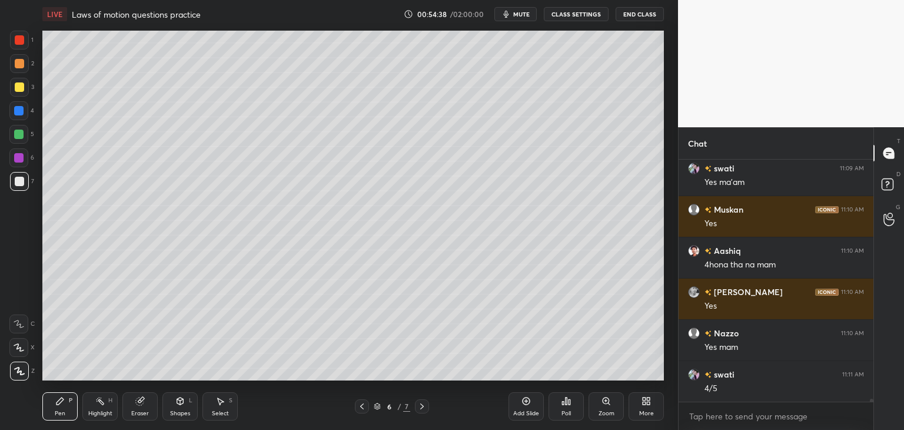
click at [144, 404] on icon at bounding box center [139, 400] width 9 height 9
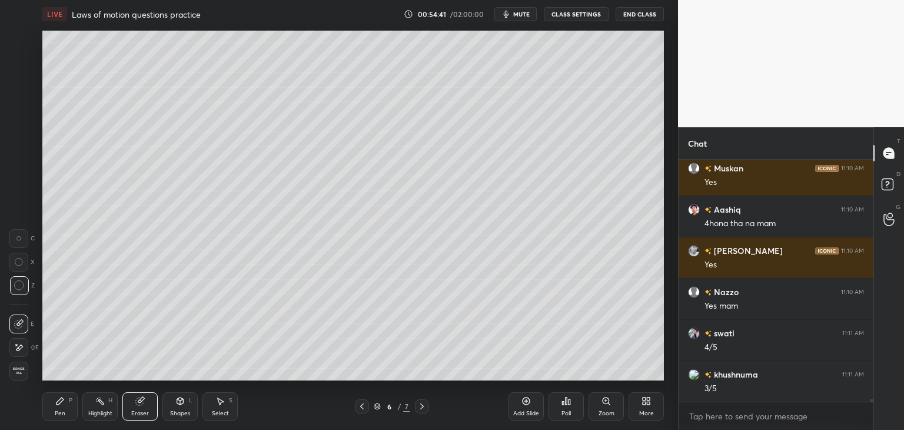
click at [176, 406] on div "Shapes L" at bounding box center [179, 406] width 35 height 28
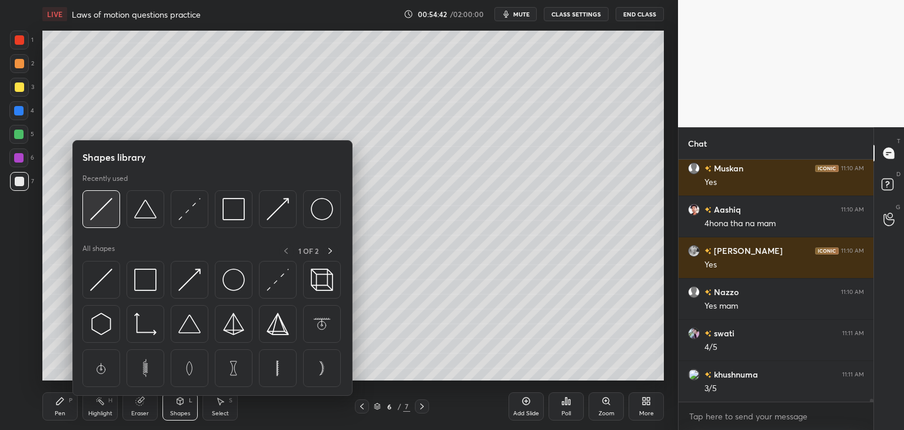
click at [104, 212] on img at bounding box center [101, 209] width 22 height 22
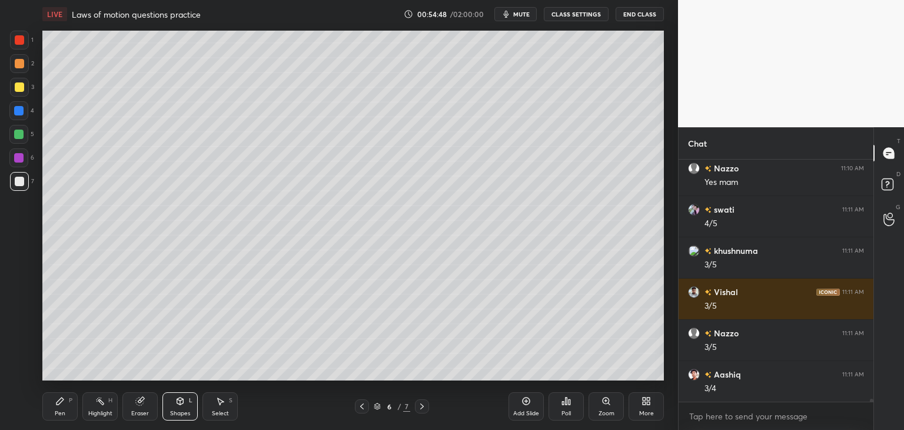
scroll to position [20795, 0]
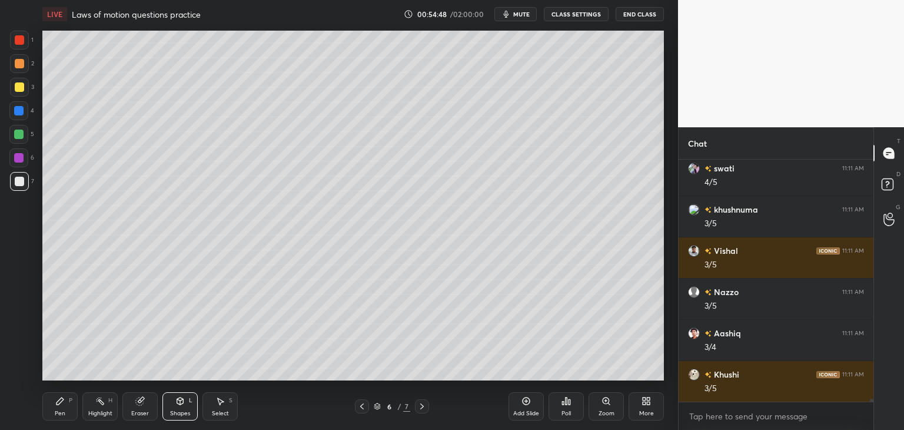
click at [61, 403] on icon at bounding box center [59, 400] width 9 height 9
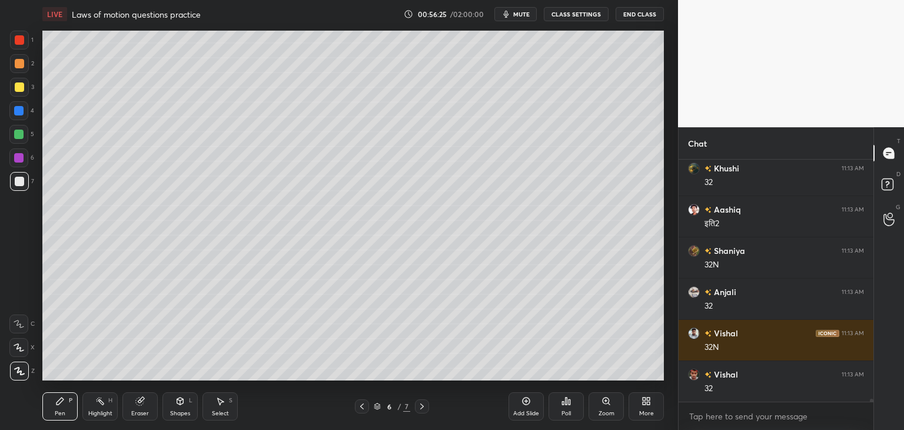
scroll to position [21824, 0]
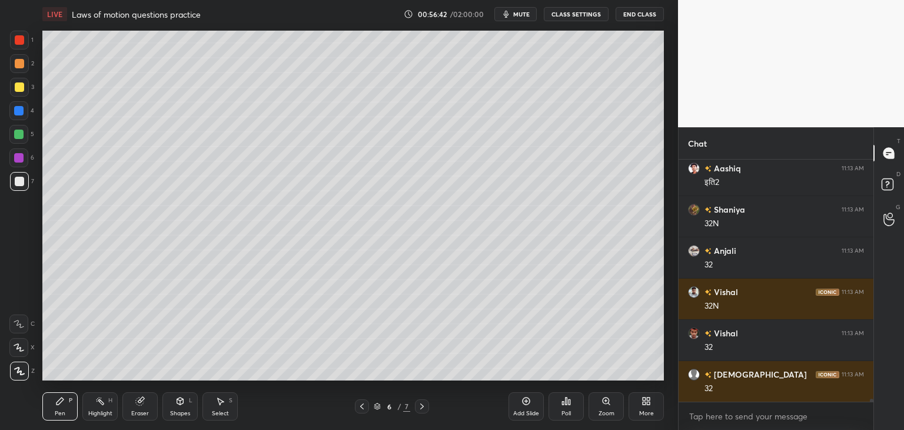
click at [18, 111] on div at bounding box center [18, 110] width 9 height 9
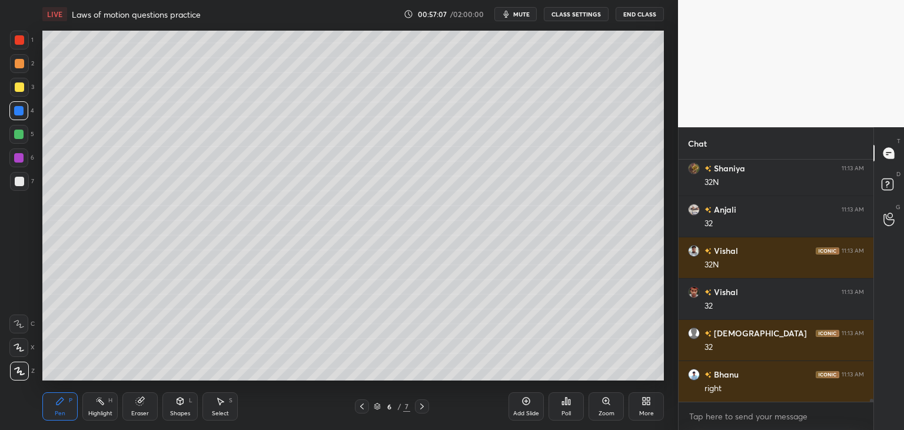
scroll to position [21907, 0]
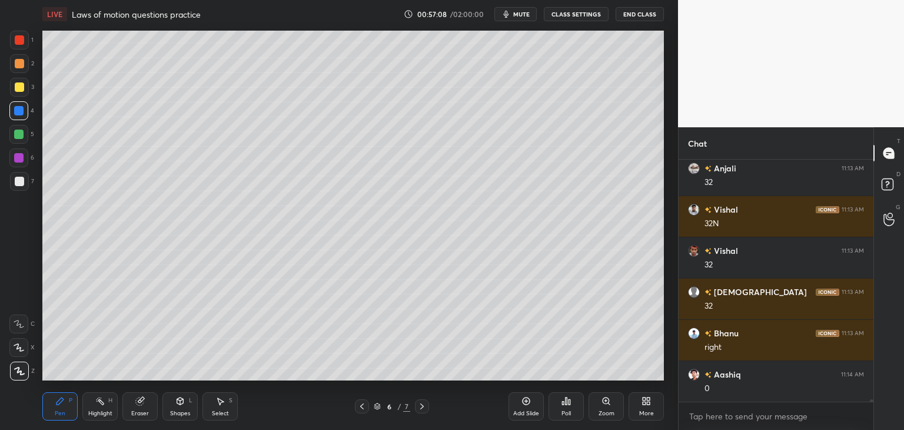
click at [137, 401] on icon at bounding box center [140, 401] width 8 height 8
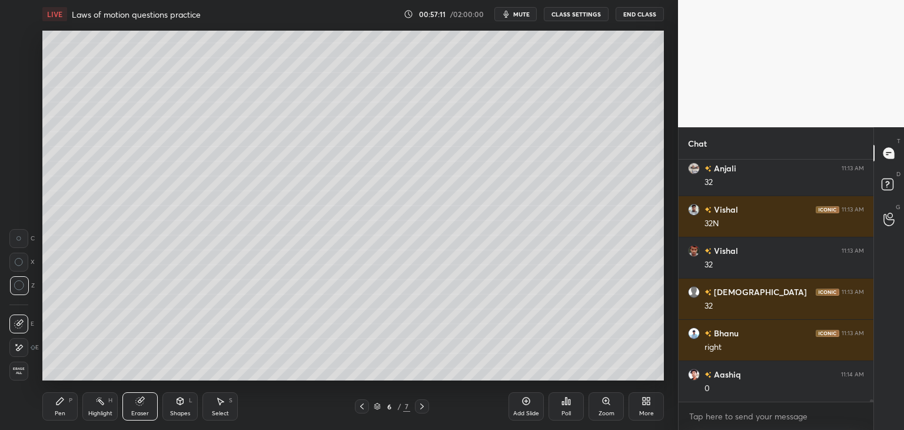
click at [52, 411] on div "Pen P" at bounding box center [59, 406] width 35 height 28
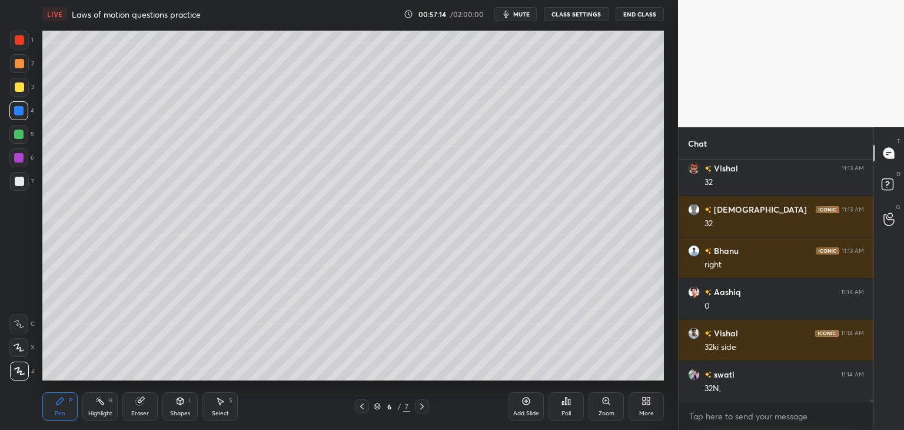
scroll to position [22030, 0]
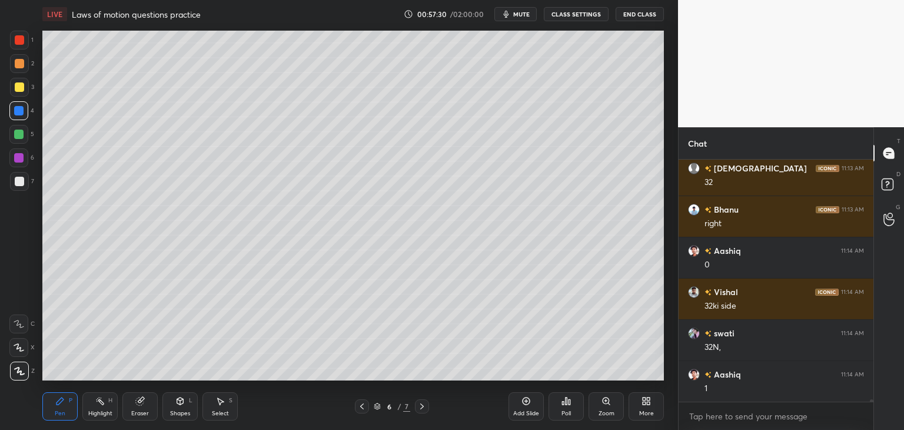
click at [525, 406] on div "Add Slide" at bounding box center [525, 406] width 35 height 28
click at [21, 87] on div at bounding box center [19, 86] width 9 height 9
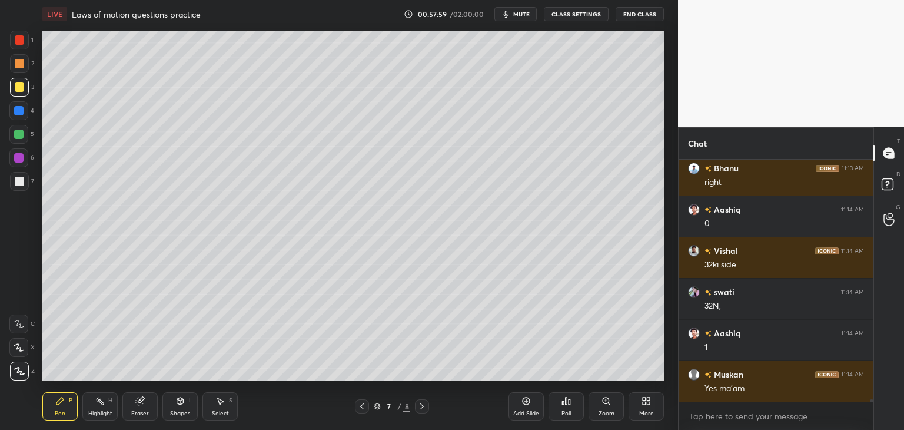
click at [361, 407] on icon at bounding box center [362, 406] width 4 height 6
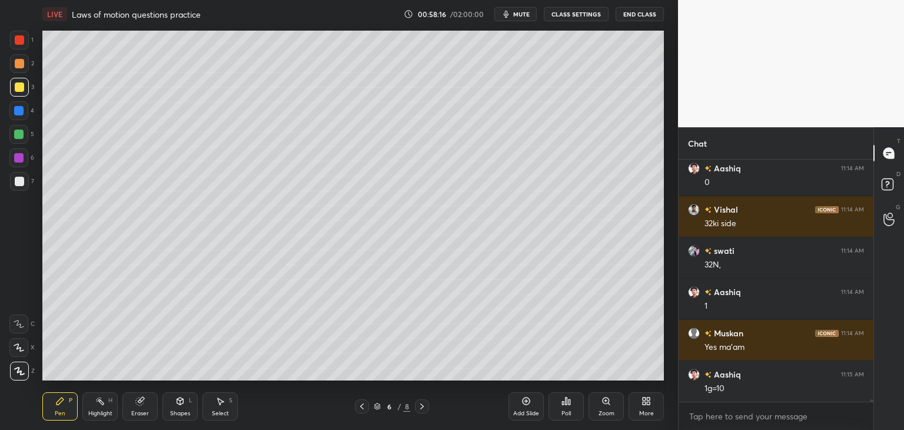
click at [424, 408] on icon at bounding box center [421, 405] width 9 height 9
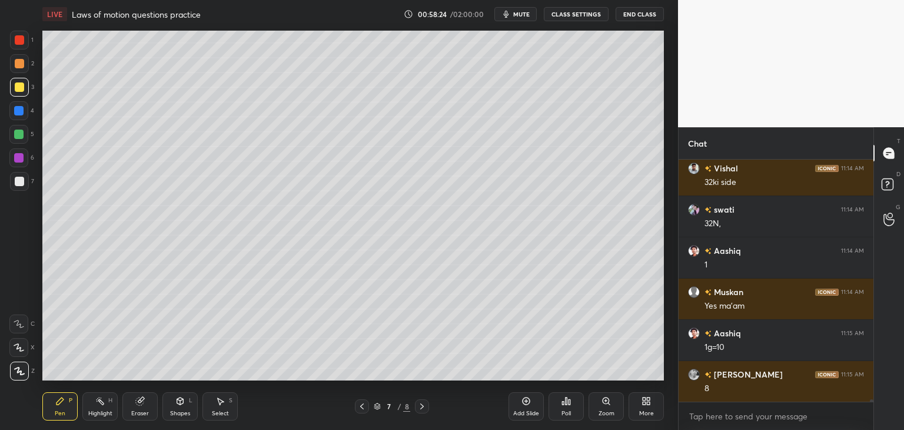
click at [362, 404] on icon at bounding box center [362, 406] width 4 height 6
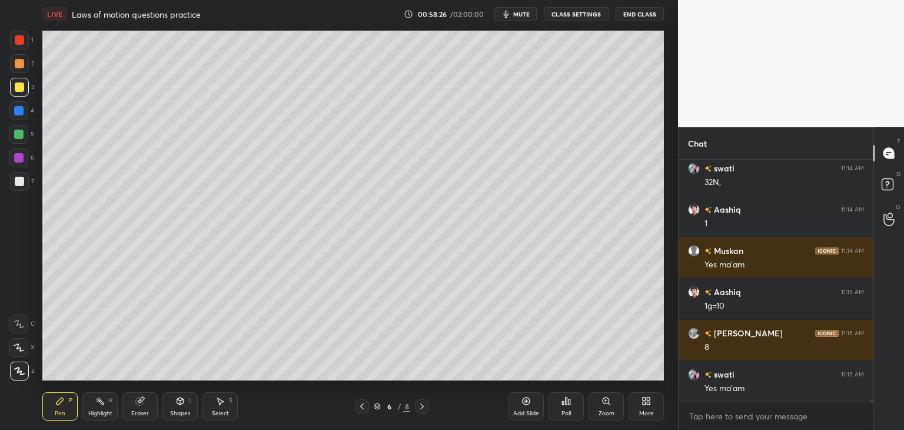
click at [423, 405] on icon at bounding box center [421, 405] width 9 height 9
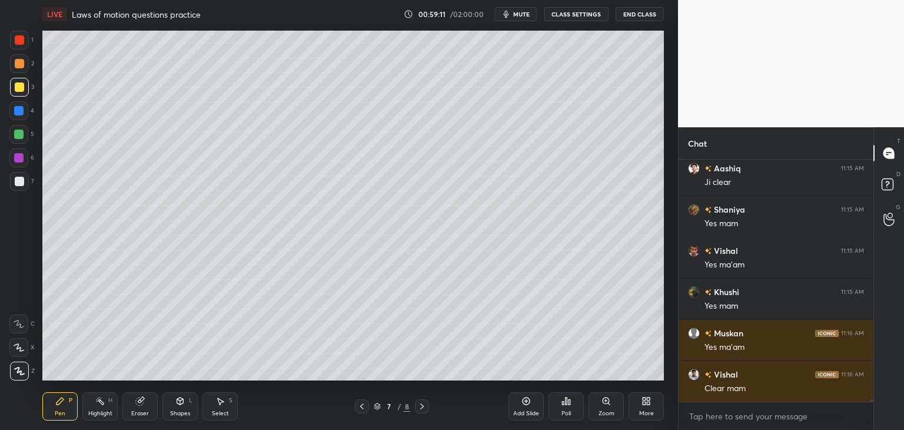
scroll to position [22772, 0]
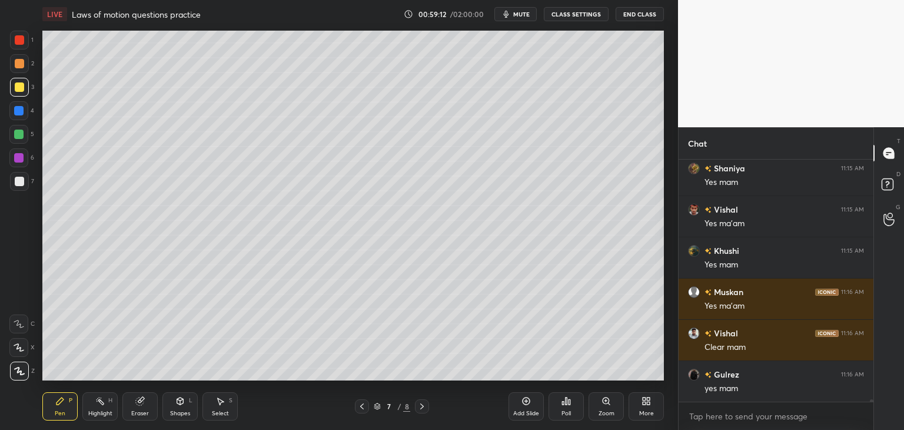
click at [362, 405] on icon at bounding box center [361, 405] width 9 height 9
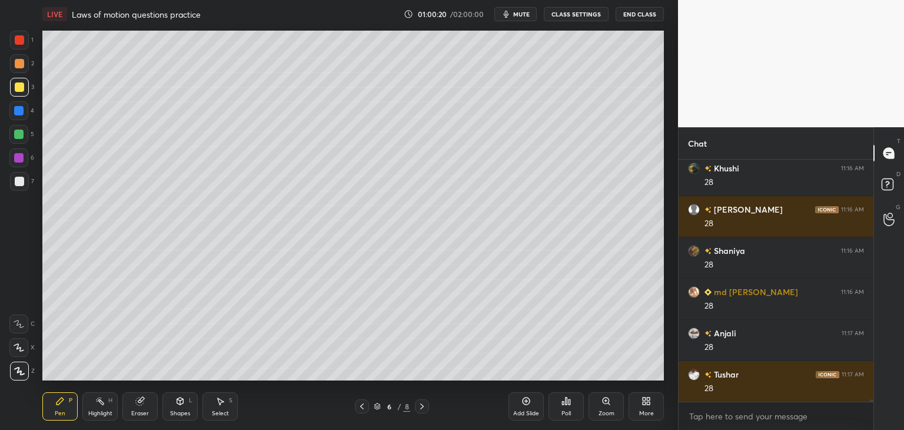
scroll to position [23184, 0]
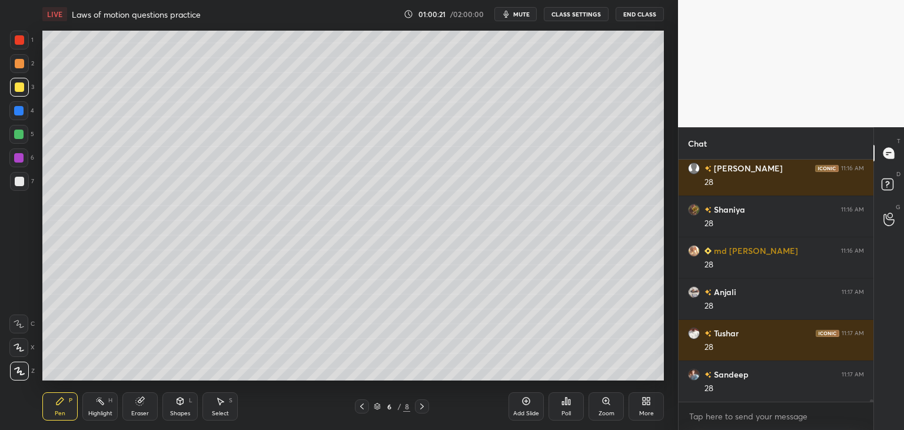
click at [421, 408] on icon at bounding box center [421, 405] width 9 height 9
click at [364, 407] on icon at bounding box center [361, 405] width 9 height 9
click at [424, 408] on icon at bounding box center [421, 405] width 9 height 9
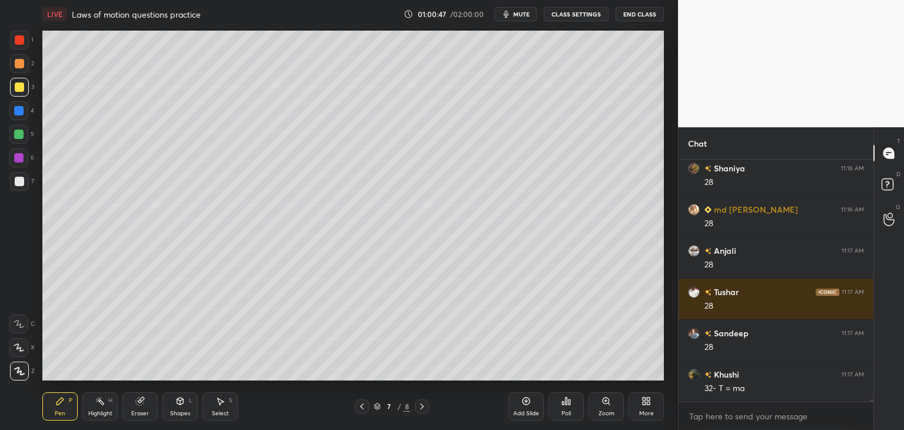
click at [364, 408] on icon at bounding box center [361, 405] width 9 height 9
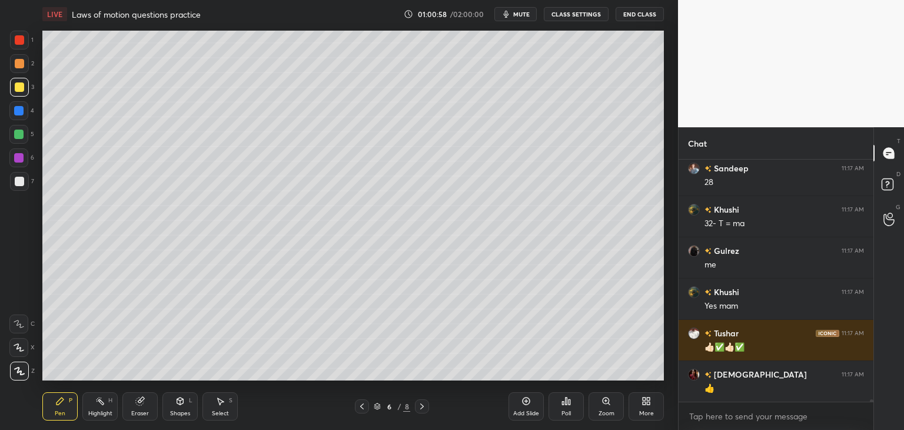
scroll to position [23431, 0]
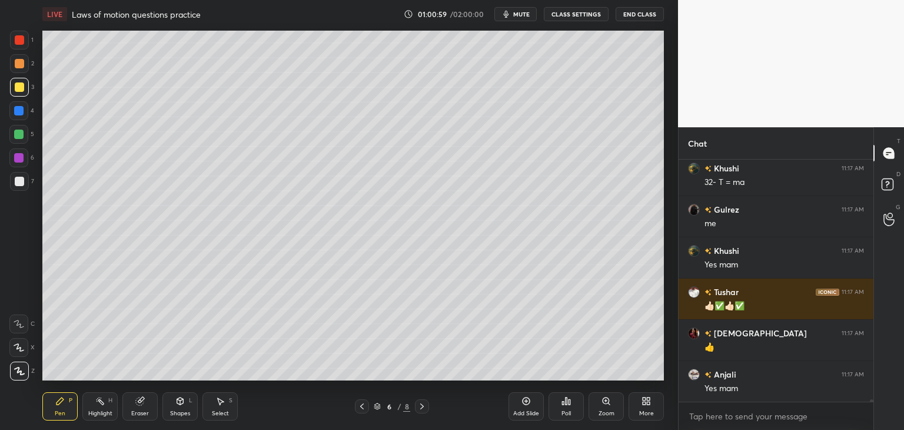
click at [424, 408] on icon at bounding box center [421, 405] width 9 height 9
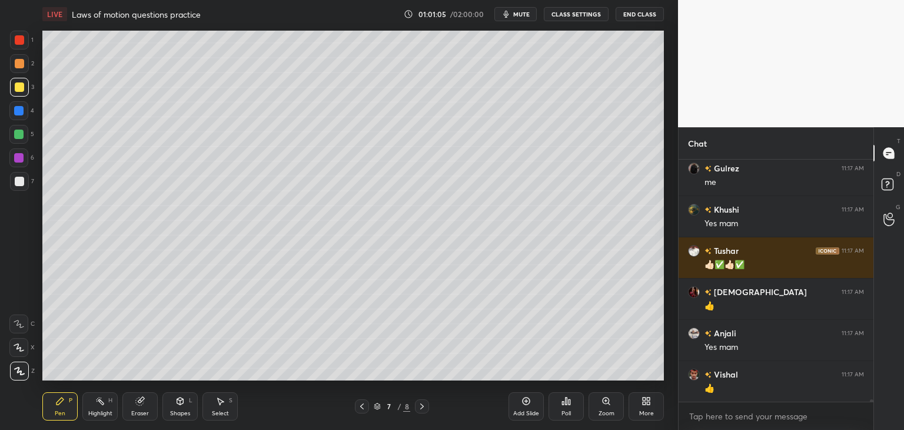
click at [365, 405] on icon at bounding box center [361, 405] width 9 height 9
click at [425, 407] on icon at bounding box center [421, 405] width 9 height 9
click at [364, 408] on icon at bounding box center [361, 405] width 9 height 9
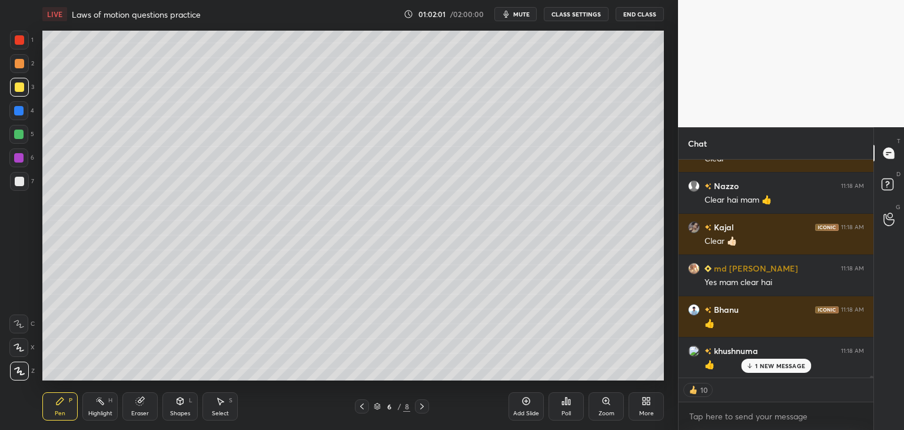
scroll to position [24279, 0]
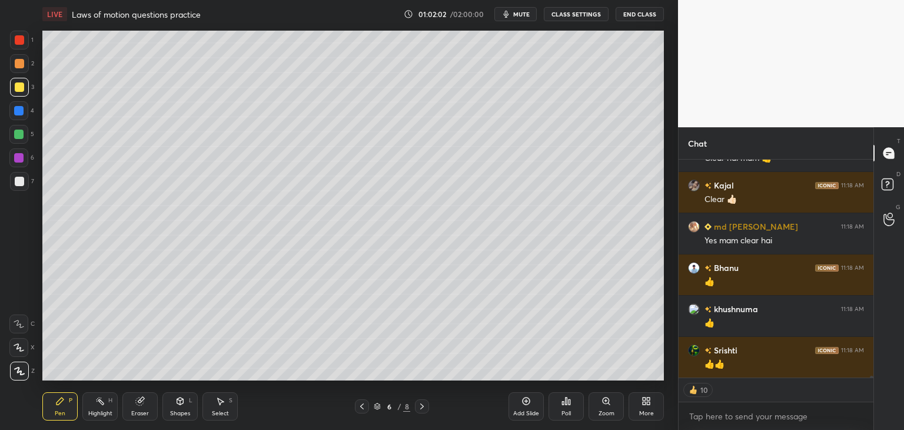
click at [424, 403] on icon at bounding box center [421, 405] width 9 height 9
click at [425, 407] on icon at bounding box center [421, 405] width 9 height 9
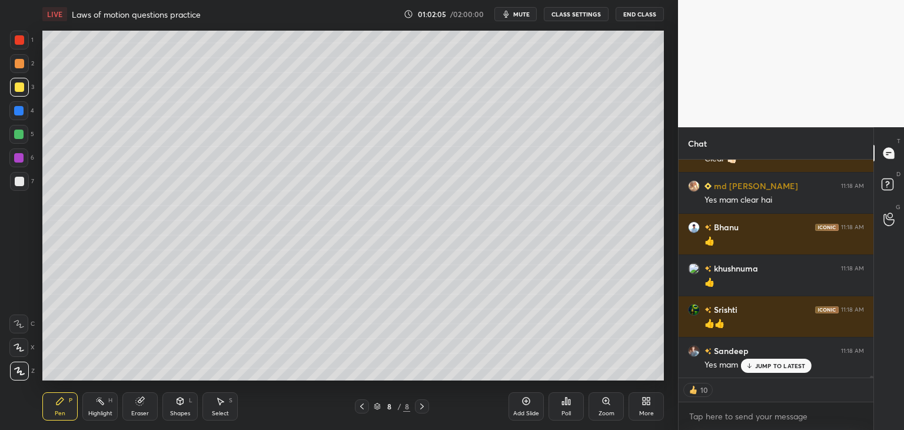
click at [142, 413] on div "Eraser" at bounding box center [140, 413] width 18 height 6
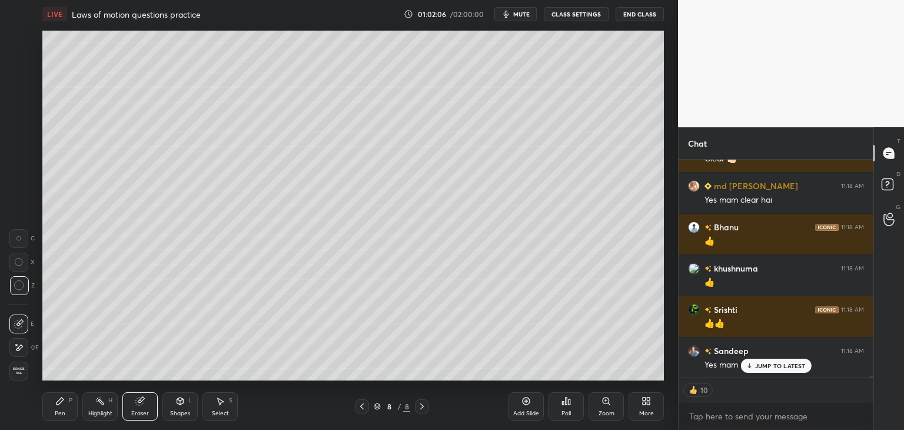
click at [19, 370] on span "Erase all" at bounding box center [19, 371] width 18 height 8
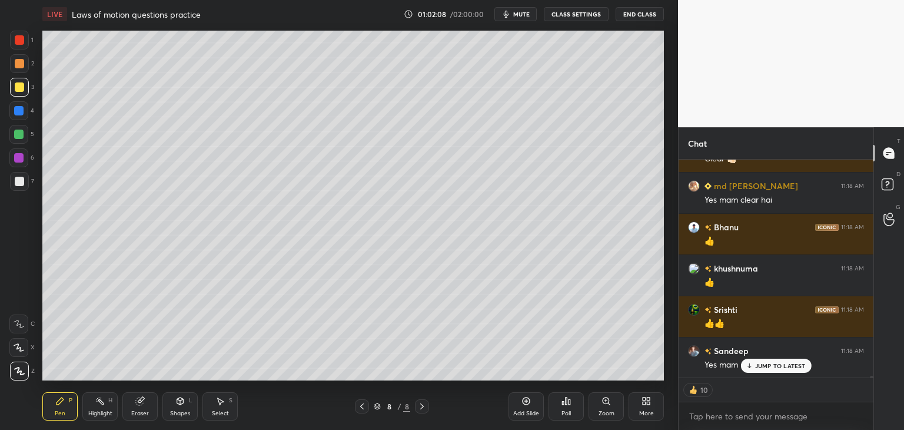
click at [60, 407] on div "Pen P" at bounding box center [59, 406] width 35 height 28
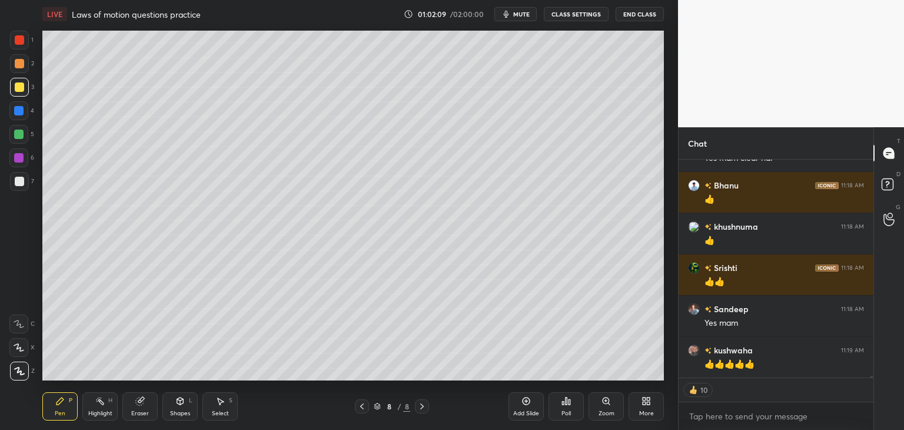
click at [185, 410] on div "Shapes" at bounding box center [180, 413] width 20 height 6
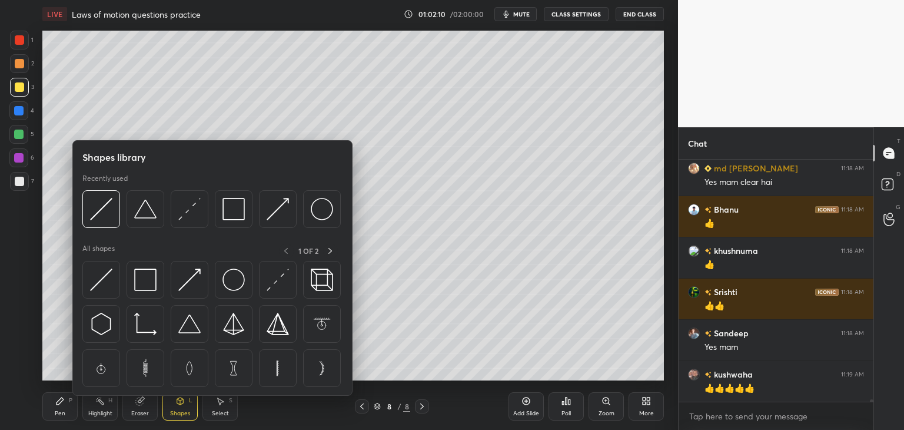
scroll to position [238, 191]
click at [234, 217] on img at bounding box center [233, 209] width 22 height 22
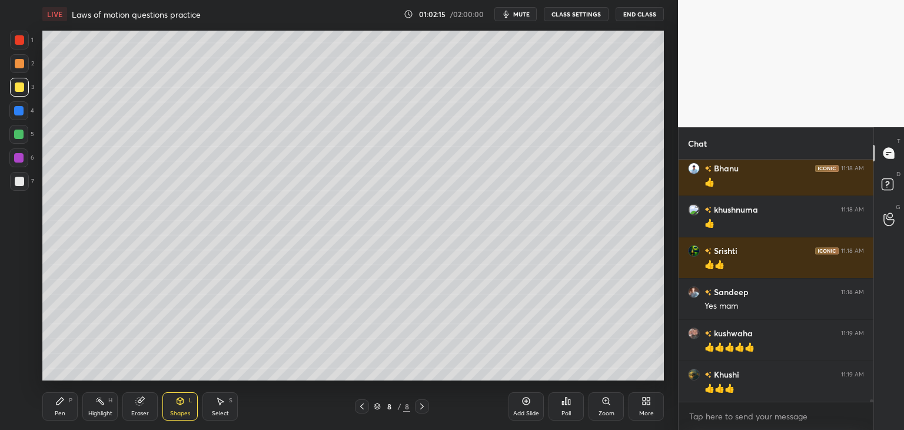
click at [57, 411] on div "Pen" at bounding box center [60, 413] width 11 height 6
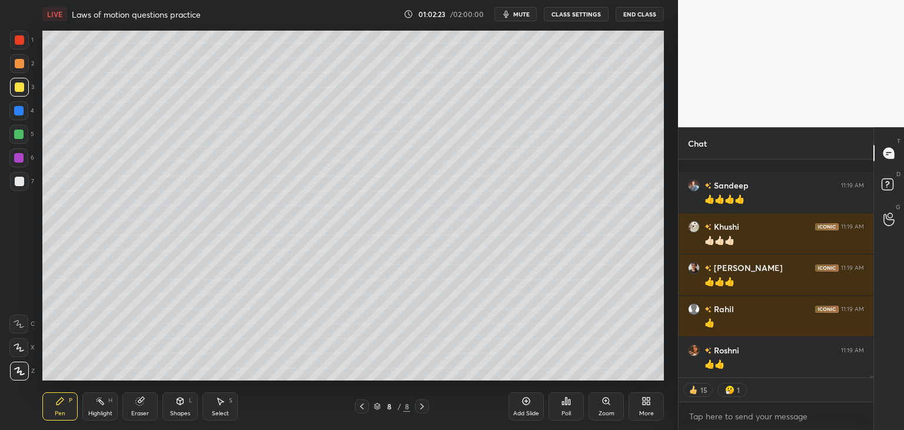
scroll to position [24938, 0]
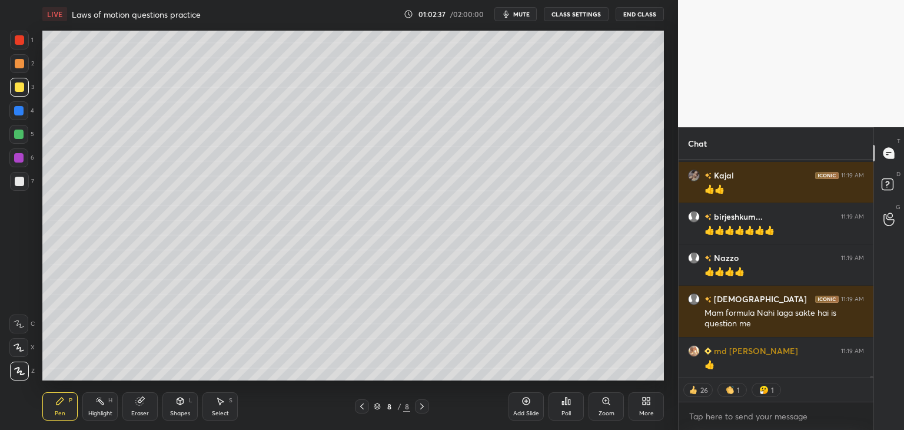
click at [363, 408] on icon at bounding box center [361, 405] width 9 height 9
click at [361, 408] on icon at bounding box center [361, 405] width 9 height 9
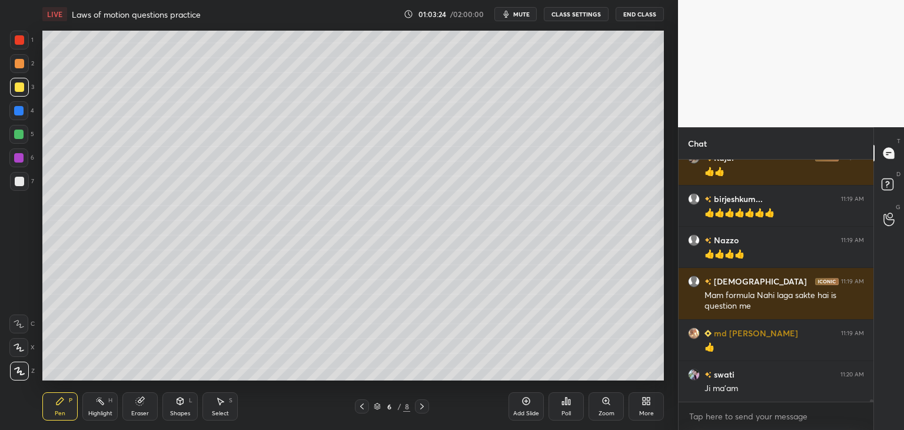
scroll to position [25172, 0]
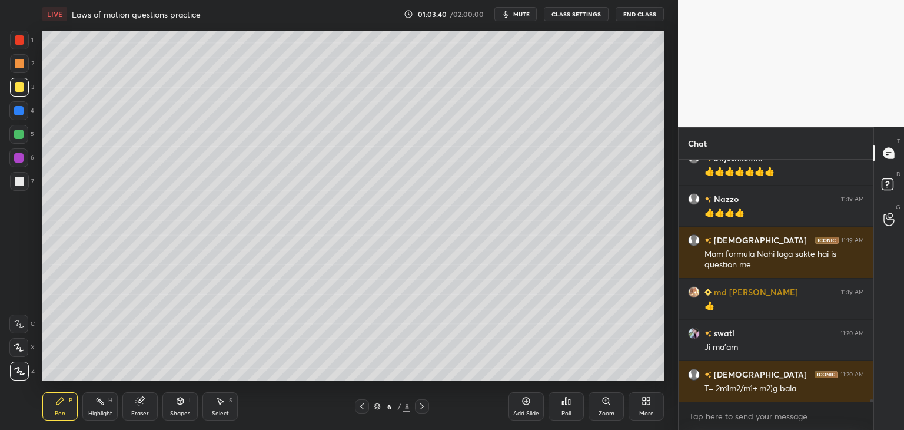
click at [361, 405] on icon at bounding box center [362, 406] width 4 height 6
click at [365, 404] on icon at bounding box center [361, 405] width 9 height 9
click at [367, 404] on div at bounding box center [362, 406] width 14 height 14
click at [367, 403] on div at bounding box center [362, 406] width 14 height 14
click at [424, 405] on icon at bounding box center [421, 405] width 9 height 9
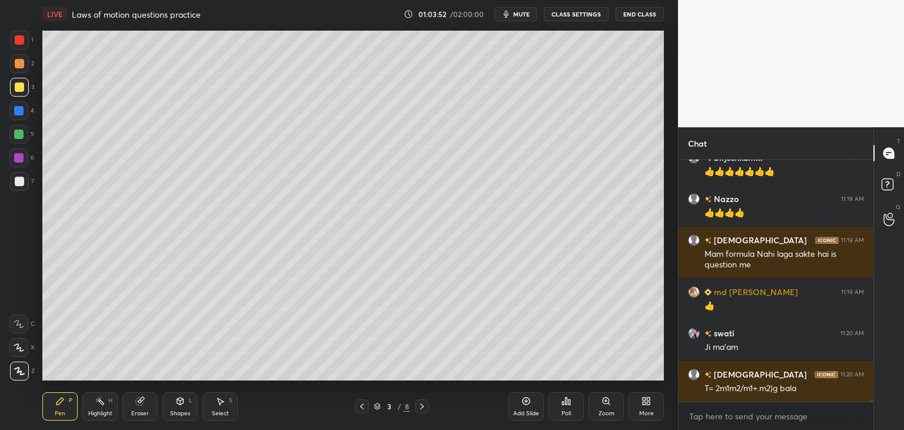
click at [426, 407] on icon at bounding box center [421, 405] width 9 height 9
click at [425, 407] on icon at bounding box center [421, 405] width 9 height 9
click at [423, 406] on icon at bounding box center [422, 406] width 4 height 6
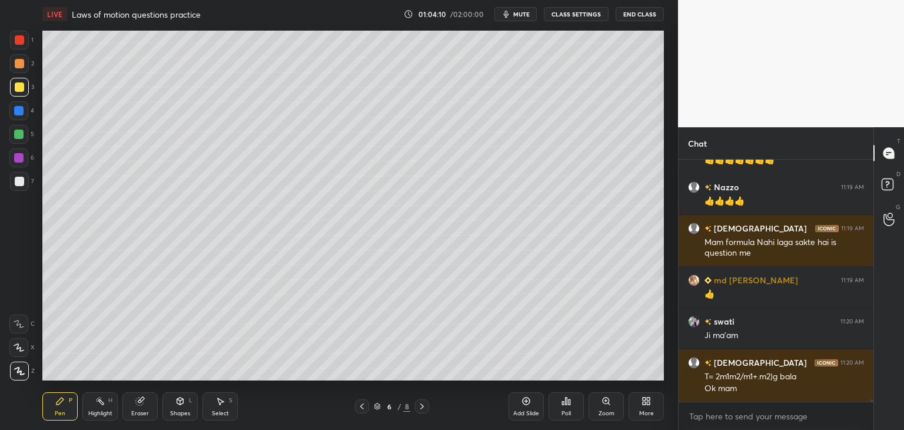
click at [358, 407] on icon at bounding box center [361, 405] width 9 height 9
click at [361, 407] on icon at bounding box center [361, 405] width 9 height 9
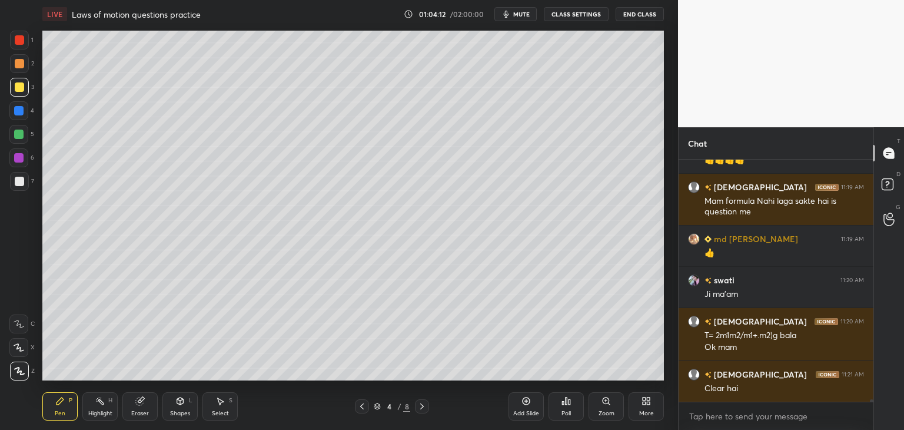
click at [364, 405] on icon at bounding box center [361, 405] width 9 height 9
click at [364, 407] on icon at bounding box center [361, 405] width 9 height 9
click at [415, 408] on div at bounding box center [422, 406] width 14 height 14
click at [421, 405] on icon at bounding box center [421, 405] width 9 height 9
click at [420, 408] on icon at bounding box center [421, 405] width 9 height 9
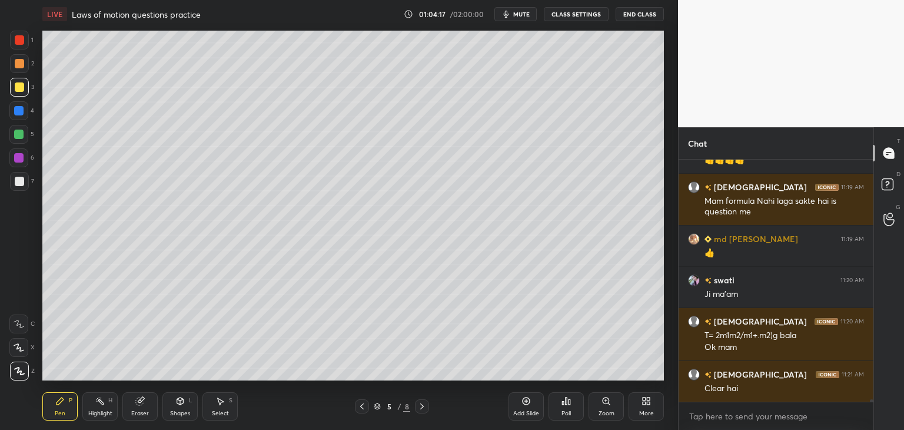
click at [424, 406] on icon at bounding box center [421, 405] width 9 height 9
click at [426, 404] on icon at bounding box center [421, 405] width 9 height 9
click at [534, 403] on div "Add Slide" at bounding box center [525, 406] width 35 height 28
click at [148, 404] on div "Eraser" at bounding box center [139, 406] width 35 height 28
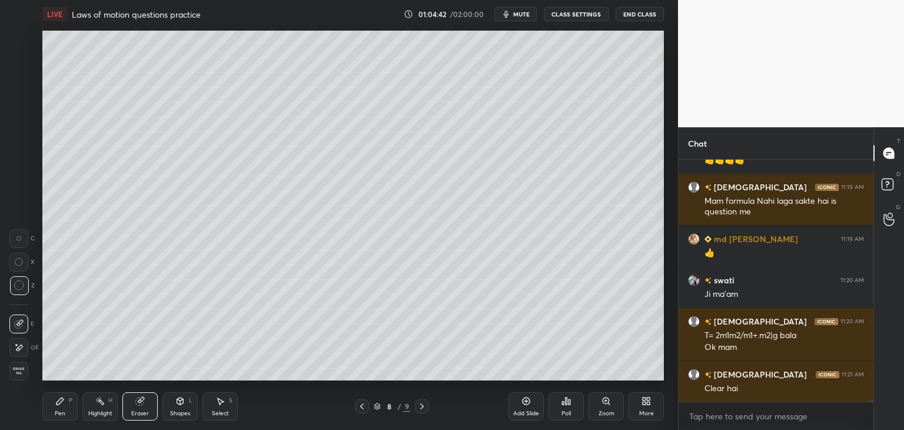
click at [64, 409] on div "Pen P" at bounding box center [59, 406] width 35 height 28
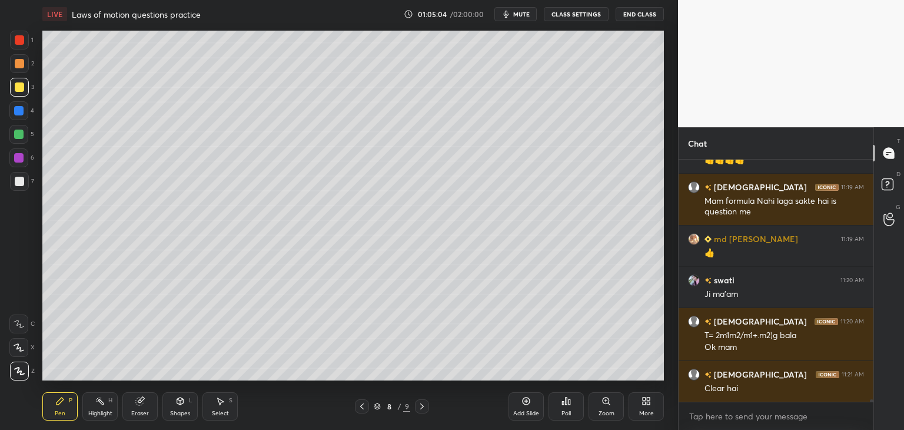
click at [182, 407] on div "Shapes L" at bounding box center [179, 406] width 35 height 28
click at [140, 409] on div "Eraser" at bounding box center [139, 406] width 35 height 28
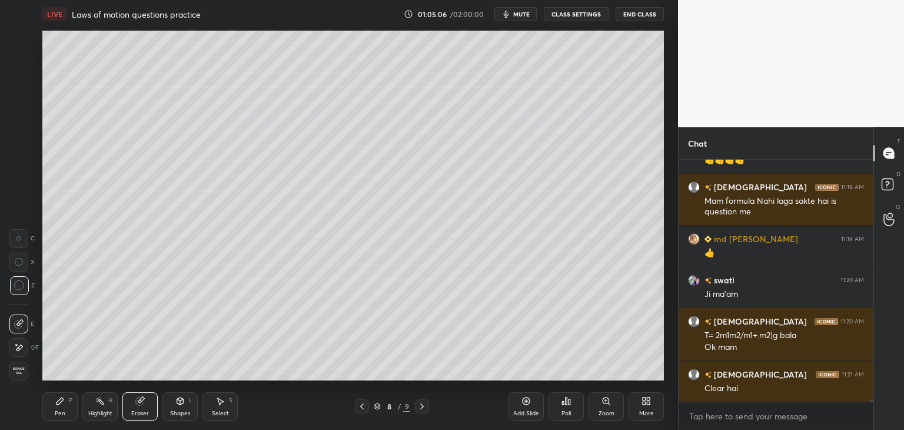
click at [139, 407] on div "Eraser" at bounding box center [139, 406] width 35 height 28
click at [19, 372] on span "Erase all" at bounding box center [19, 371] width 18 height 8
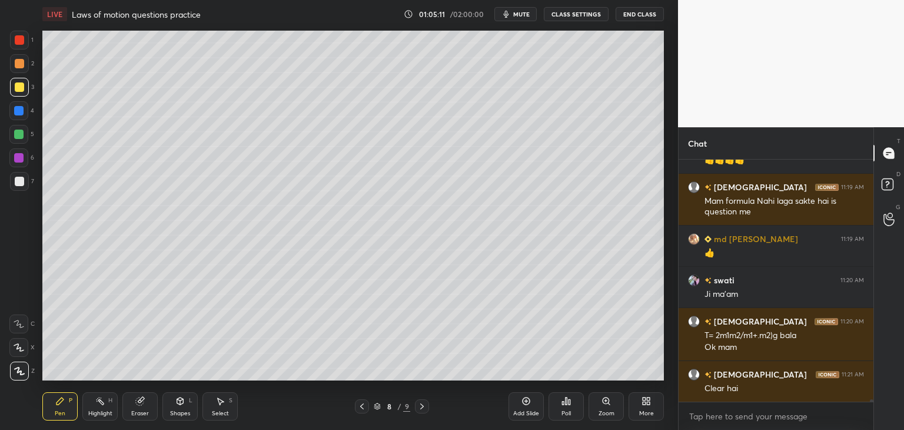
click at [360, 406] on icon at bounding box center [362, 406] width 4 height 6
click at [361, 410] on icon at bounding box center [361, 405] width 9 height 9
click at [365, 410] on icon at bounding box center [361, 405] width 9 height 9
click at [366, 411] on div at bounding box center [362, 406] width 14 height 14
click at [368, 413] on div at bounding box center [362, 406] width 14 height 14
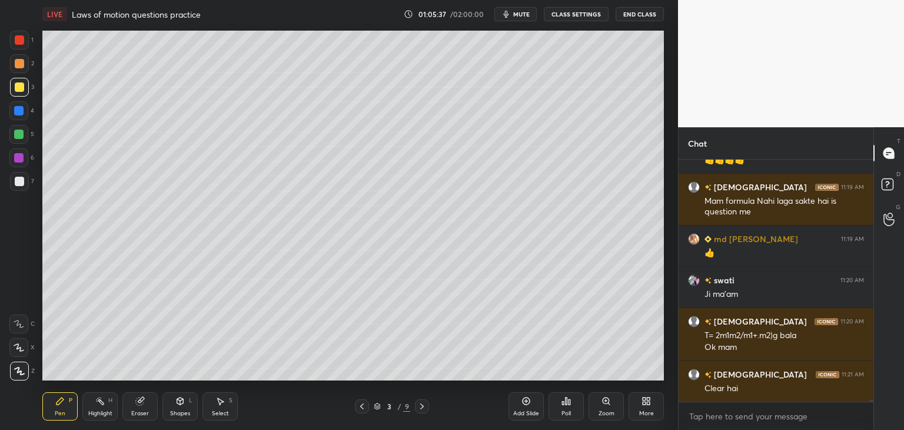
click at [420, 404] on icon at bounding box center [421, 405] width 9 height 9
click at [362, 407] on icon at bounding box center [361, 405] width 9 height 9
click at [363, 411] on div at bounding box center [362, 406] width 14 height 14
click at [421, 408] on icon at bounding box center [421, 405] width 9 height 9
click at [423, 411] on div at bounding box center [422, 406] width 14 height 14
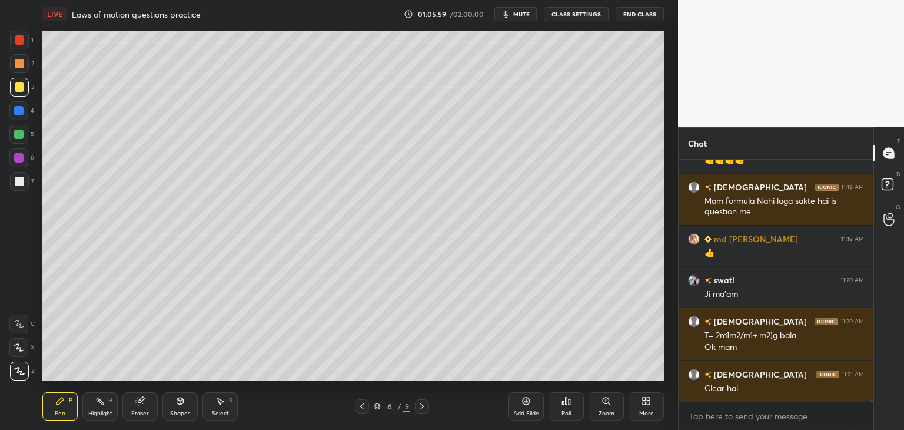
click at [421, 409] on icon at bounding box center [421, 405] width 9 height 9
click at [420, 411] on div at bounding box center [422, 406] width 14 height 14
click at [425, 405] on icon at bounding box center [421, 405] width 9 height 9
click at [421, 407] on icon at bounding box center [421, 405] width 9 height 9
click at [426, 410] on icon at bounding box center [421, 405] width 9 height 9
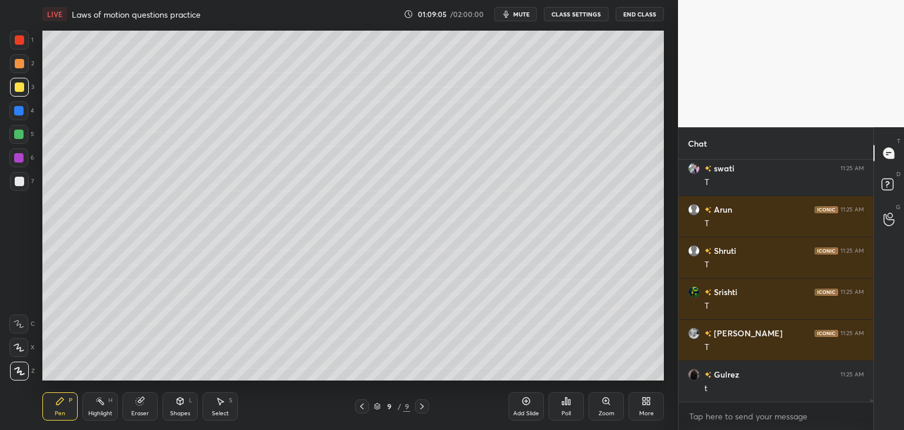
scroll to position [26048, 0]
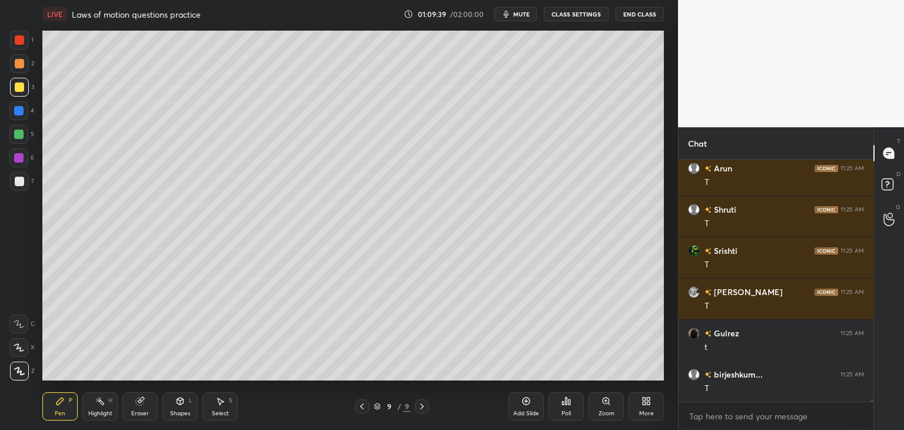
click at [510, 373] on div "Add Slide Poll Zoom More" at bounding box center [585, 406] width 155 height 66
click at [565, 375] on div "Poll" at bounding box center [565, 406] width 35 height 66
click at [623, 374] on div "Add Slide Poll Zoom More" at bounding box center [585, 406] width 155 height 66
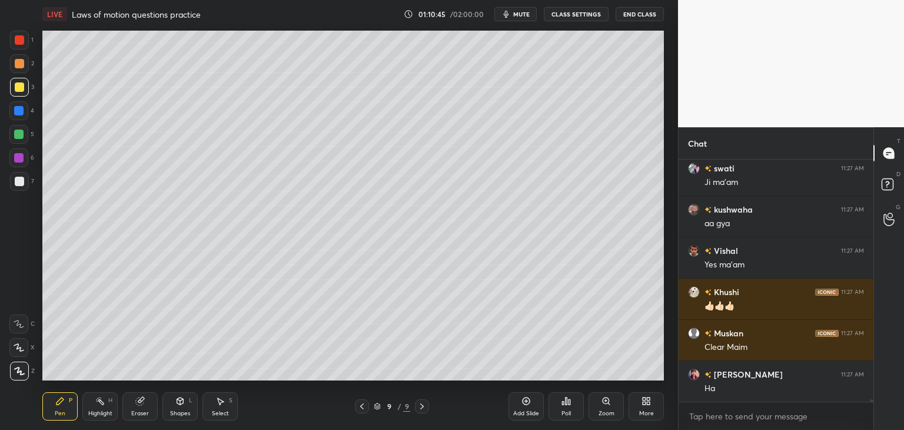
scroll to position [26584, 0]
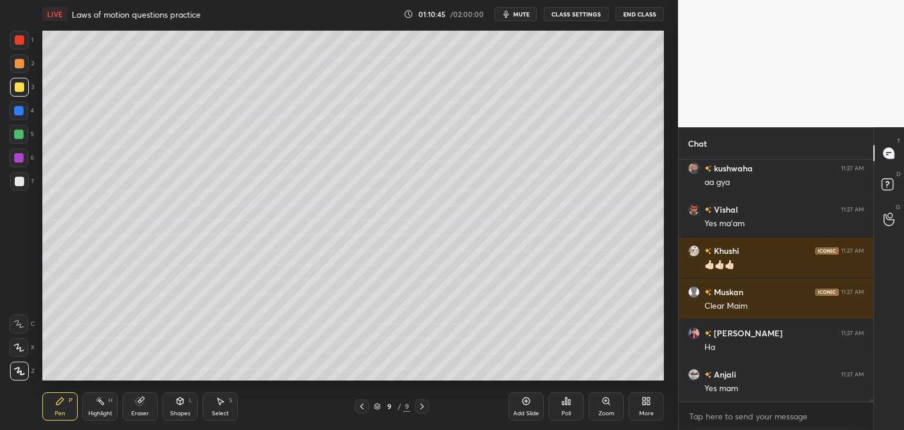
click at [528, 400] on icon at bounding box center [525, 400] width 9 height 9
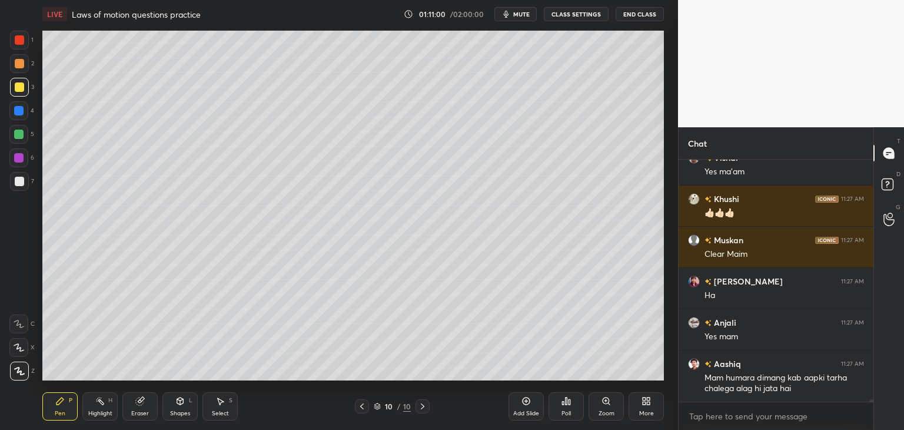
scroll to position [26677, 0]
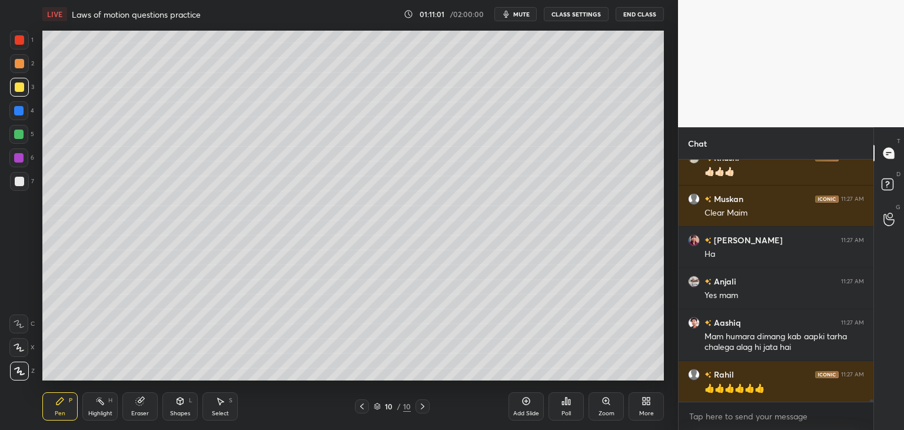
click at [179, 403] on icon at bounding box center [180, 400] width 6 height 7
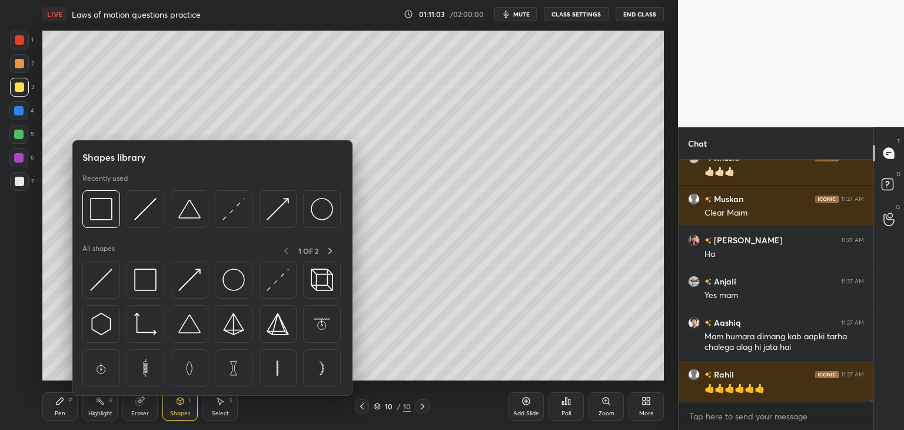
click at [153, 271] on img at bounding box center [145, 279] width 22 height 22
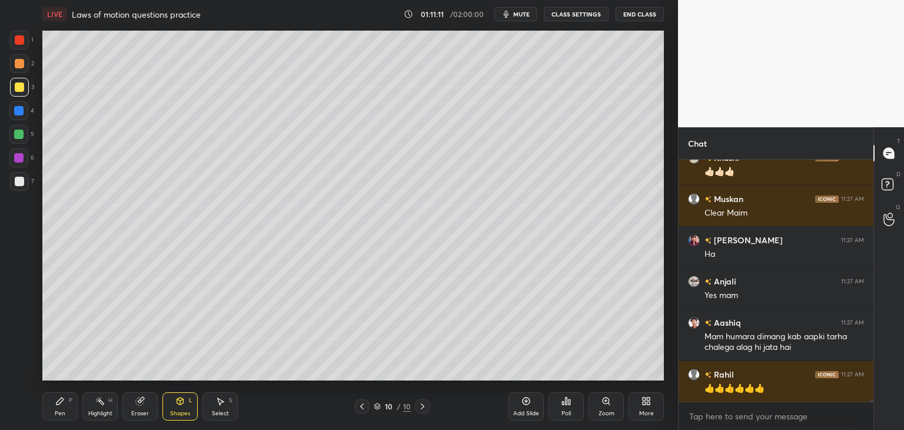
click at [60, 410] on div "Pen" at bounding box center [60, 413] width 11 height 6
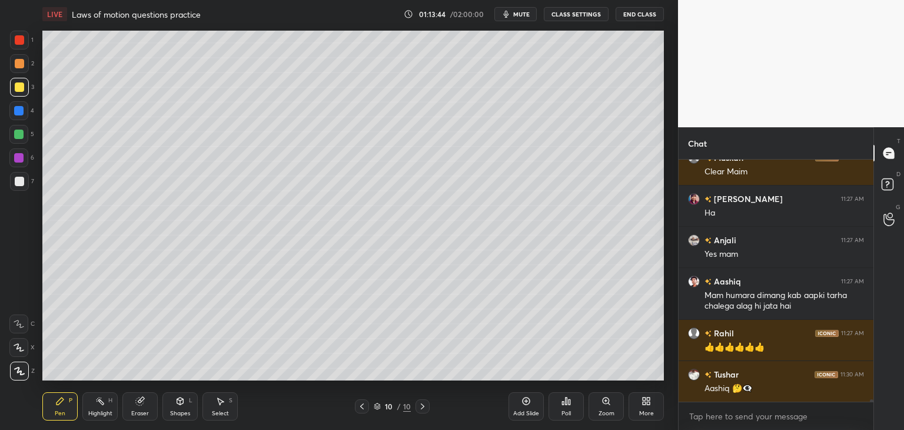
scroll to position [26759, 0]
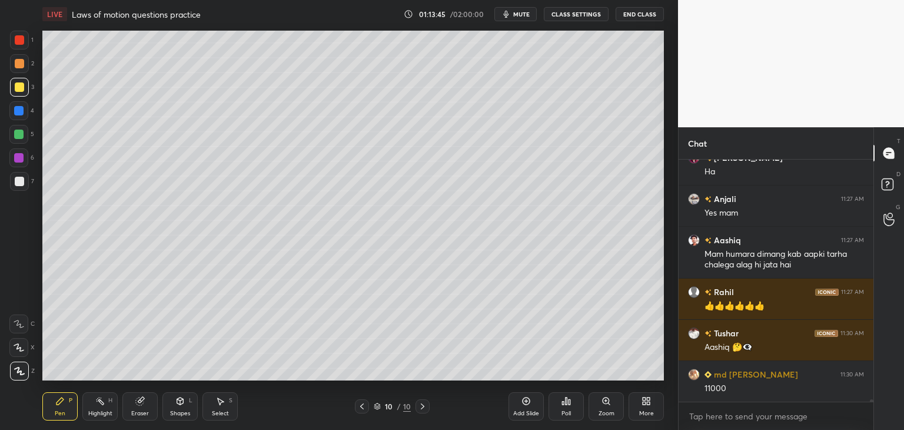
click at [19, 62] on div at bounding box center [19, 63] width 9 height 9
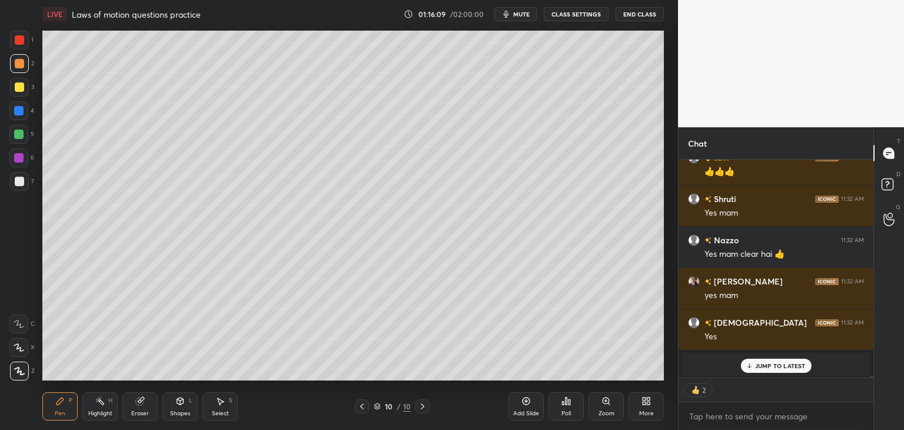
scroll to position [28100, 0]
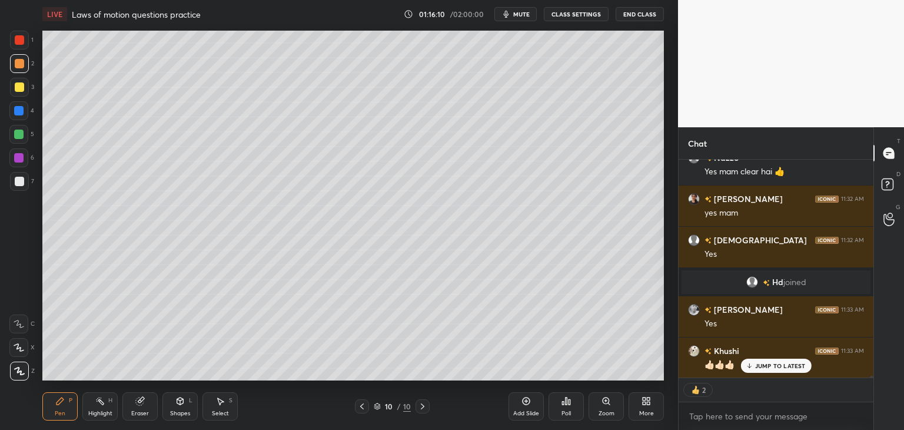
click at [527, 411] on div "Add Slide" at bounding box center [526, 413] width 26 height 6
click at [16, 86] on div at bounding box center [19, 86] width 9 height 9
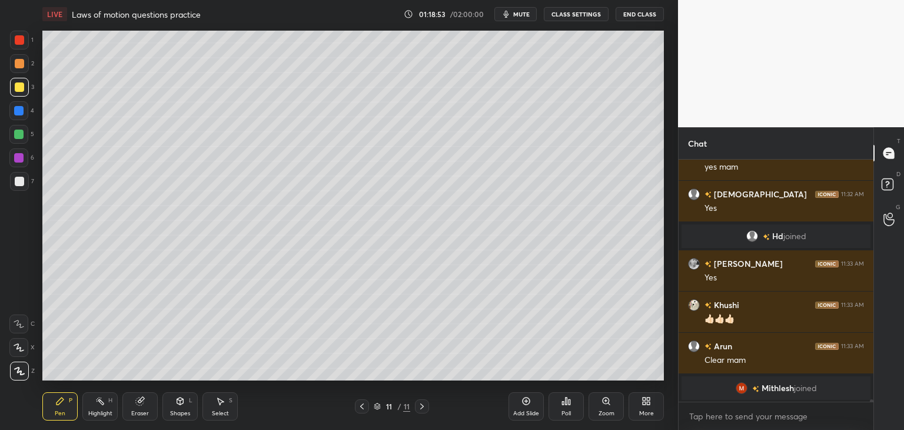
scroll to position [28160, 0]
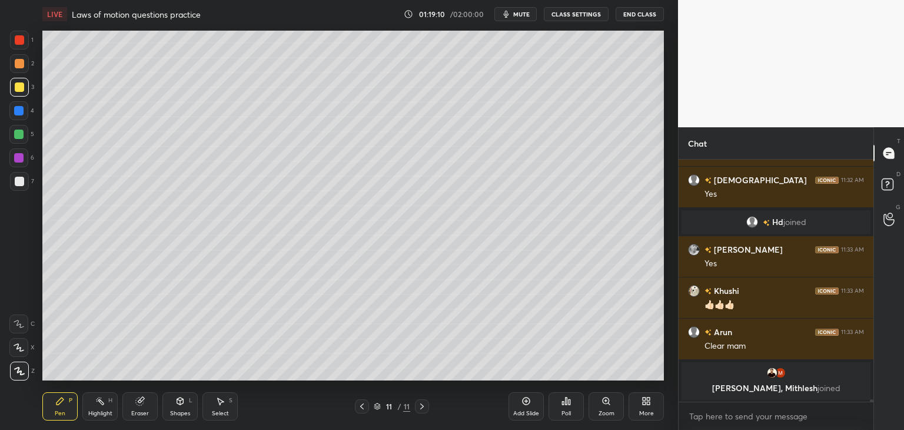
click at [26, 58] on div at bounding box center [19, 63] width 19 height 19
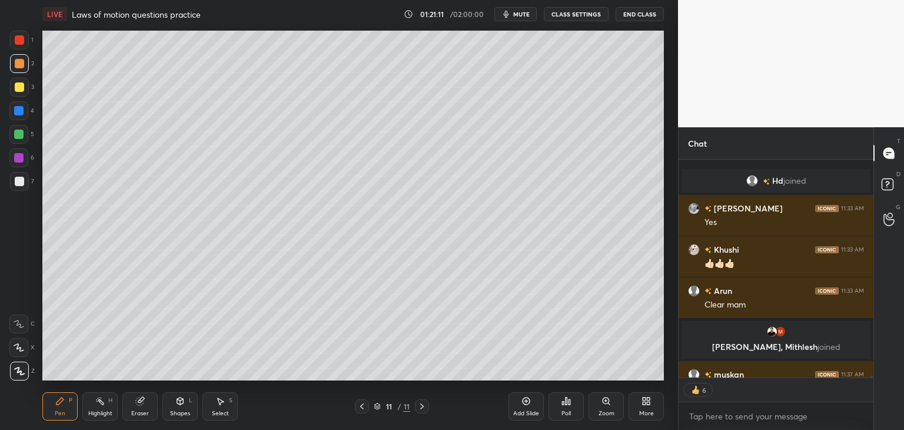
scroll to position [24149, 0]
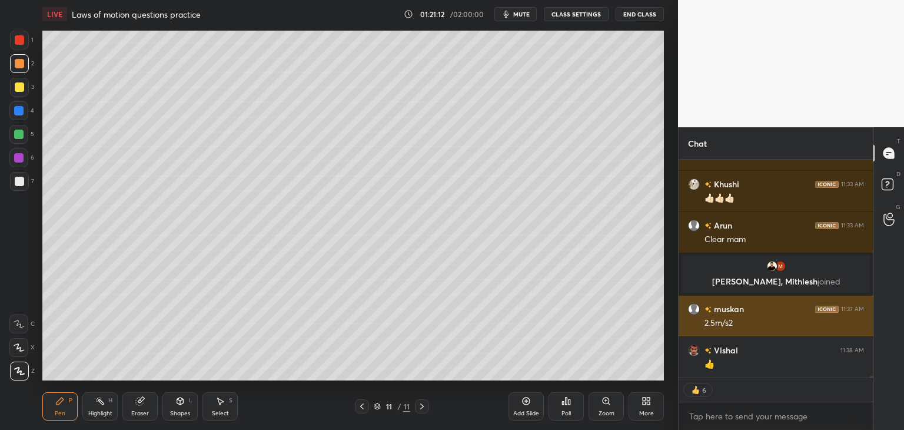
click at [718, 327] on div "2.5m/s2" at bounding box center [783, 323] width 159 height 12
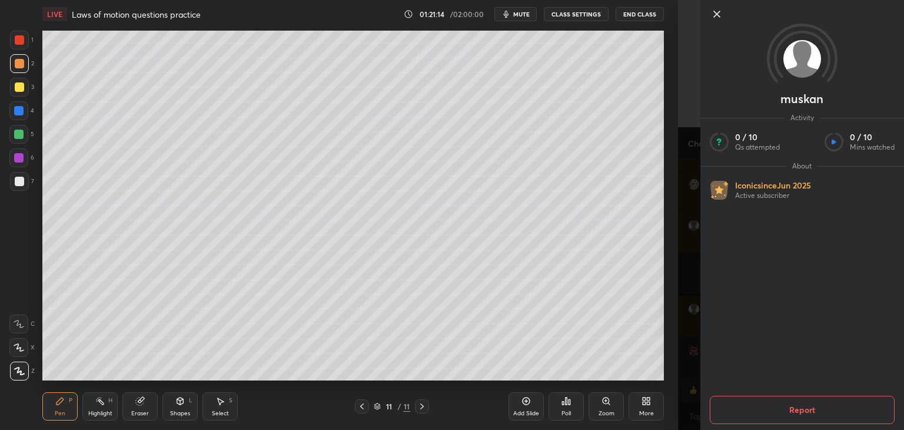
click at [686, 251] on div "muskan Activity 0 / 10 Qs attempted 0 / 10 Mins watched About Iconic since [DAT…" at bounding box center [791, 215] width 226 height 430
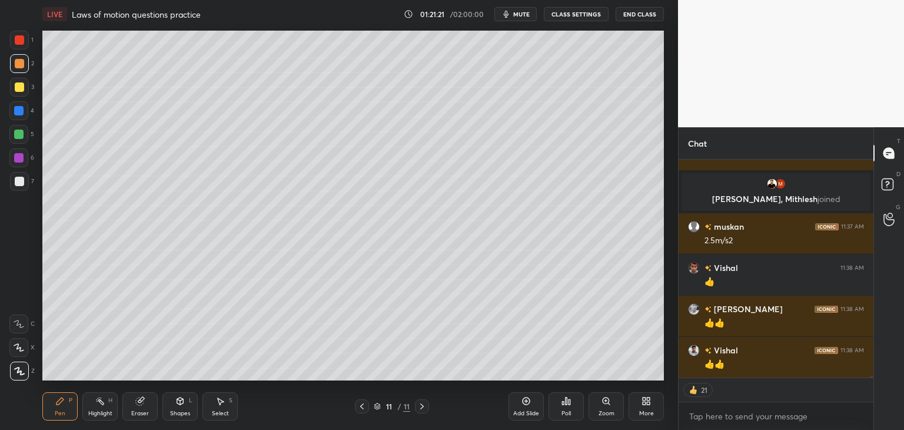
scroll to position [24272, 0]
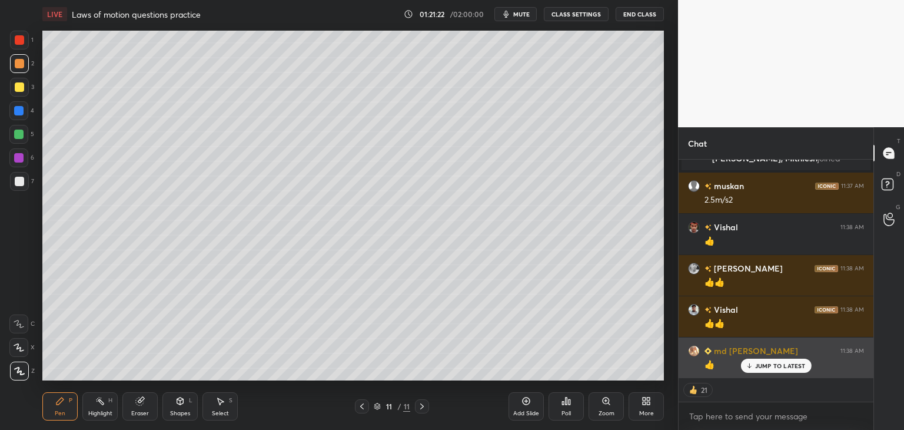
click at [766, 364] on p "JUMP TO LATEST" at bounding box center [780, 365] width 51 height 7
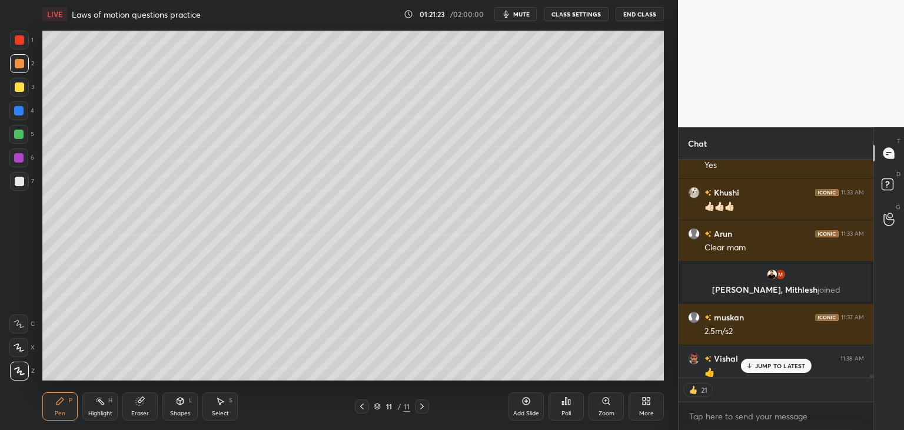
scroll to position [24138, 0]
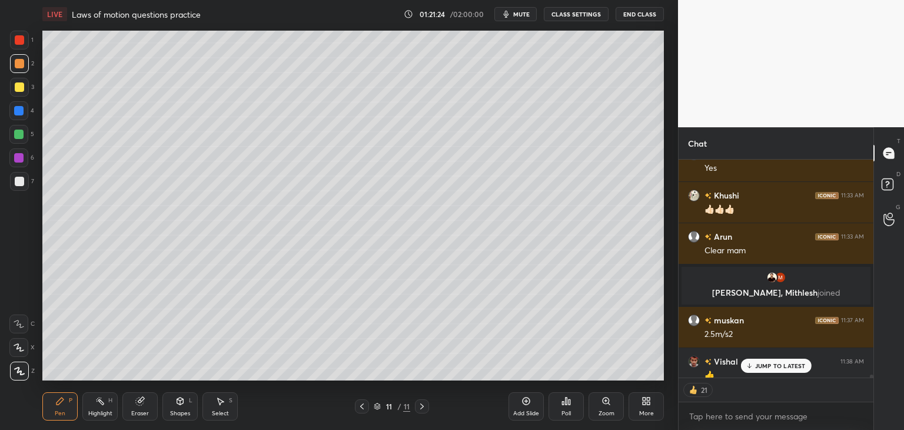
click at [765, 362] on p "JUMP TO LATEST" at bounding box center [780, 365] width 51 height 7
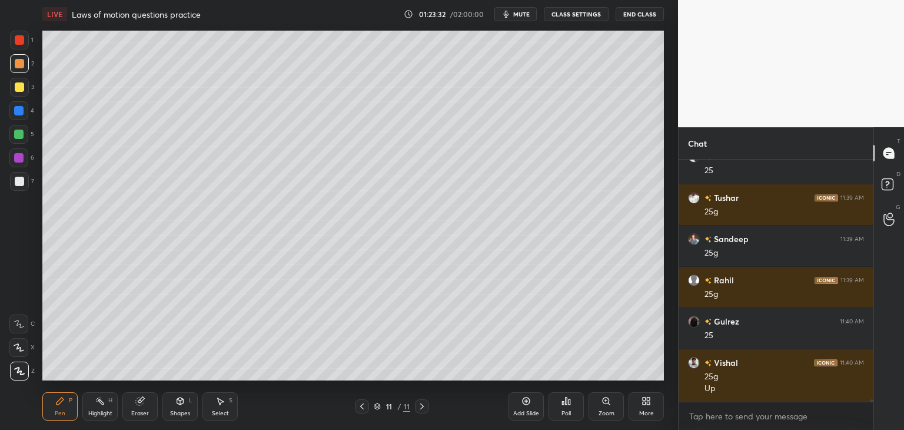
scroll to position [25208, 0]
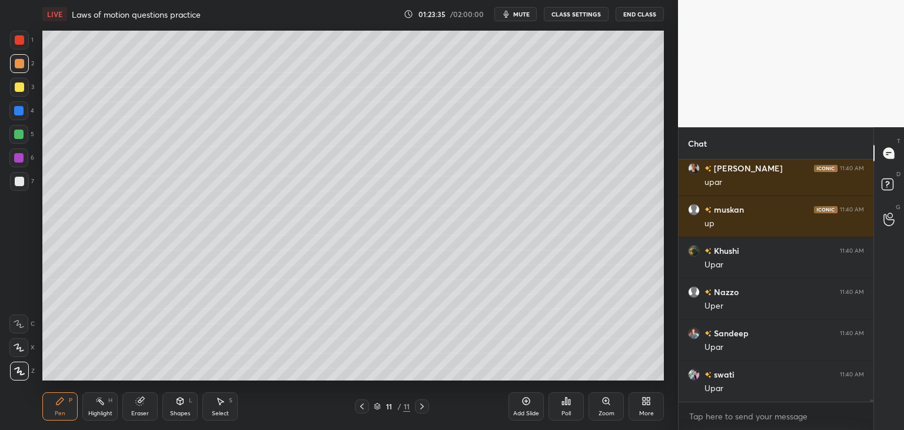
click at [531, 403] on div "Add Slide" at bounding box center [525, 406] width 35 height 28
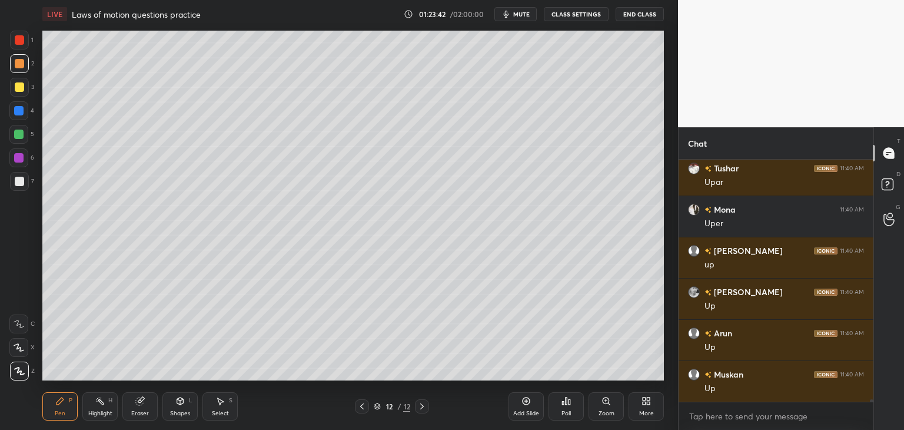
scroll to position [25702, 0]
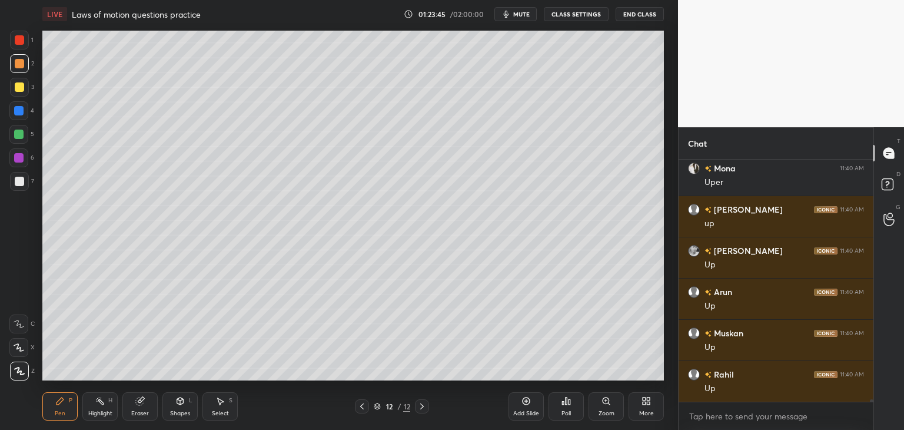
click at [365, 404] on icon at bounding box center [361, 405] width 9 height 9
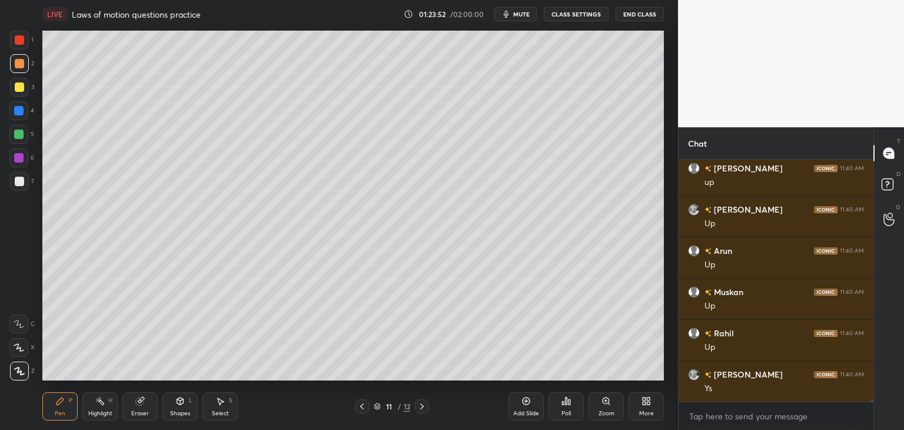
scroll to position [25785, 0]
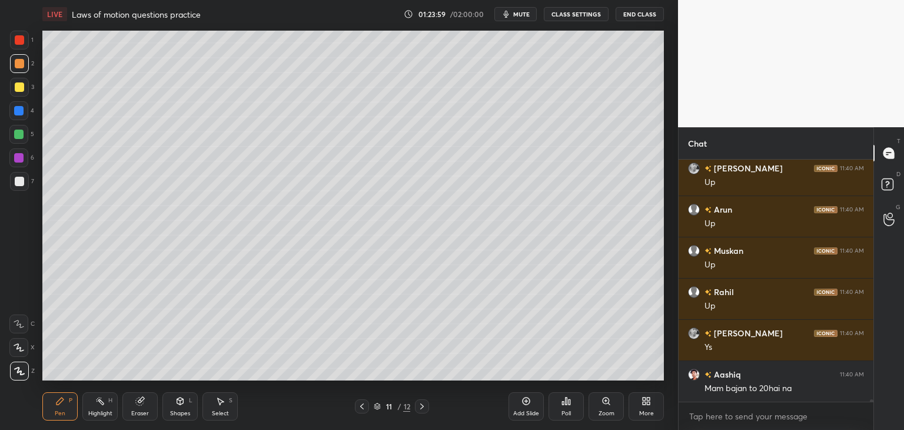
click at [422, 404] on icon at bounding box center [421, 405] width 9 height 9
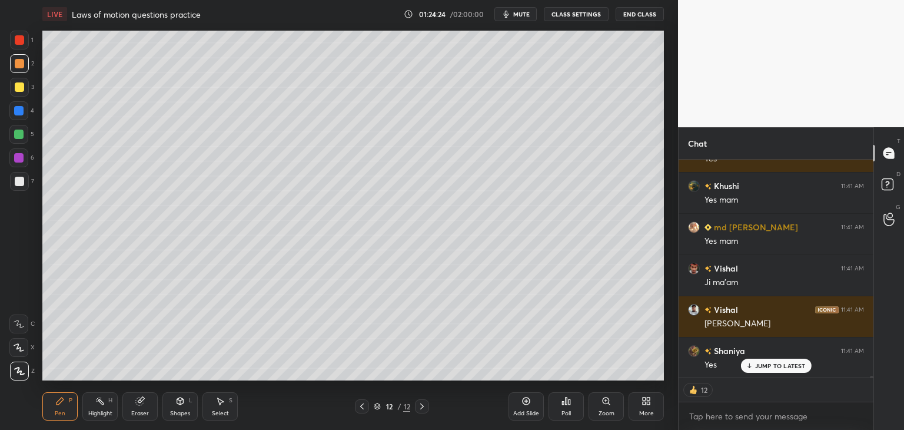
scroll to position [26138, 0]
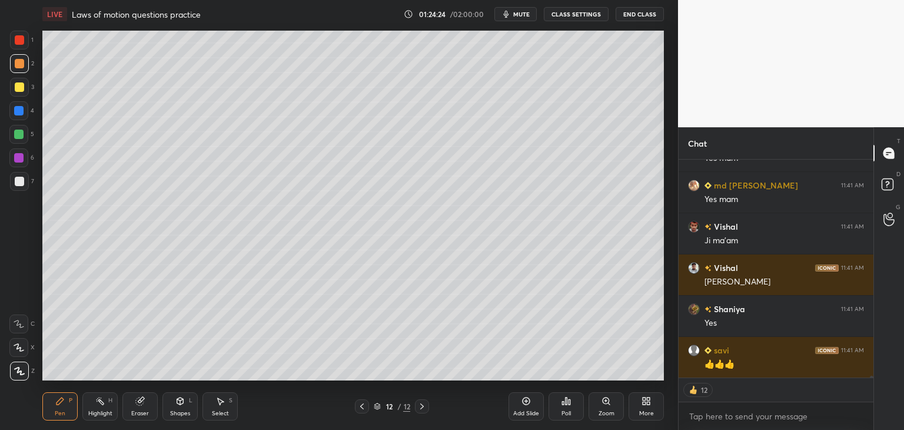
click at [364, 410] on icon at bounding box center [361, 405] width 9 height 9
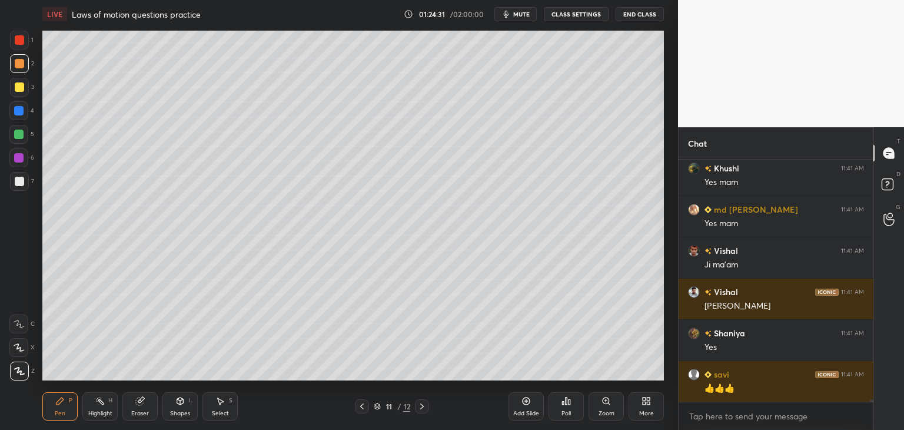
scroll to position [26114, 0]
click at [427, 405] on div at bounding box center [422, 406] width 14 height 14
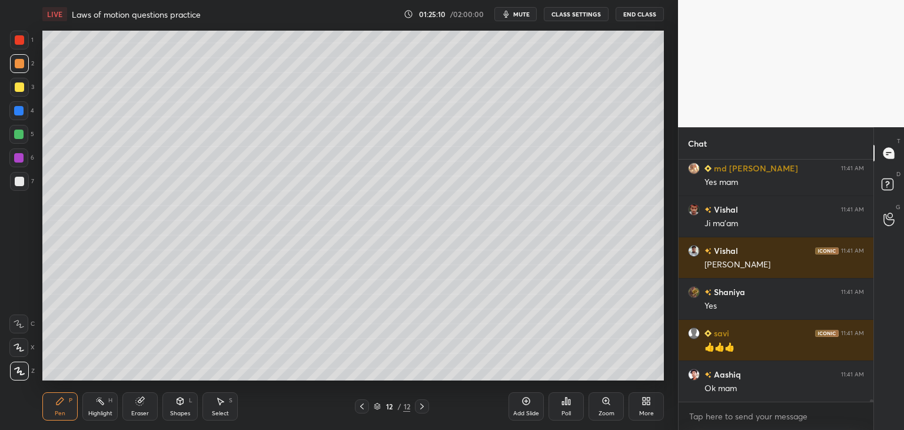
click at [365, 405] on icon at bounding box center [361, 405] width 9 height 9
click at [423, 404] on icon at bounding box center [421, 405] width 9 height 9
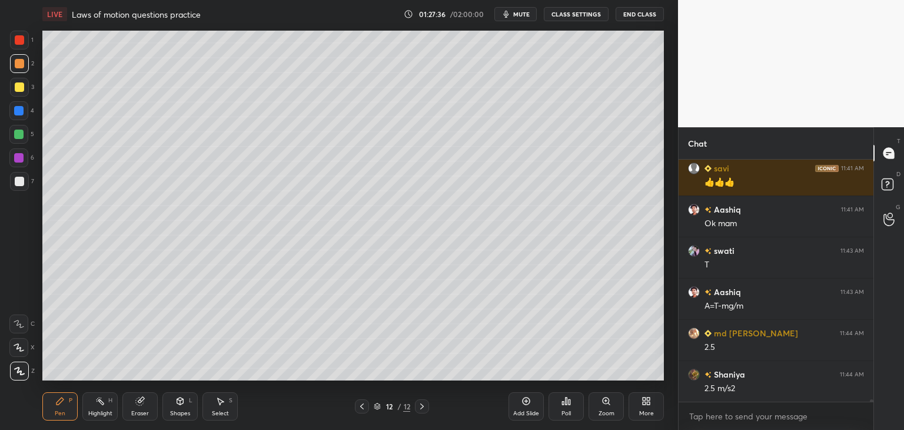
scroll to position [26361, 0]
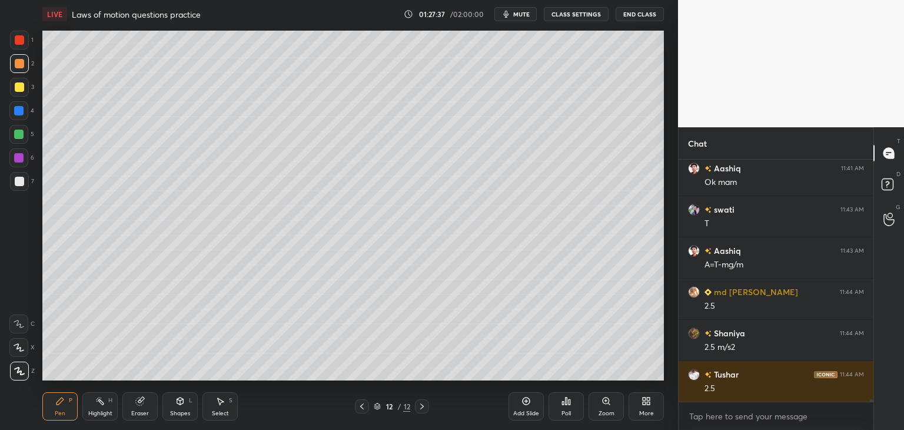
click at [362, 408] on icon at bounding box center [362, 406] width 4 height 6
click at [424, 404] on icon at bounding box center [421, 405] width 9 height 9
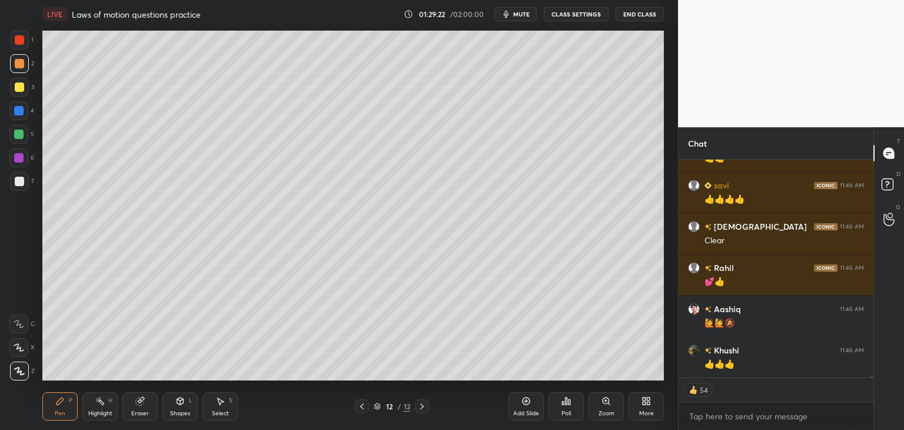
scroll to position [28815, 0]
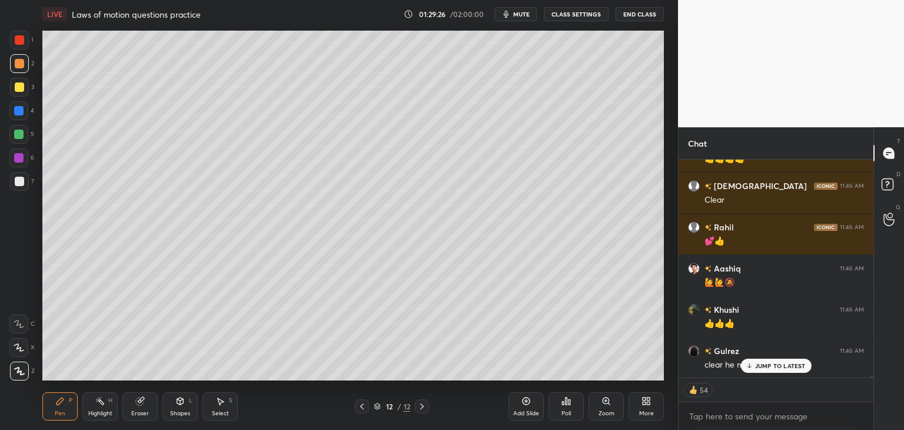
click at [767, 368] on p "JUMP TO LATEST" at bounding box center [780, 365] width 51 height 7
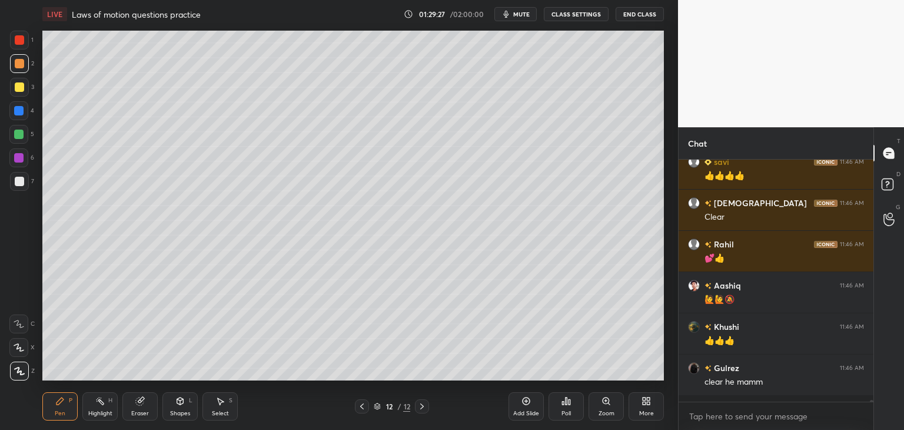
scroll to position [238, 191]
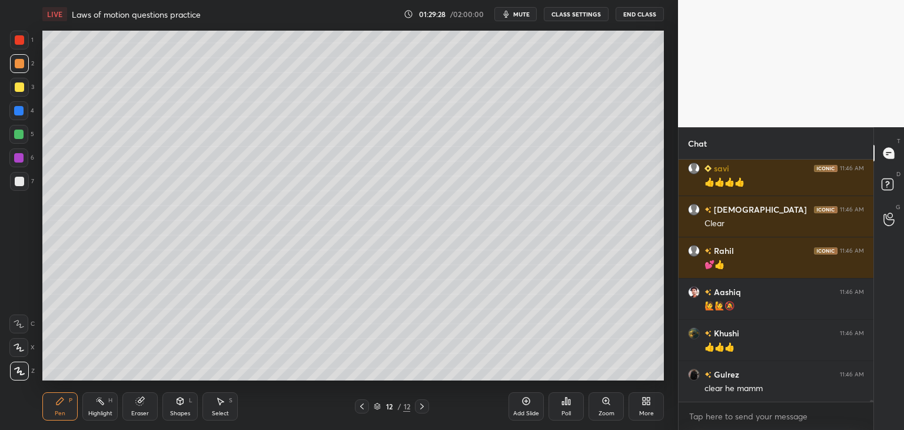
click at [425, 405] on icon at bounding box center [421, 405] width 9 height 9
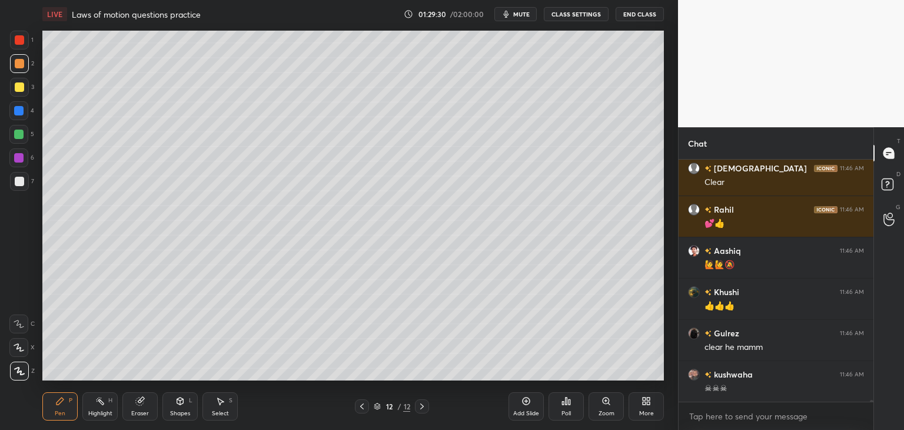
click at [531, 410] on div "Add Slide" at bounding box center [526, 413] width 26 height 6
click at [22, 84] on div at bounding box center [19, 86] width 9 height 9
click at [18, 62] on div at bounding box center [19, 63] width 9 height 9
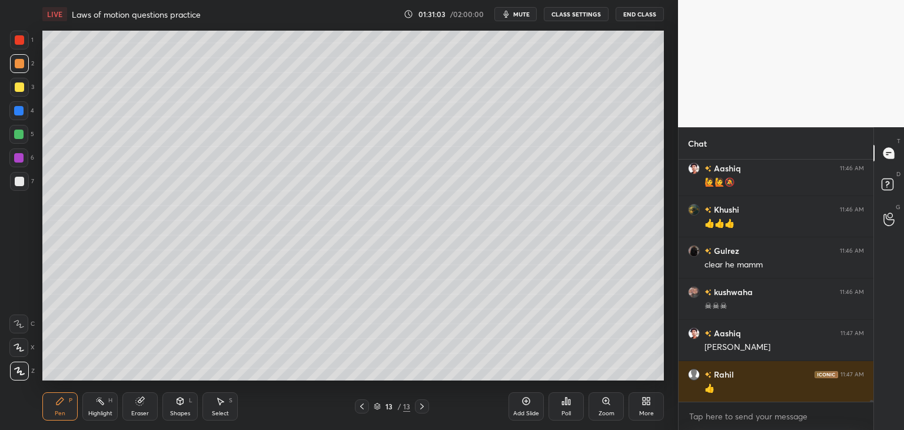
scroll to position [28956, 0]
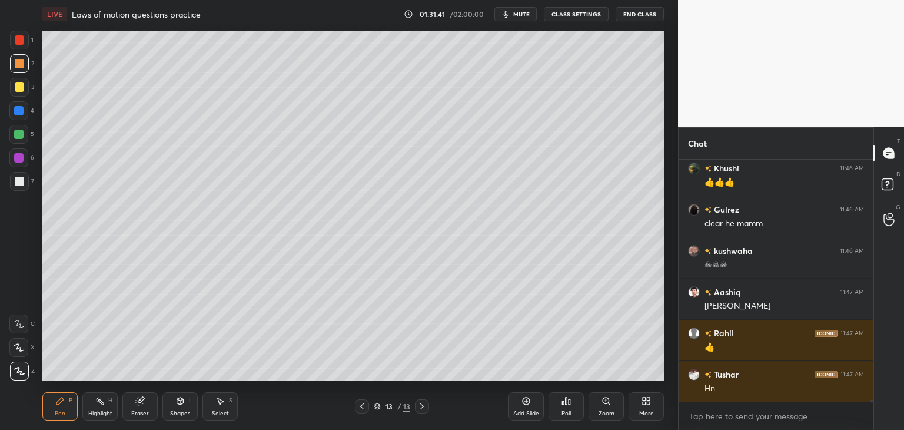
click at [22, 108] on div at bounding box center [18, 110] width 9 height 9
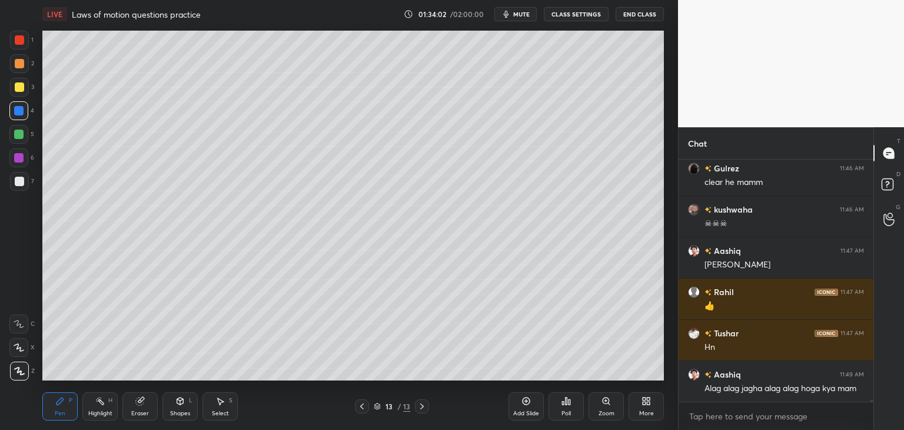
click at [18, 83] on div at bounding box center [19, 86] width 9 height 9
click at [20, 182] on div at bounding box center [19, 181] width 9 height 9
click at [525, 407] on div "Add Slide" at bounding box center [525, 406] width 35 height 28
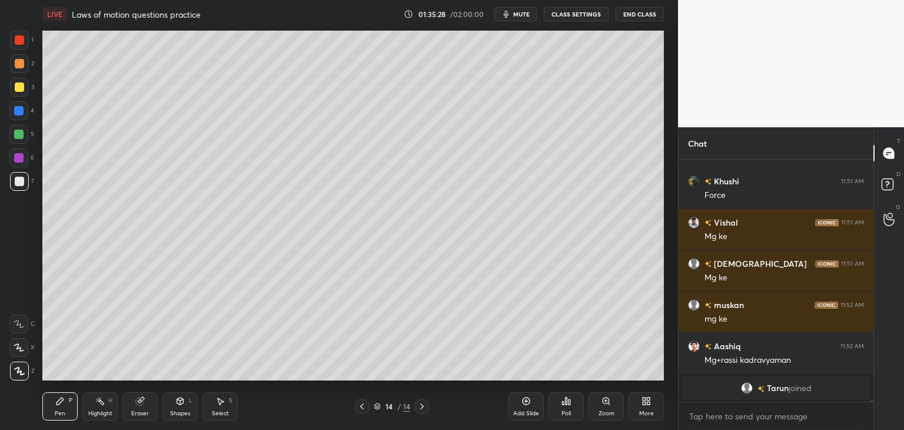
scroll to position [27814, 0]
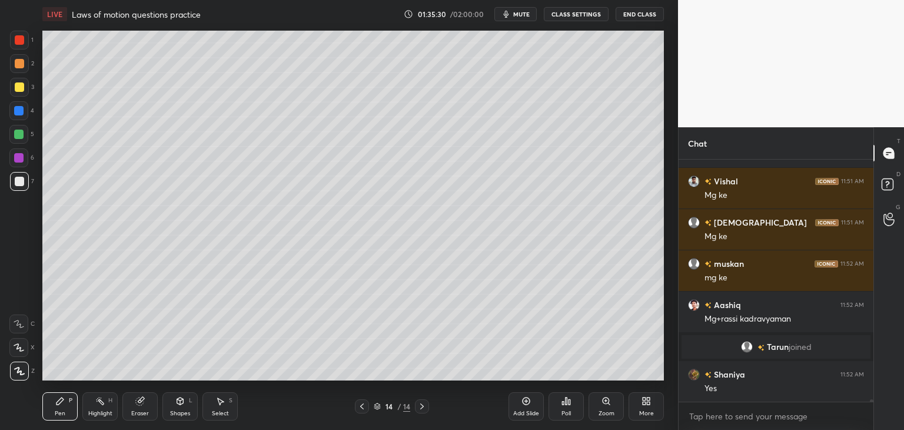
click at [361, 405] on icon at bounding box center [362, 406] width 4 height 6
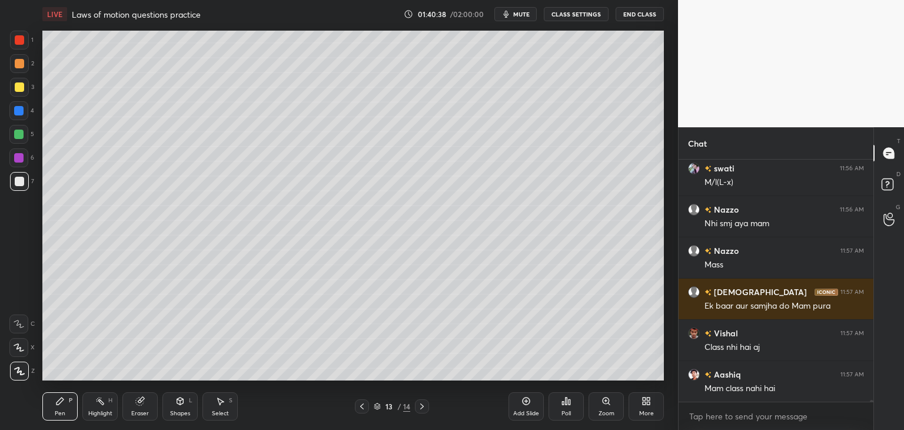
scroll to position [28732, 0]
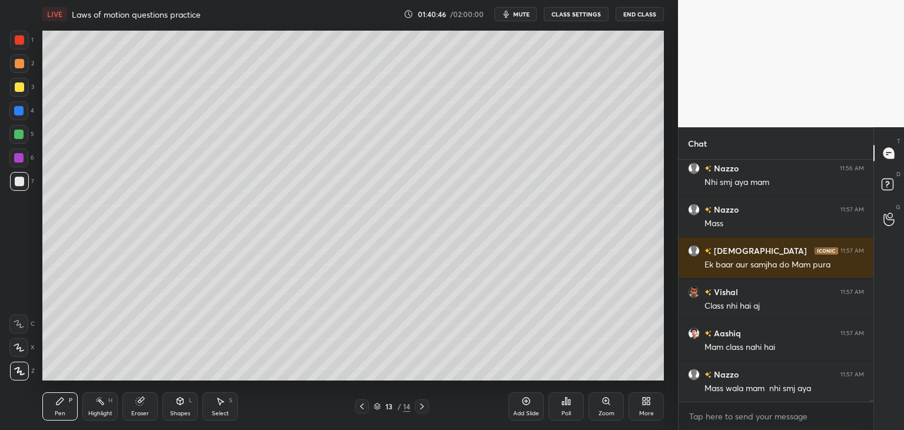
click at [364, 405] on icon at bounding box center [361, 405] width 9 height 9
click at [424, 405] on icon at bounding box center [421, 405] width 9 height 9
click at [425, 404] on icon at bounding box center [421, 405] width 9 height 9
click at [182, 401] on icon at bounding box center [180, 400] width 6 height 7
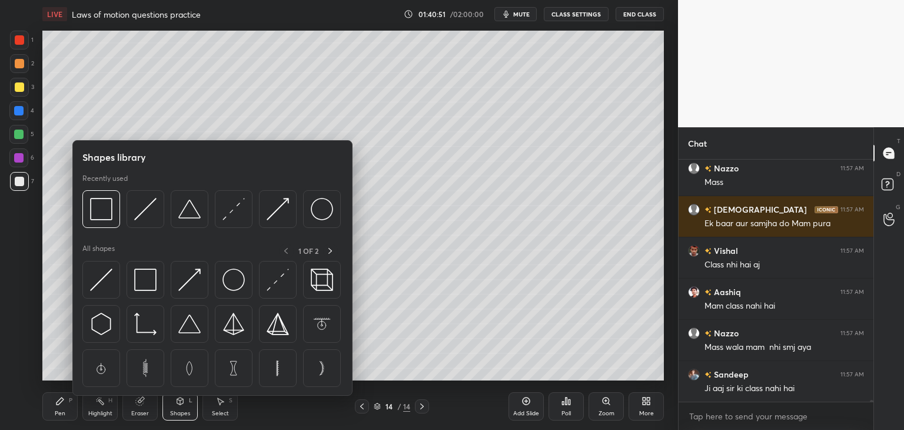
scroll to position [28814, 0]
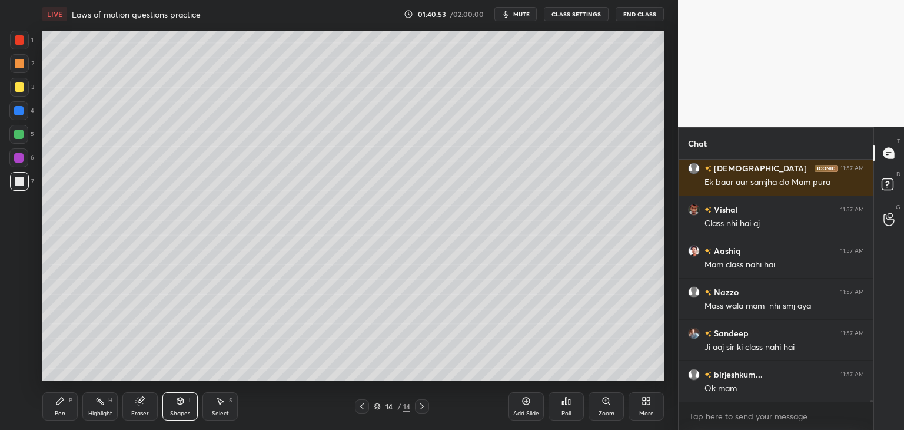
click at [148, 404] on div "Eraser" at bounding box center [139, 406] width 35 height 28
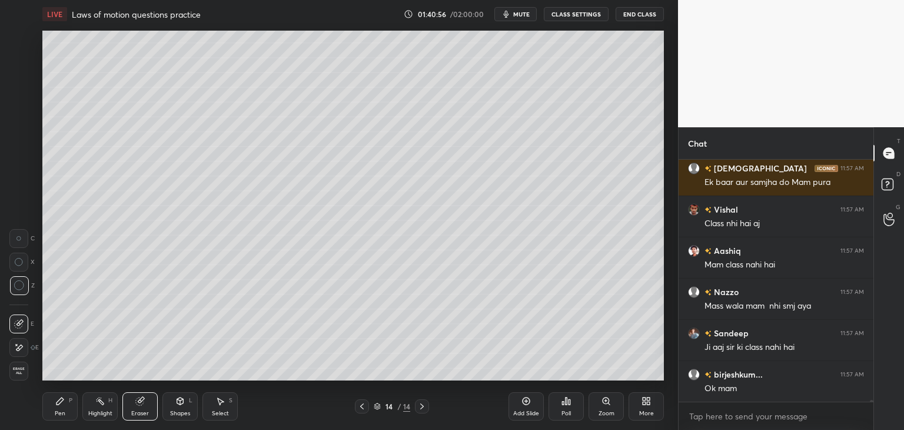
click at [19, 370] on span "Erase all" at bounding box center [19, 371] width 18 height 8
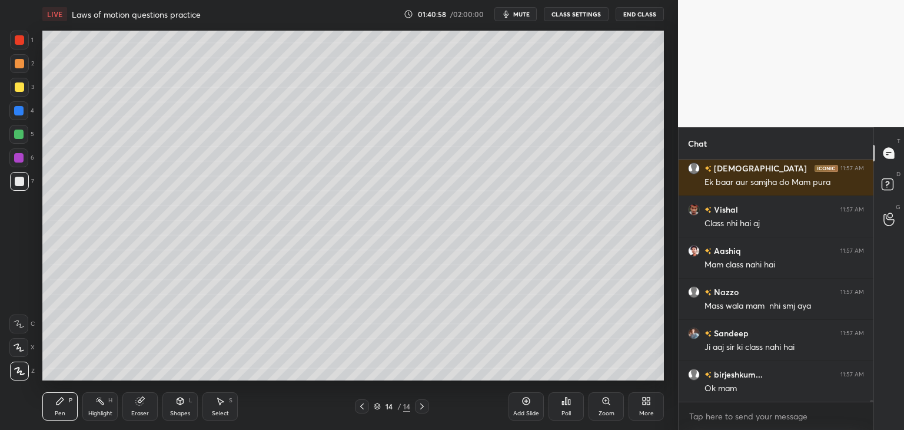
click at [364, 404] on icon at bounding box center [361, 405] width 9 height 9
click at [424, 403] on icon at bounding box center [421, 405] width 9 height 9
click at [22, 85] on div at bounding box center [19, 86] width 9 height 9
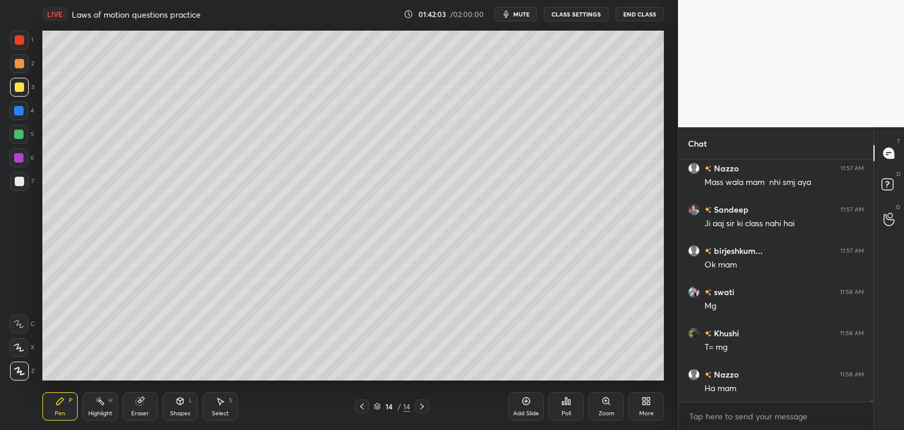
scroll to position [28979, 0]
click at [149, 403] on div "Eraser" at bounding box center [139, 406] width 35 height 28
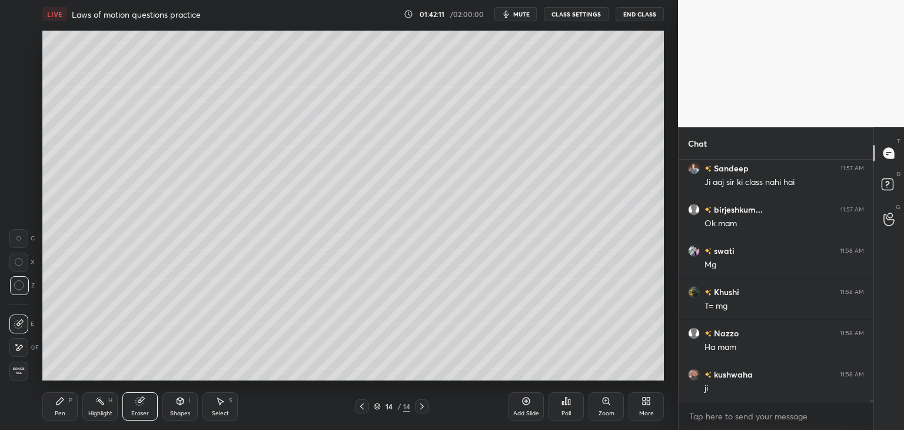
click at [64, 409] on div "Pen P" at bounding box center [59, 406] width 35 height 28
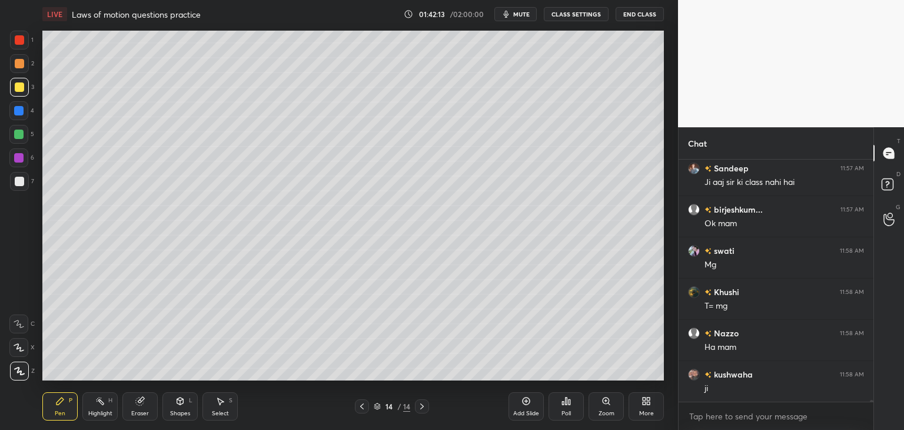
click at [19, 183] on div at bounding box center [19, 181] width 9 height 9
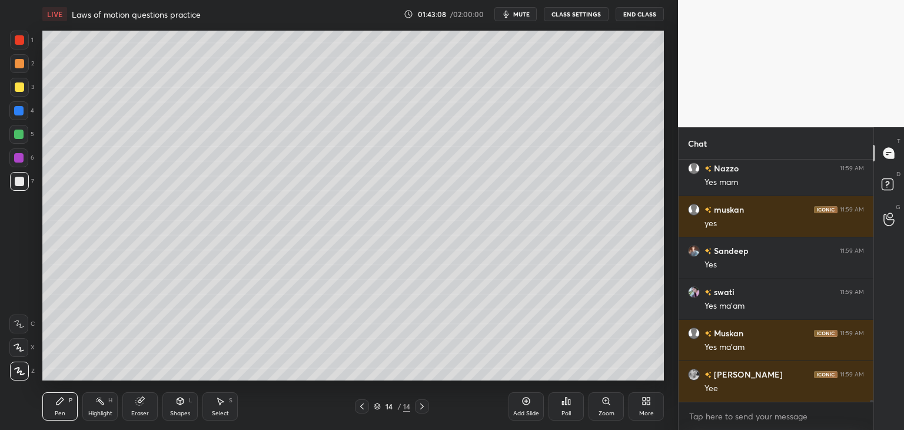
scroll to position [29432, 0]
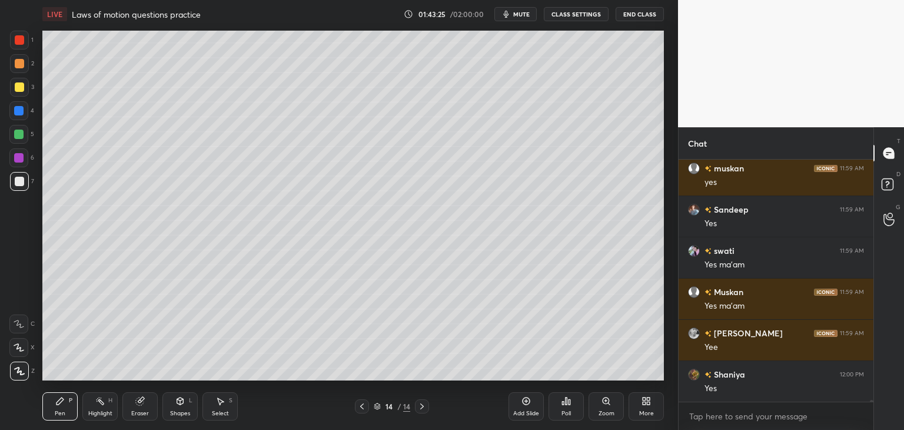
click at [24, 179] on div at bounding box center [19, 181] width 9 height 9
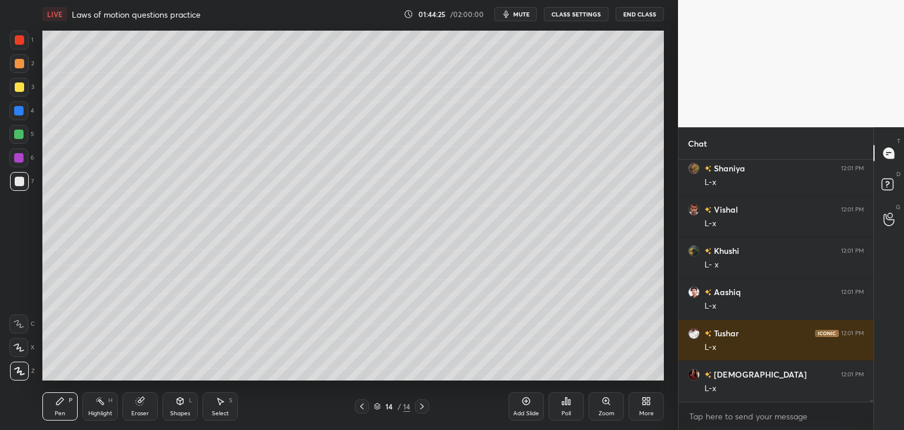
scroll to position [29844, 0]
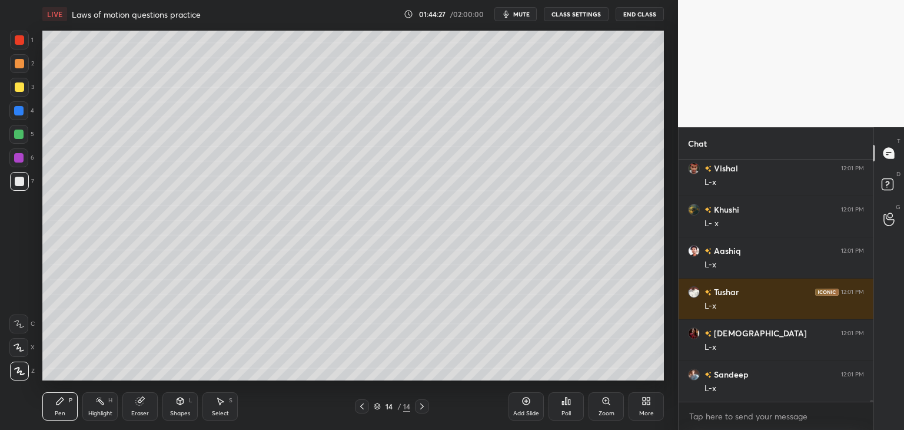
click at [421, 408] on icon at bounding box center [421, 405] width 9 height 9
click at [527, 403] on icon at bounding box center [525, 400] width 9 height 9
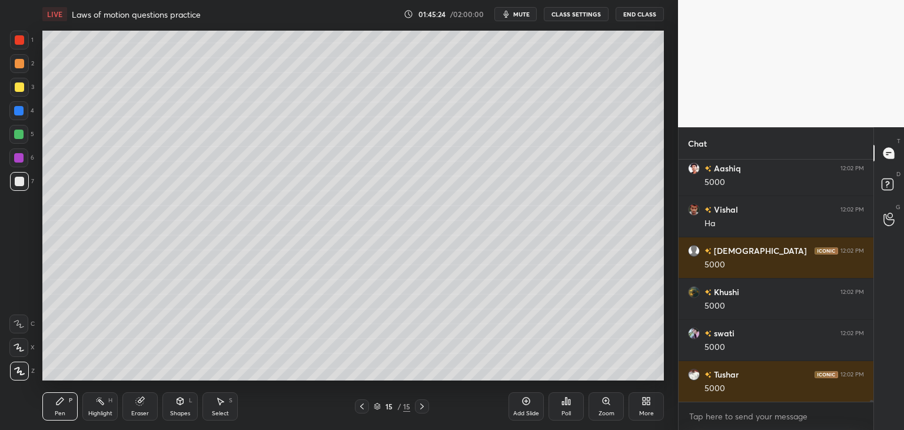
scroll to position [30915, 0]
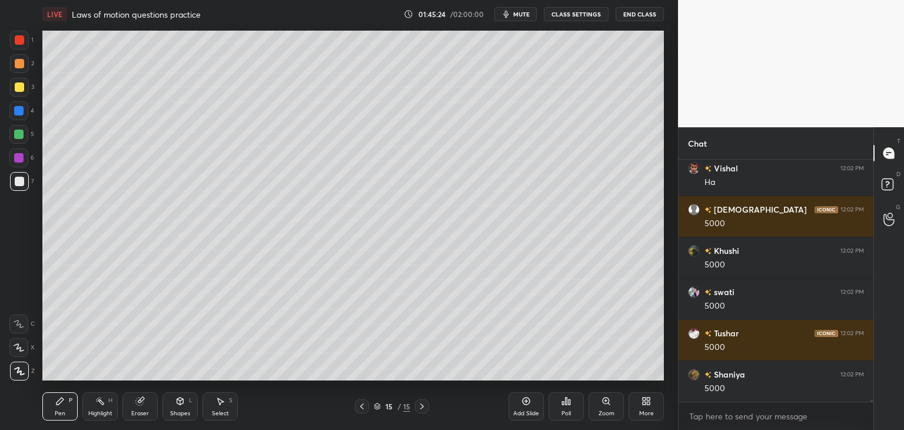
click at [362, 406] on icon at bounding box center [361, 405] width 9 height 9
click at [362, 407] on icon at bounding box center [361, 405] width 9 height 9
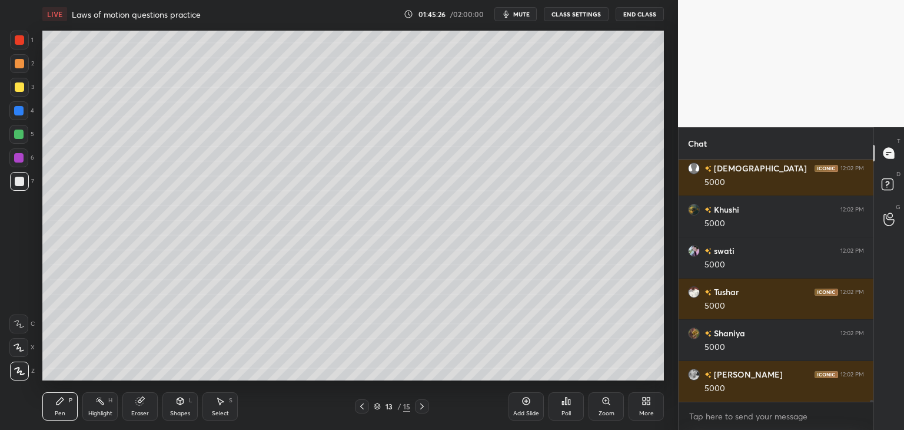
click at [424, 398] on div "Pen P Highlight H Eraser Shapes L Select S 13 / 15 Add Slide Poll Zoom More" at bounding box center [352, 405] width 621 height 47
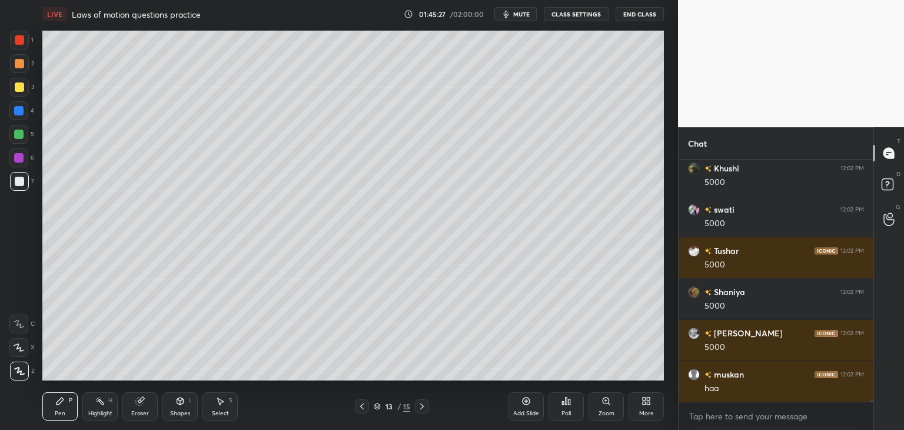
scroll to position [31038, 0]
click at [421, 411] on div at bounding box center [422, 406] width 14 height 14
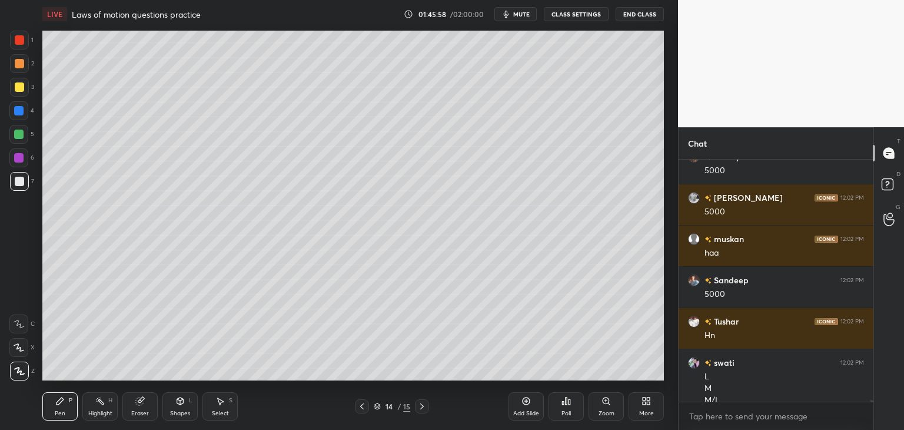
scroll to position [31144, 0]
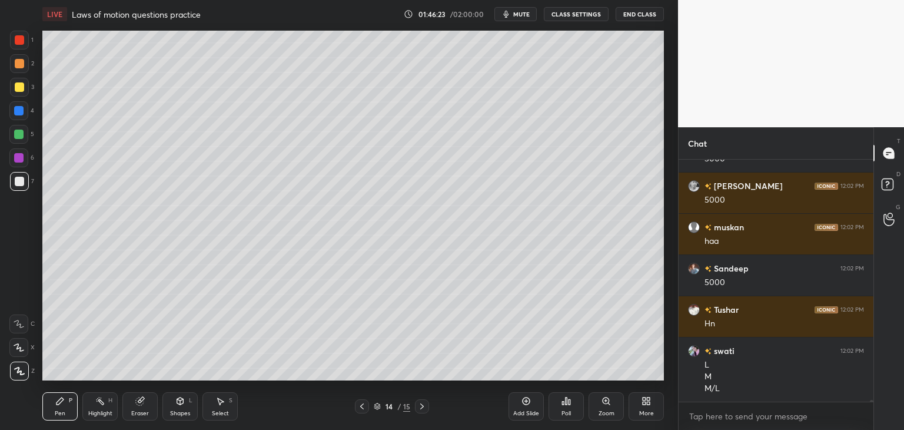
click at [367, 408] on div at bounding box center [362, 406] width 14 height 14
click at [423, 408] on icon at bounding box center [421, 405] width 9 height 9
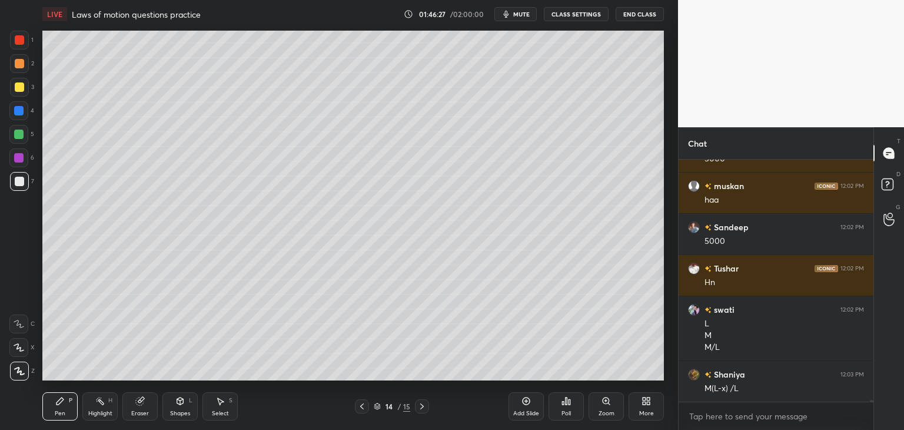
scroll to position [31227, 0]
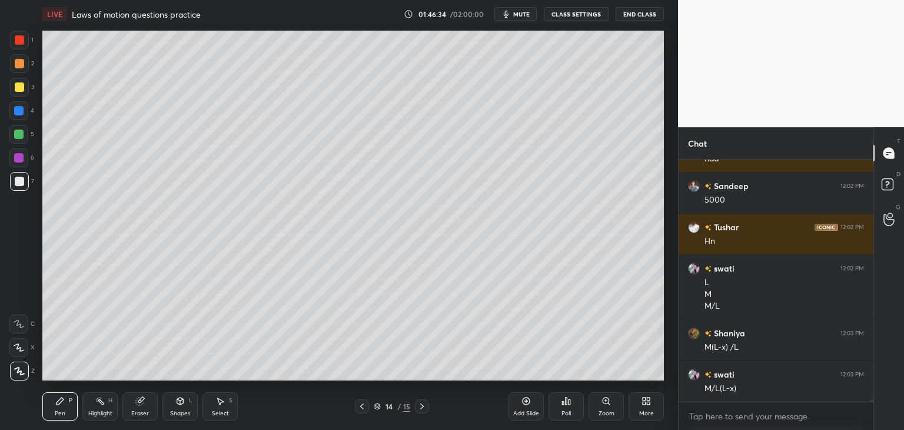
click at [372, 408] on div "14 / 15" at bounding box center [392, 406] width 74 height 14
click at [362, 408] on icon at bounding box center [362, 406] width 4 height 6
click at [415, 395] on div "Pen P Highlight H Eraser Shapes L Select S 13 / 15 Add Slide Poll Zoom More" at bounding box center [352, 405] width 621 height 47
click at [423, 407] on icon at bounding box center [422, 406] width 4 height 6
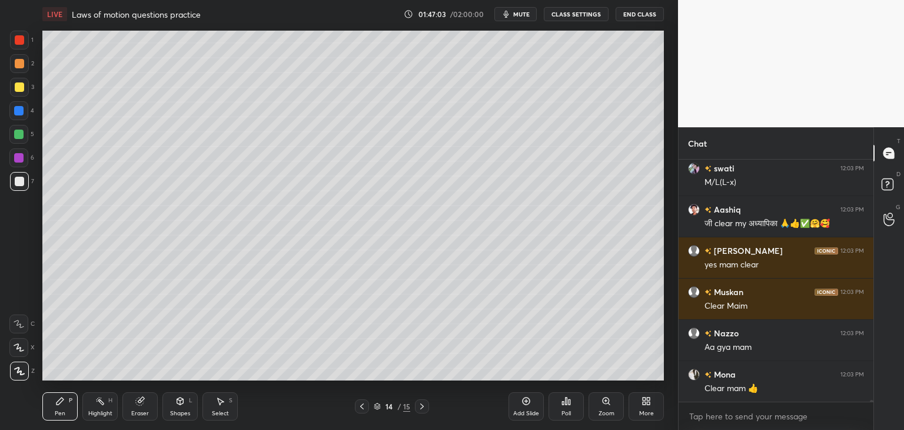
scroll to position [31474, 0]
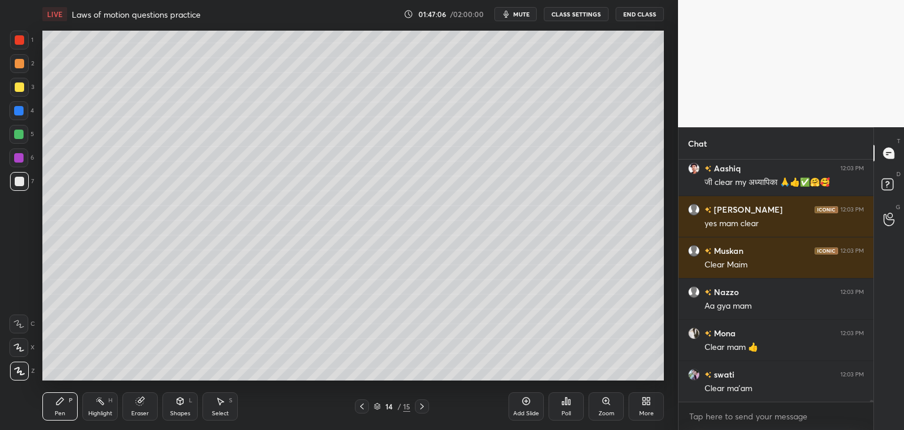
click at [424, 409] on icon at bounding box center [421, 405] width 9 height 9
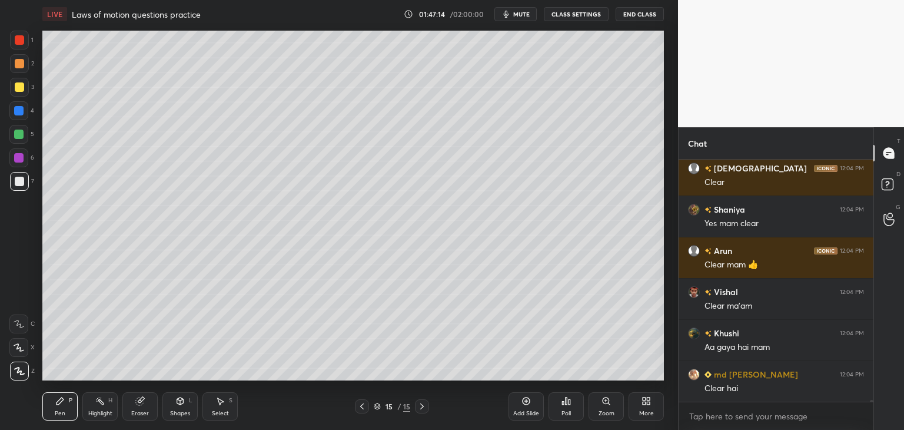
scroll to position [31762, 0]
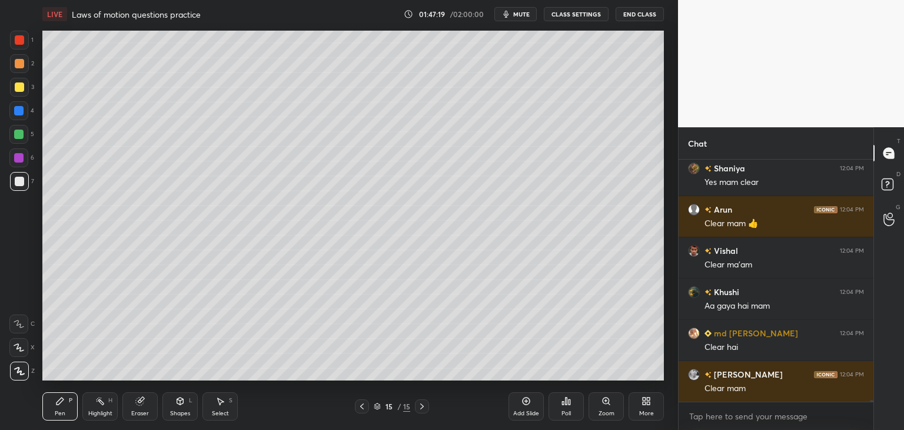
click at [358, 405] on icon at bounding box center [361, 405] width 9 height 9
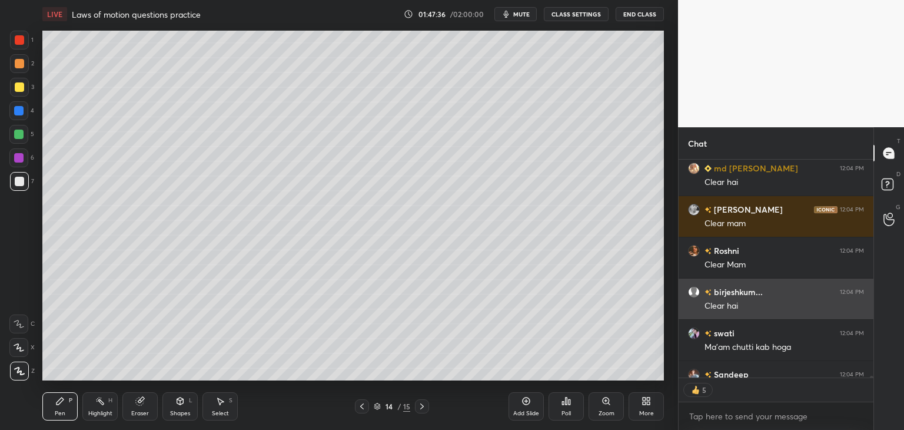
scroll to position [31951, 0]
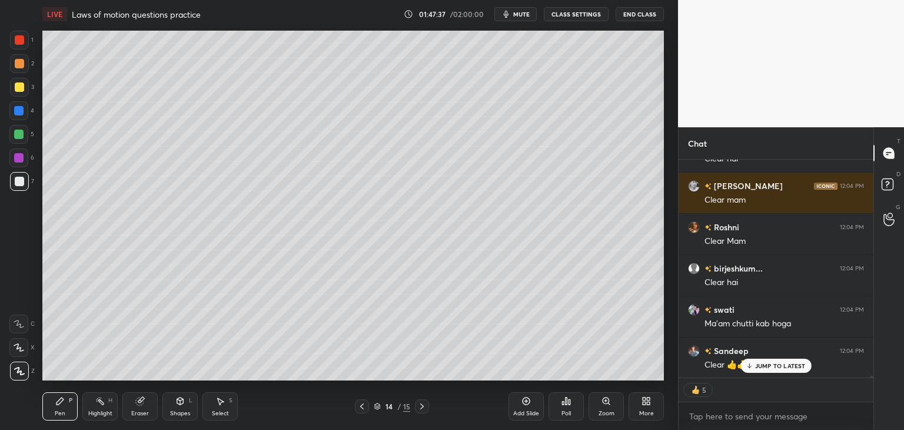
click at [781, 368] on div "Khushi 12:04 PM Aa gaya hai mam md saif 12:04 PM Clear hai Anand 12:04 PM Clear…" at bounding box center [775, 268] width 195 height 218
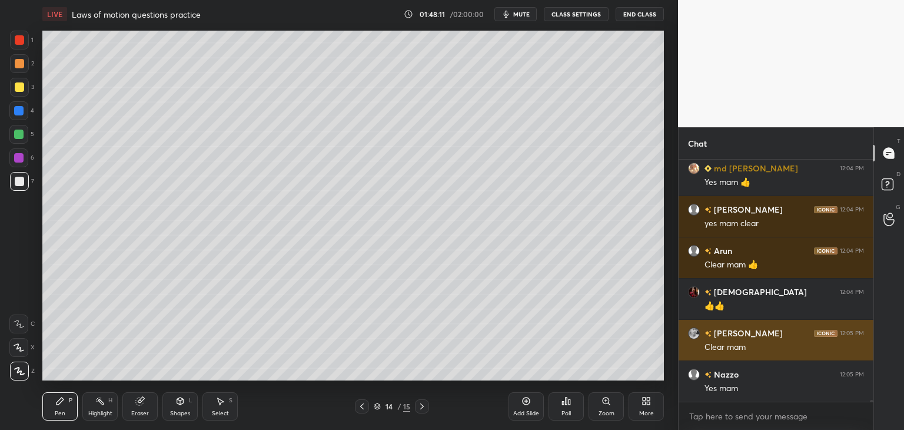
scroll to position [32710, 0]
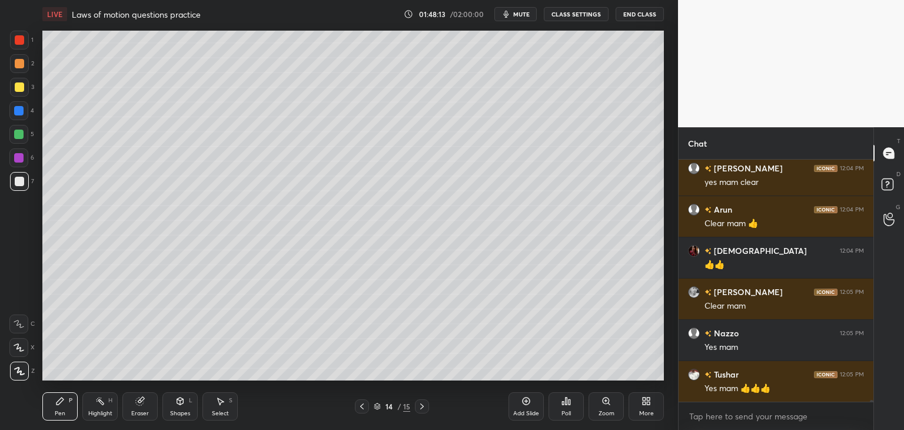
click at [526, 408] on div "Add Slide" at bounding box center [525, 406] width 35 height 28
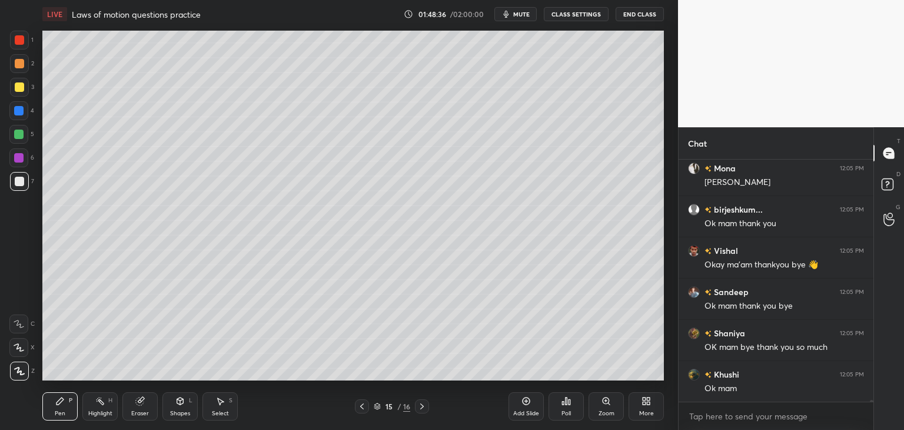
scroll to position [33051, 0]
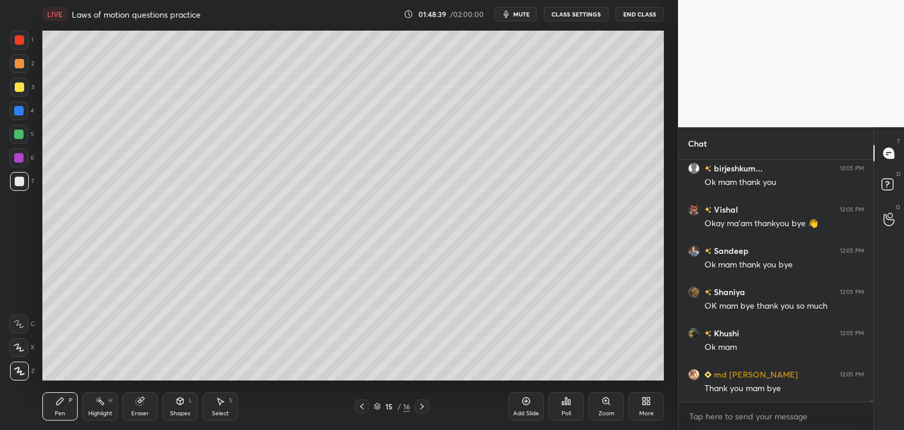
click at [640, 10] on button "End Class" at bounding box center [640, 14] width 48 height 14
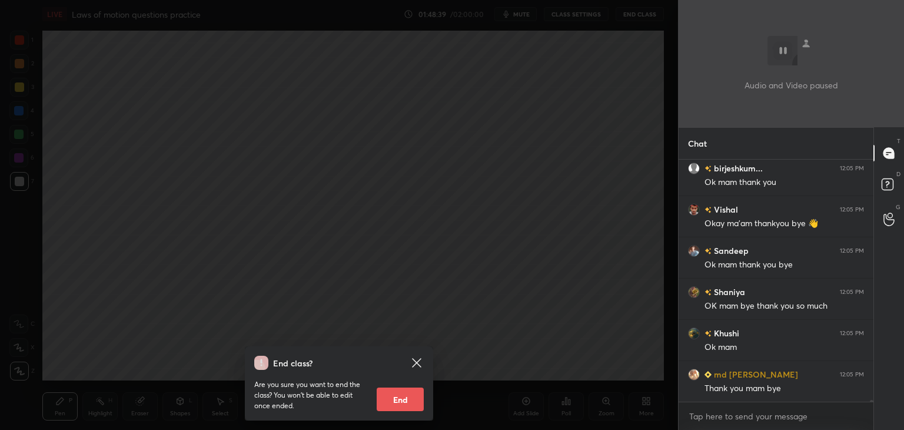
scroll to position [33092, 0]
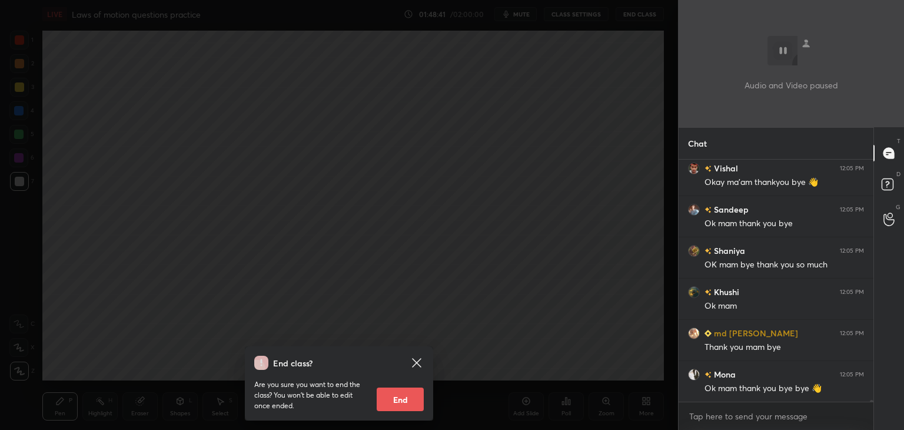
click at [403, 397] on button "End" at bounding box center [400, 399] width 47 height 24
type textarea "x"
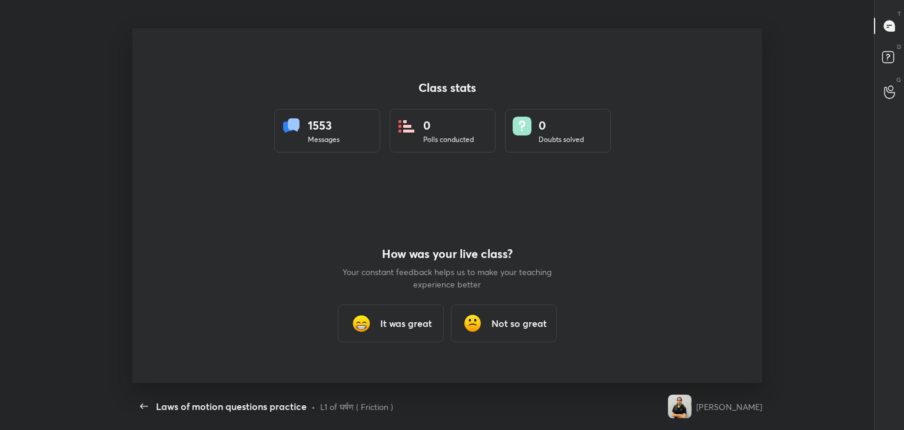
scroll to position [0, 0]
click at [144, 408] on icon "button" at bounding box center [144, 406] width 14 height 14
click at [144, 405] on icon "button" at bounding box center [144, 406] width 14 height 14
